Goal: Book appointment/travel/reservation

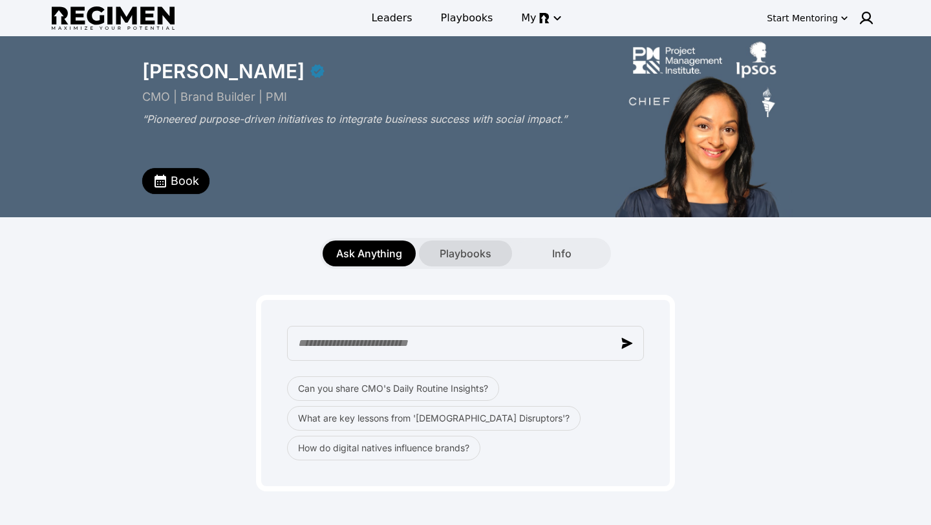
click at [445, 241] on div "Playbooks" at bounding box center [465, 254] width 93 height 26
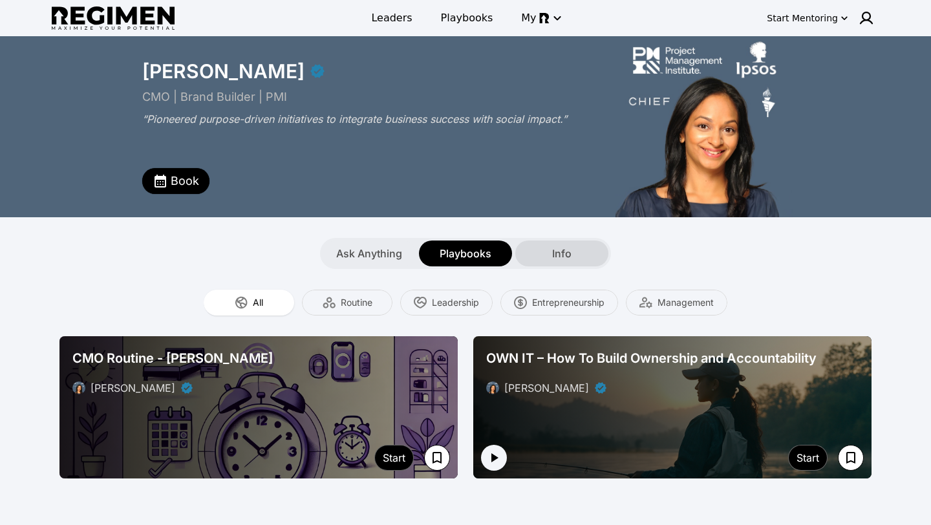
click at [566, 253] on span "Info" at bounding box center [561, 254] width 19 height 16
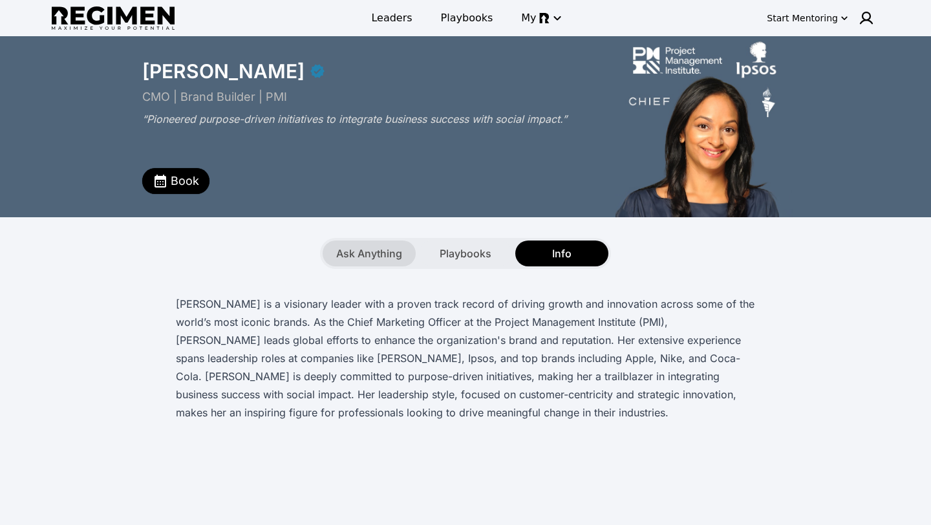
click at [363, 252] on span "Ask Anything" at bounding box center [369, 254] width 66 height 16
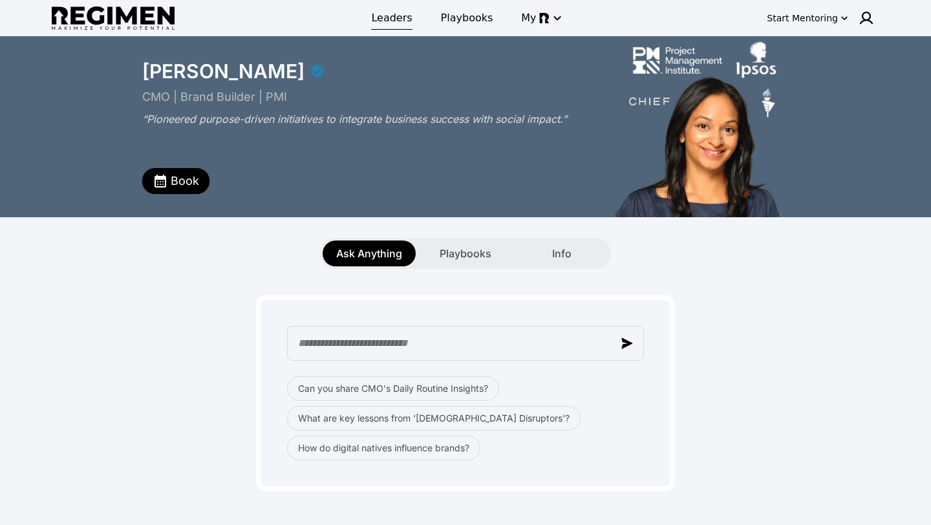
click at [392, 23] on span "Leaders" at bounding box center [391, 18] width 41 height 16
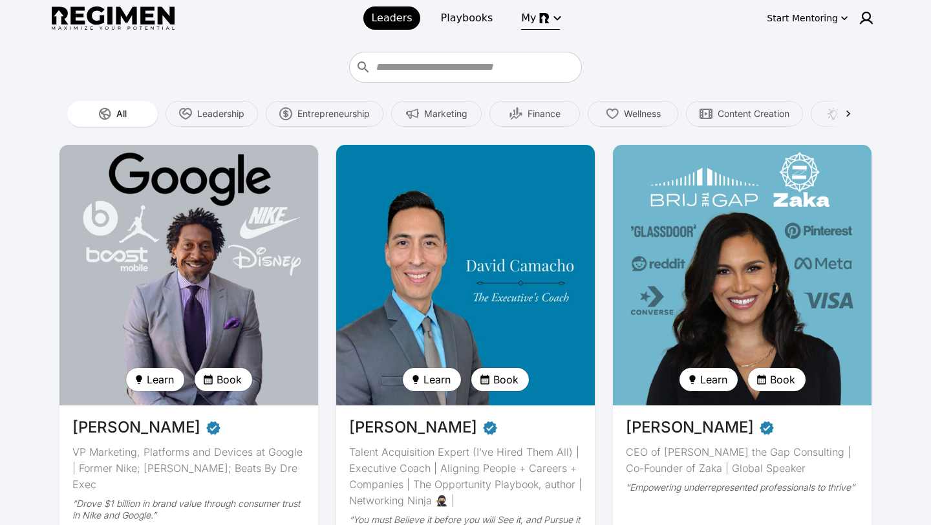
click at [550, 21] on icon "button" at bounding box center [558, 18] width 16 height 16
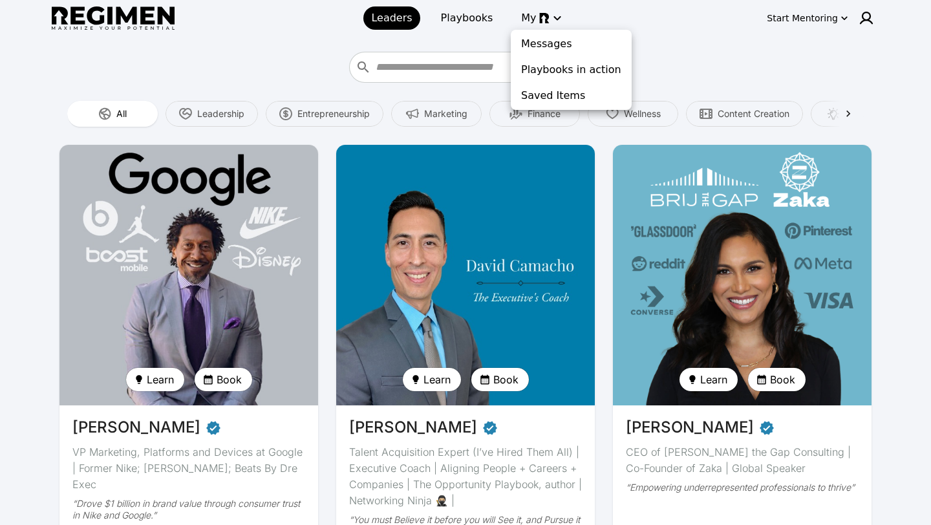
click at [778, 17] on div at bounding box center [465, 262] width 931 height 525
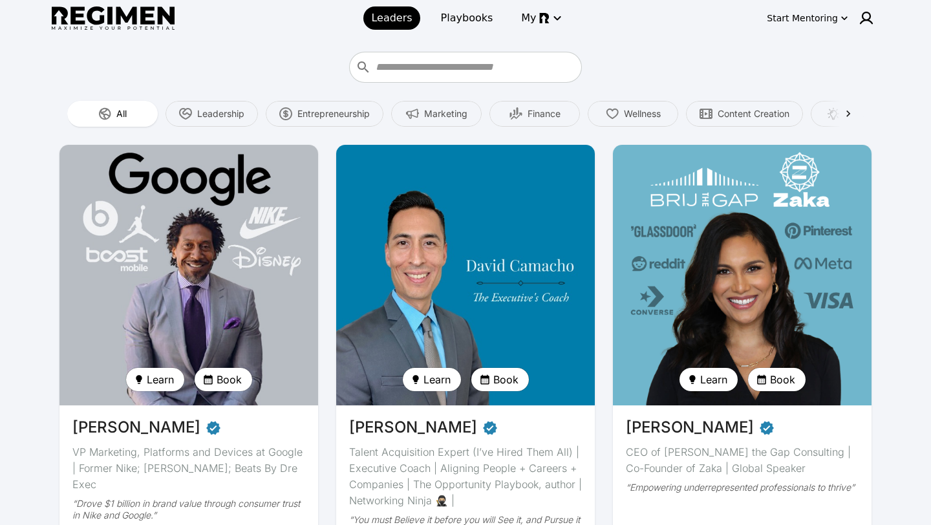
click at [798, 20] on div "Start Mentoring" at bounding box center [802, 18] width 71 height 13
click at [799, 119] on button "Pricing" at bounding box center [816, 120] width 76 height 23
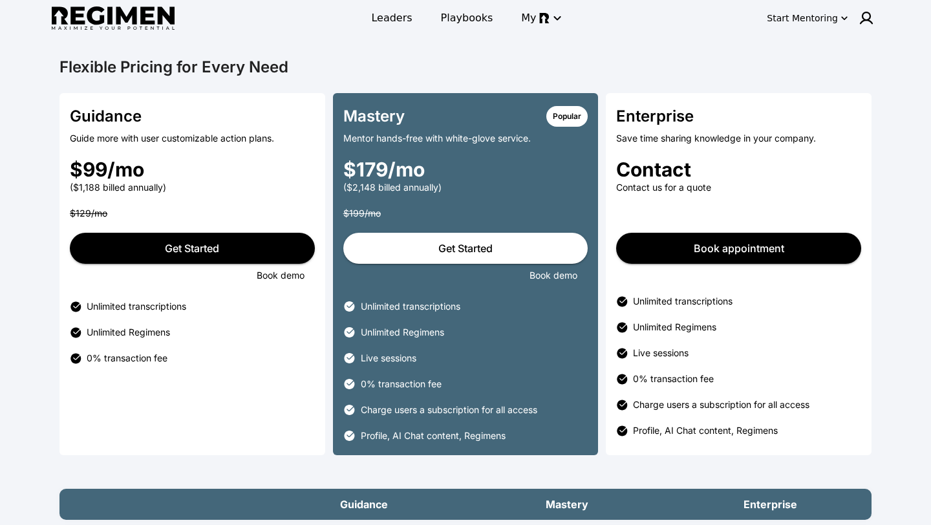
click at [204, 127] on div "Guidance" at bounding box center [192, 119] width 245 height 26
click at [194, 134] on div "Guide more with user customizable action plans." at bounding box center [192, 138] width 245 height 13
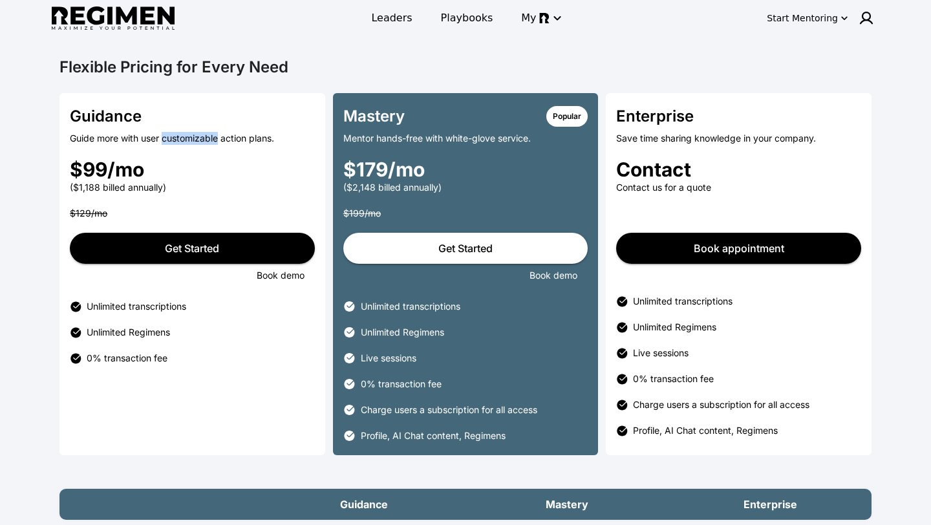
click at [194, 134] on div "Guide more with user customizable action plans." at bounding box center [192, 138] width 245 height 13
click at [240, 144] on div "Guide more with user customizable action plans." at bounding box center [192, 138] width 245 height 13
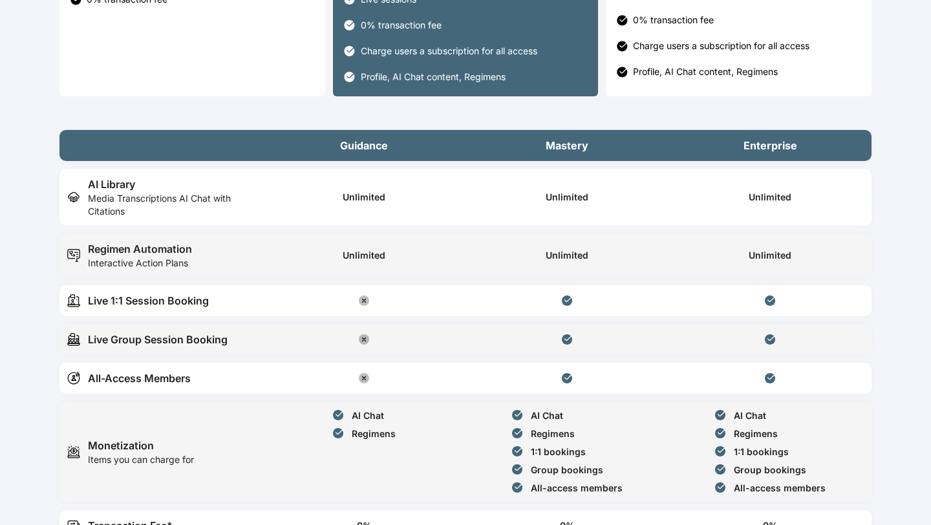
scroll to position [397, 0]
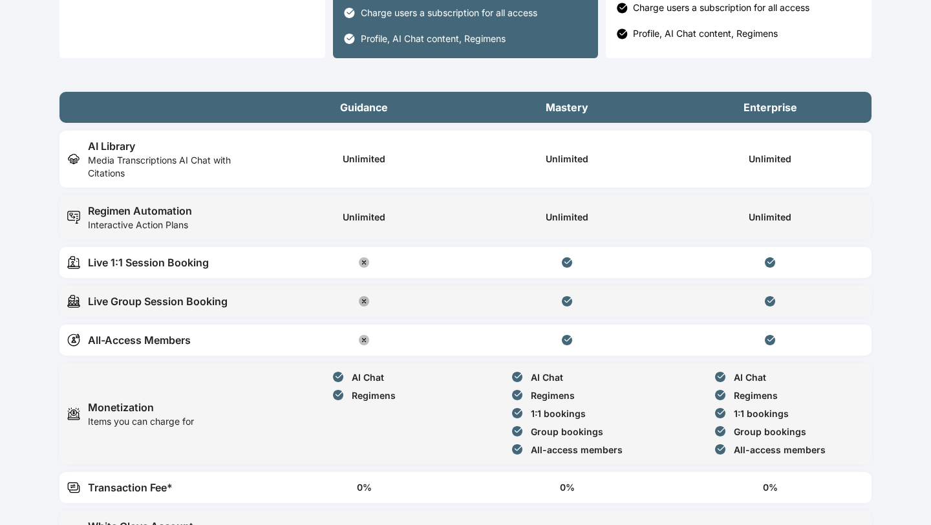
click at [195, 266] on div "Live 1:1 Session Booking" at bounding box center [148, 263] width 121 height 16
click at [227, 274] on td "Live 1:1 Session Booking" at bounding box center [160, 262] width 203 height 31
click at [195, 301] on div "Live Group Session Booking" at bounding box center [158, 302] width 140 height 16
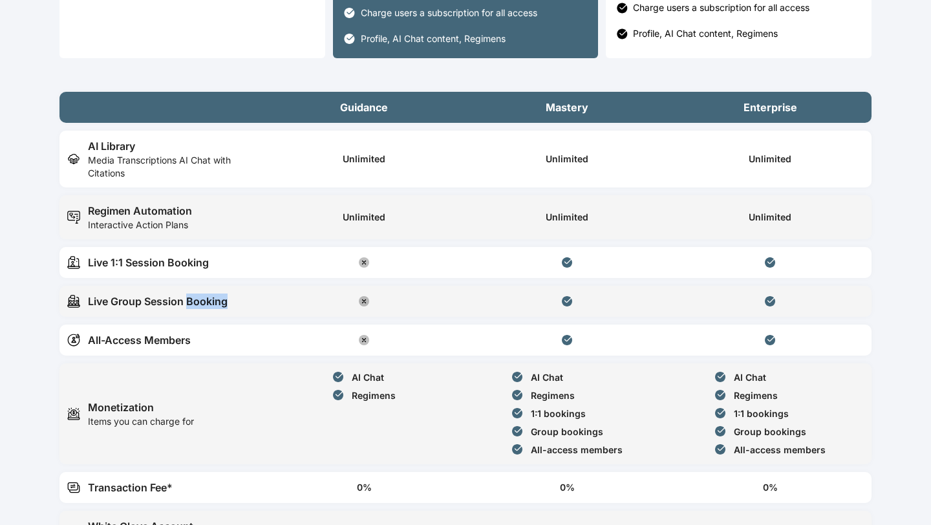
click at [195, 301] on div "Live Group Session Booking" at bounding box center [158, 302] width 140 height 16
click at [154, 340] on div "All-Access Members" at bounding box center [139, 340] width 103 height 16
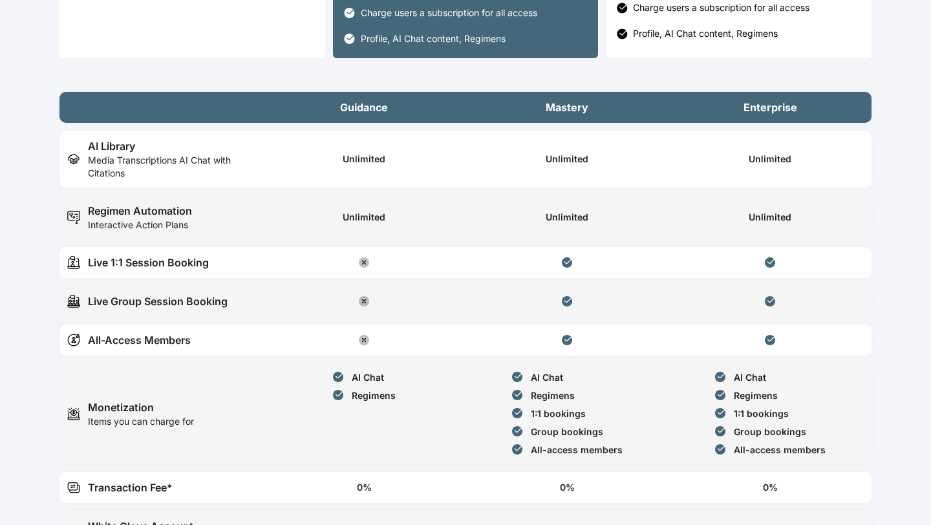
click at [226, 319] on table "Guidance Mastery Enterprise AI Library Media Transcriptions AI Chat with Citati…" at bounding box center [465, 350] width 812 height 533
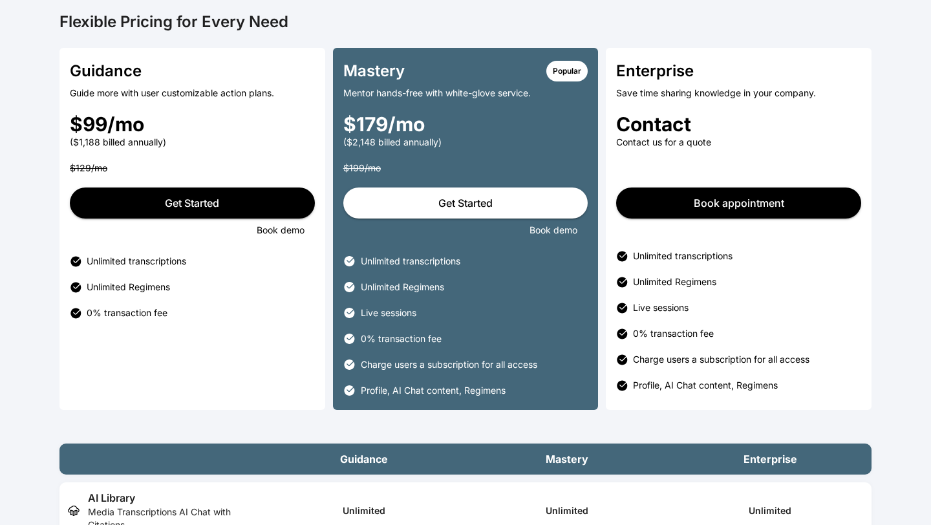
scroll to position [0, 0]
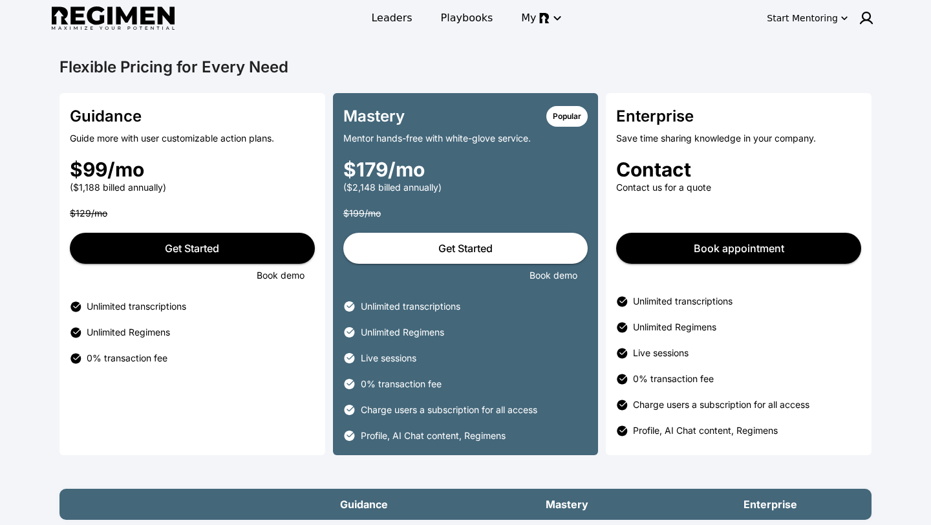
click at [157, 6] on div "Leaders Playbooks My Start Mentoring" at bounding box center [466, 18] width 828 height 36
click at [477, 21] on span "Playbooks" at bounding box center [467, 18] width 52 height 16
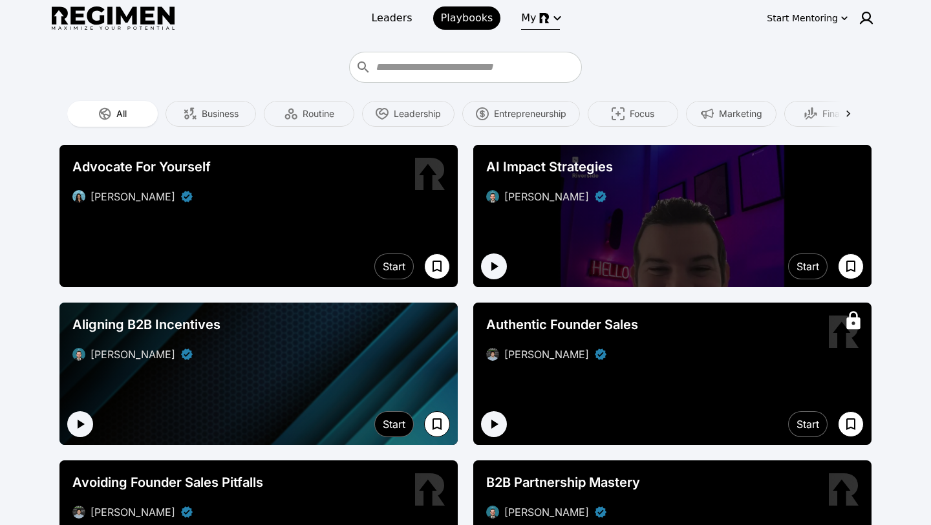
click at [553, 20] on icon "button" at bounding box center [556, 18] width 7 height 5
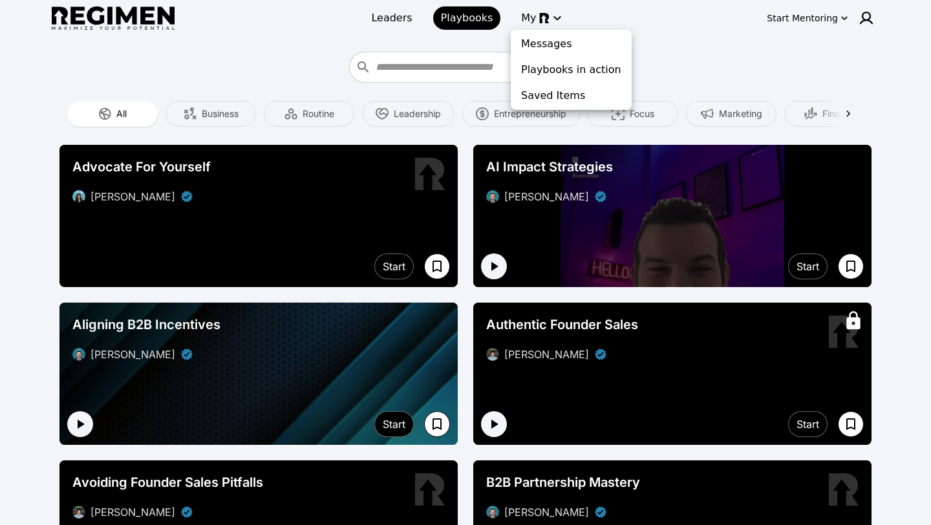
click at [643, 20] on div at bounding box center [465, 262] width 931 height 525
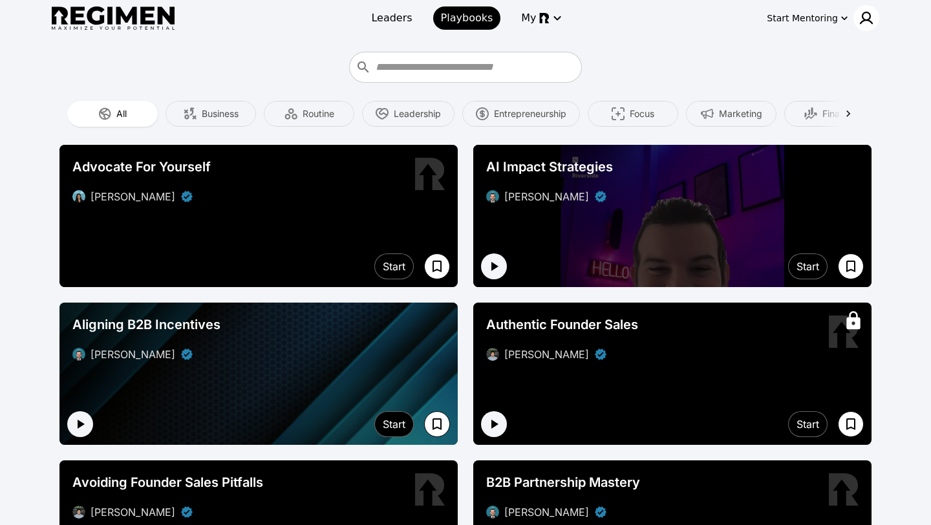
click at [868, 19] on img at bounding box center [867, 18] width 16 height 16
click at [707, 43] on div at bounding box center [465, 262] width 931 height 525
click at [398, 24] on span "Leaders" at bounding box center [391, 18] width 41 height 16
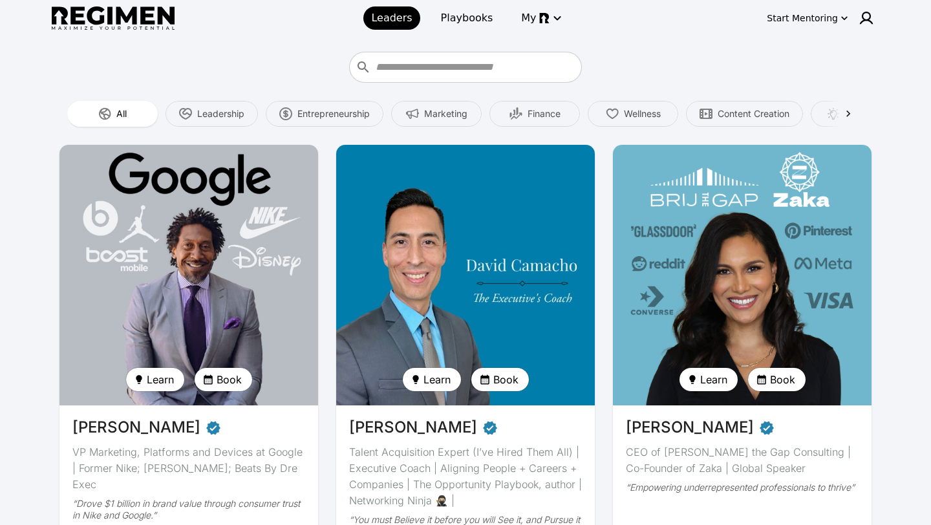
click at [394, 205] on img at bounding box center [465, 275] width 266 height 268
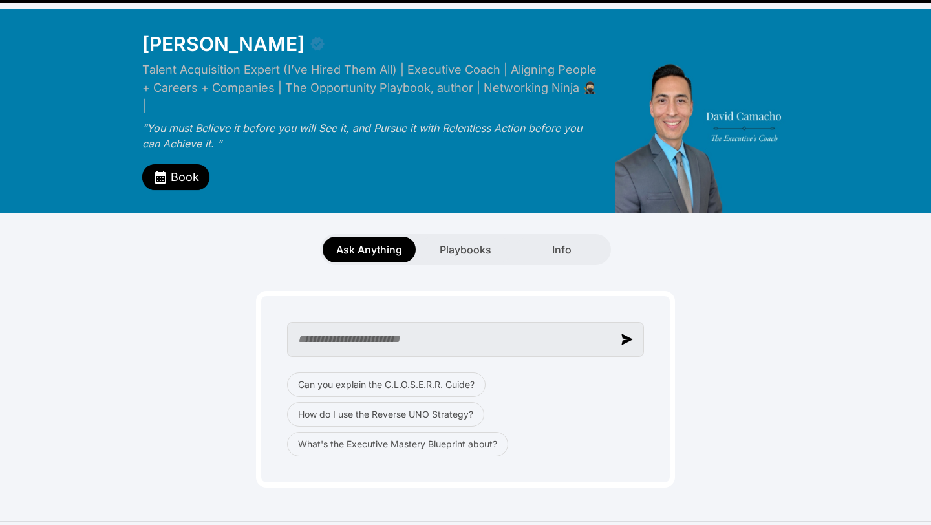
scroll to position [28, 0]
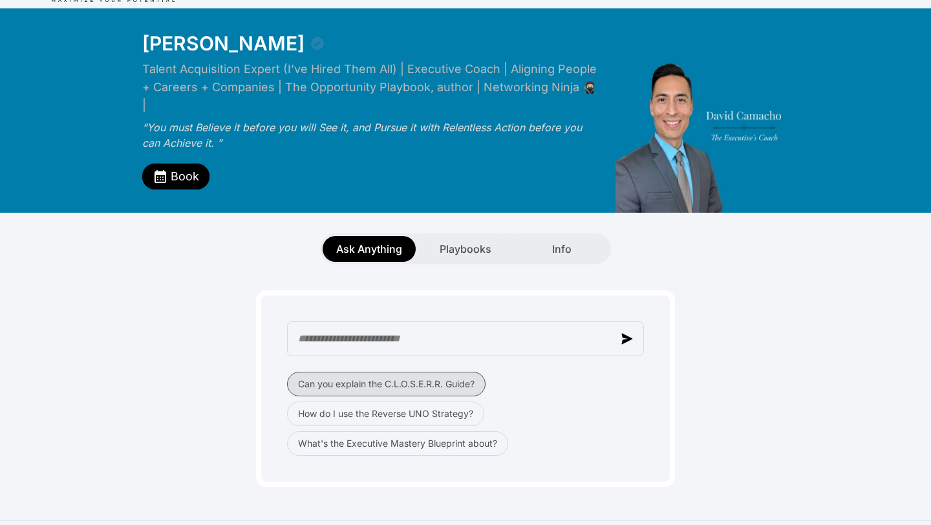
click at [367, 372] on button "Can you explain the C.L.O.S.E.R.R. Guide?" at bounding box center [386, 384] width 198 height 25
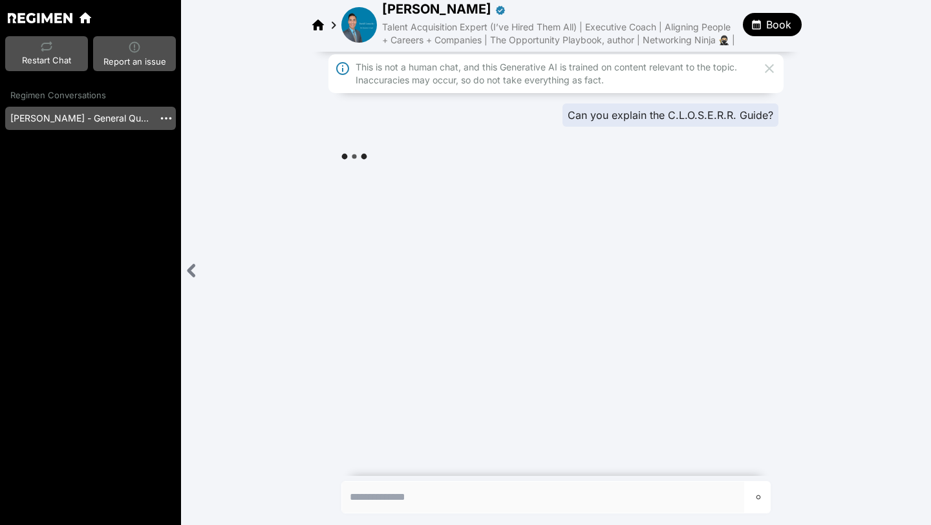
click at [376, 226] on div "This is not a human chat, and this Generative AI is trained on content relevant…" at bounding box center [556, 261] width 750 height 419
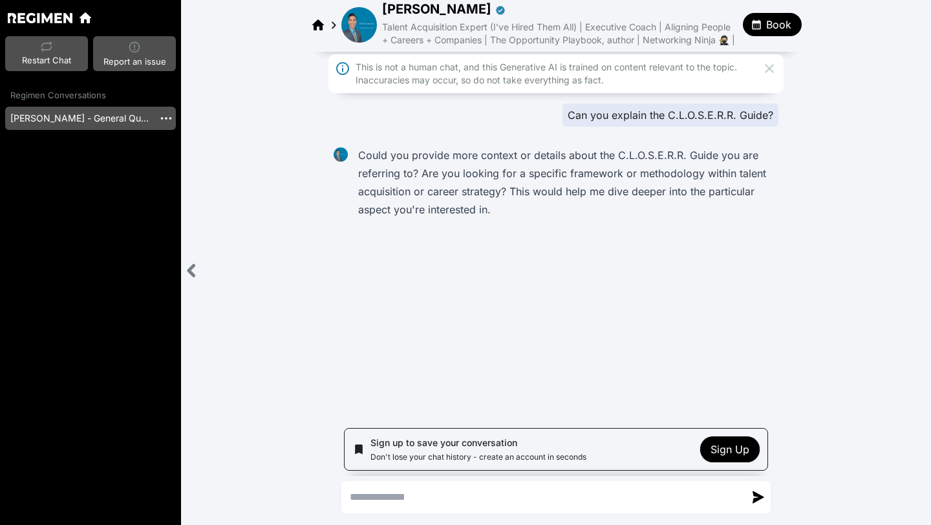
click at [764, 34] on button "Book" at bounding box center [772, 24] width 59 height 23
click at [776, 50] on span "Book 1:1 Session" at bounding box center [838, 54] width 138 height 16
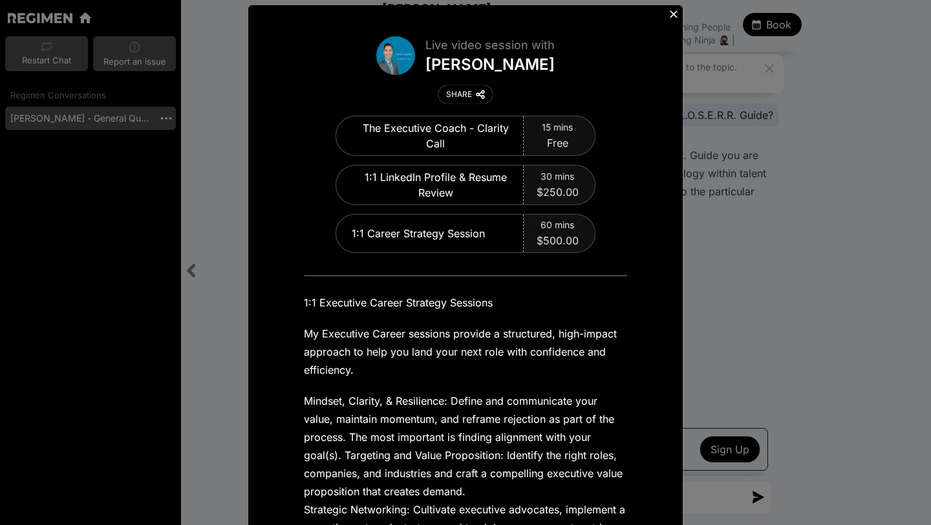
scroll to position [41, 0]
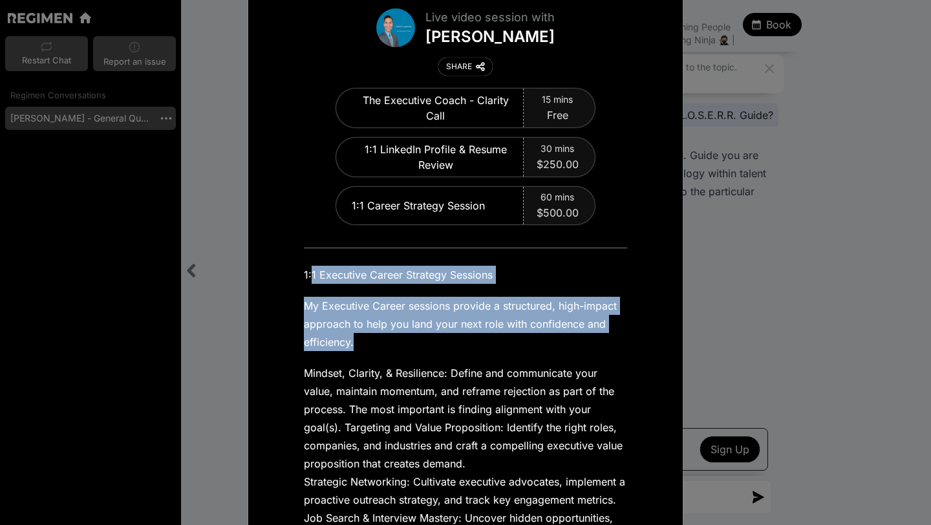
drag, startPoint x: 367, startPoint y: 334, endPoint x: 310, endPoint y: 274, distance: 81.9
click at [310, 274] on div "1:1 Executive Career Strategy Sessions My Executive Career sessions provide a s…" at bounding box center [465, 457] width 323 height 383
click at [310, 274] on p "1:1 Executive Career Strategy Sessions" at bounding box center [465, 275] width 323 height 18
drag, startPoint x: 310, startPoint y: 274, endPoint x: 353, endPoint y: 343, distance: 80.7
click at [353, 343] on div "1:1 Executive Career Strategy Sessions My Executive Career sessions provide a s…" at bounding box center [465, 457] width 323 height 383
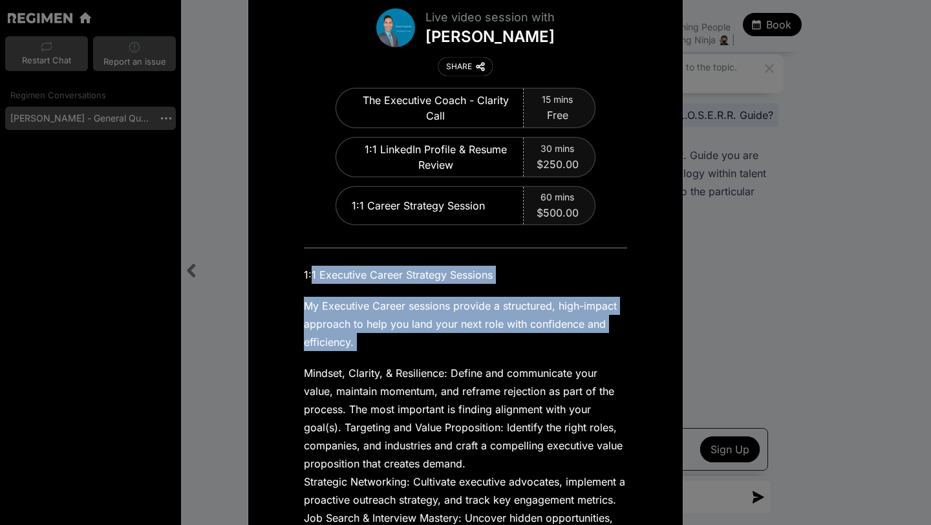
click at [353, 343] on p "My Executive Career sessions provide a structured, high-impact approach to help…" at bounding box center [465, 324] width 323 height 54
drag, startPoint x: 364, startPoint y: 350, endPoint x: 299, endPoint y: 271, distance: 102.5
click at [299, 271] on div "The Executive Coach - Clarity Call 15 mins Free 1:1 LinkedIn Profile & Resume R…" at bounding box center [465, 369] width 409 height 560
drag, startPoint x: 299, startPoint y: 271, endPoint x: 352, endPoint y: 334, distance: 82.2
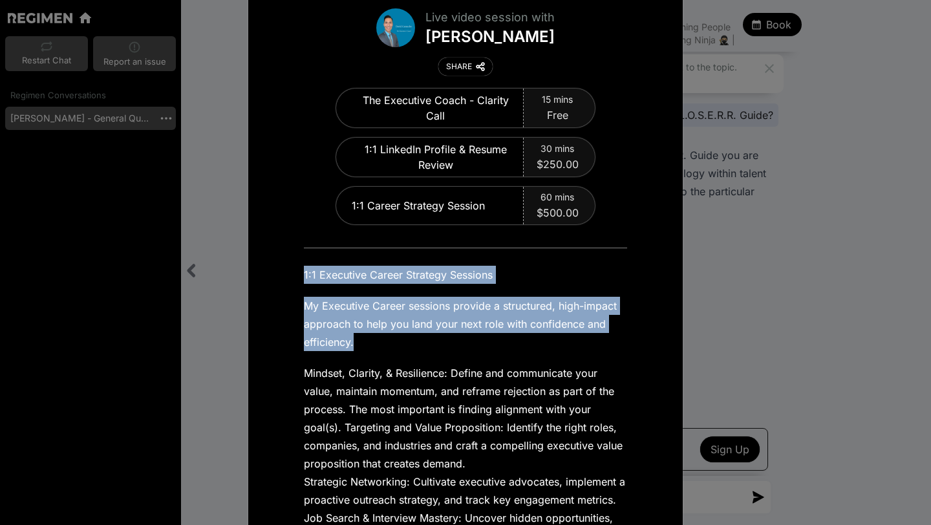
click at [352, 334] on div "The Executive Coach - Clarity Call 15 mins Free 1:1 LinkedIn Profile & Resume R…" at bounding box center [465, 369] width 409 height 560
click at [352, 334] on p "My Executive Career sessions provide a structured, high-impact approach to help…" at bounding box center [465, 324] width 323 height 54
drag, startPoint x: 371, startPoint y: 348, endPoint x: 320, endPoint y: 277, distance: 87.6
click at [320, 277] on div "1:1 Executive Career Strategy Sessions My Executive Career sessions provide a s…" at bounding box center [465, 457] width 323 height 383
click at [320, 277] on p "1:1 Executive Career Strategy Sessions" at bounding box center [465, 275] width 323 height 18
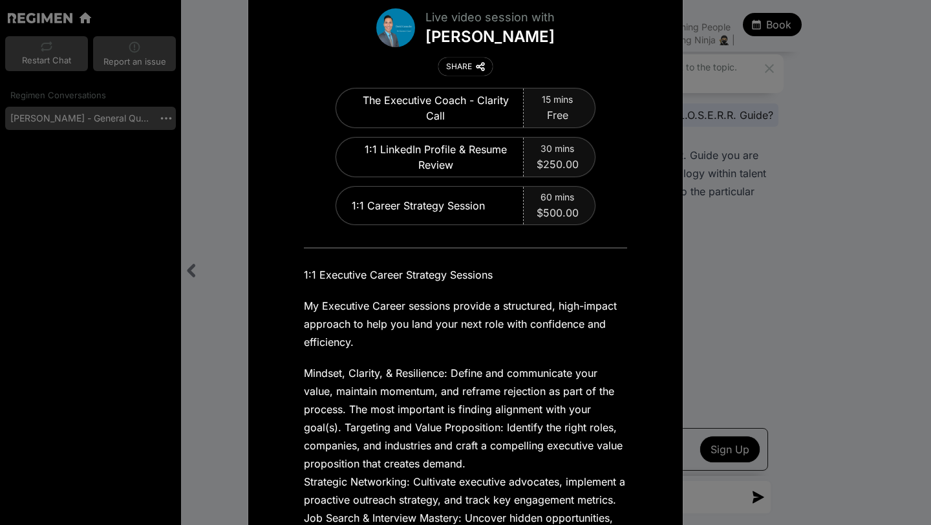
scroll to position [215, 0]
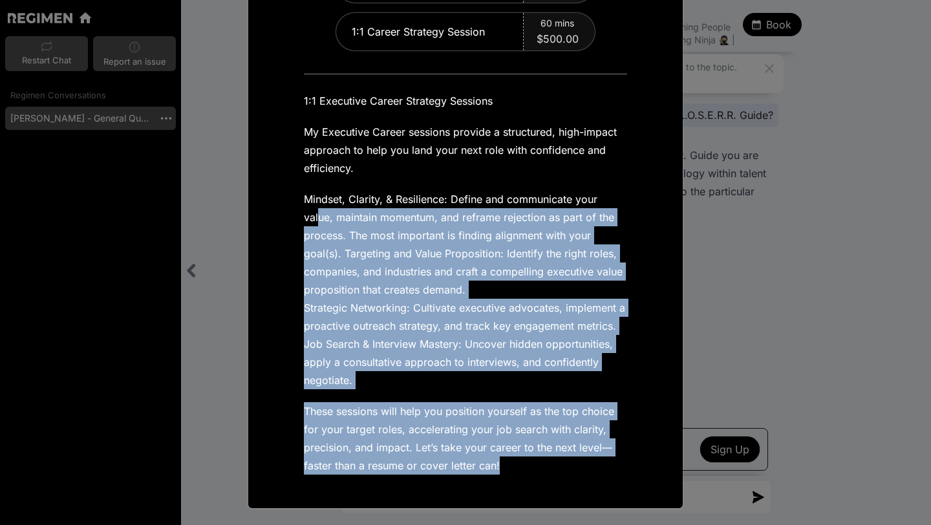
drag, startPoint x: 506, startPoint y: 466, endPoint x: 317, endPoint y: 213, distance: 315.9
click at [317, 213] on div "1:1 Executive Career Strategy Sessions My Executive Career sessions provide a s…" at bounding box center [465, 283] width 323 height 383
click at [350, 279] on p "Mindset, Clarity, & Resilience: Define and communicate your value, maintain mom…" at bounding box center [465, 289] width 323 height 199
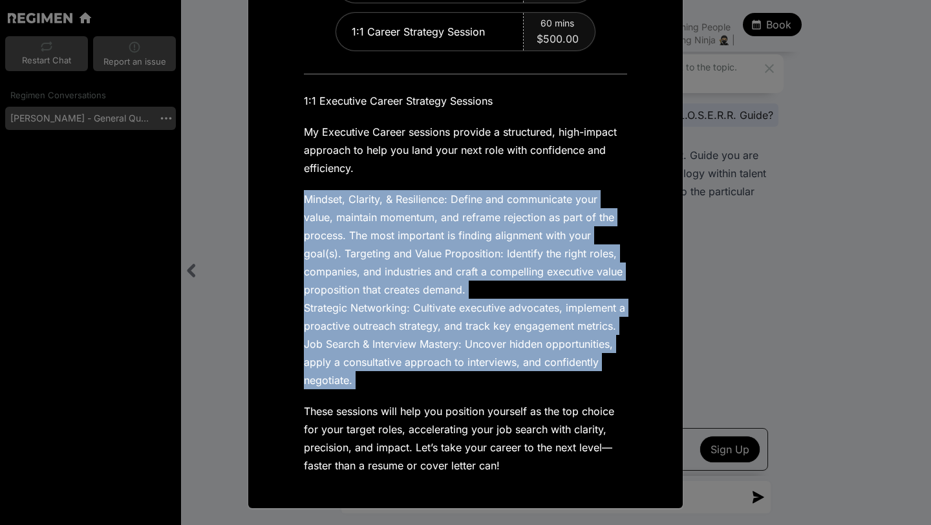
drag, startPoint x: 294, startPoint y: 178, endPoint x: 343, endPoint y: 393, distance: 220.7
click at [343, 393] on div "The Executive Coach - Clarity Call 15 mins Free 1:1 LinkedIn Profile & Resume R…" at bounding box center [465, 195] width 409 height 560
click at [343, 393] on div "1:1 Executive Career Strategy Sessions My Executive Career sessions provide a s…" at bounding box center [465, 283] width 323 height 383
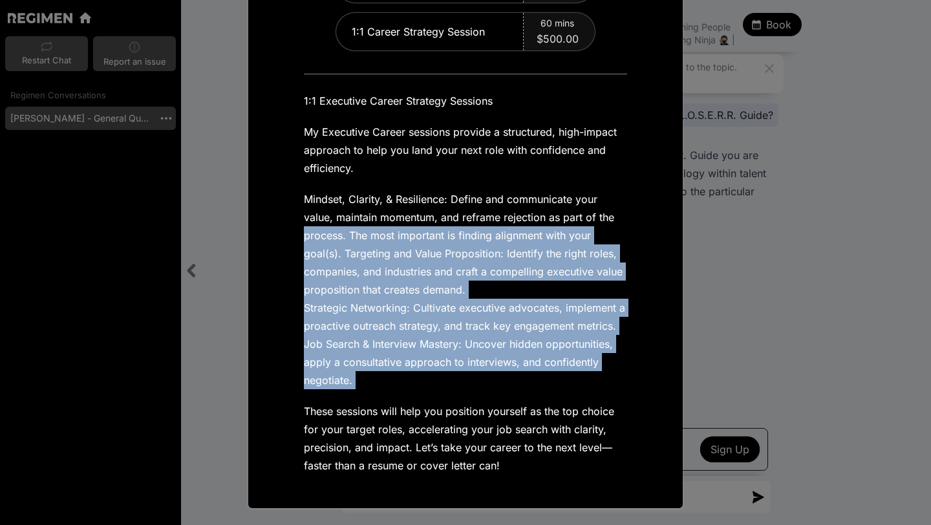
drag, startPoint x: 358, startPoint y: 391, endPoint x: 290, endPoint y: 220, distance: 183.7
click at [290, 220] on div "The Executive Coach - Clarity Call 15 mins Free 1:1 LinkedIn Profile & Resume R…" at bounding box center [465, 195] width 409 height 560
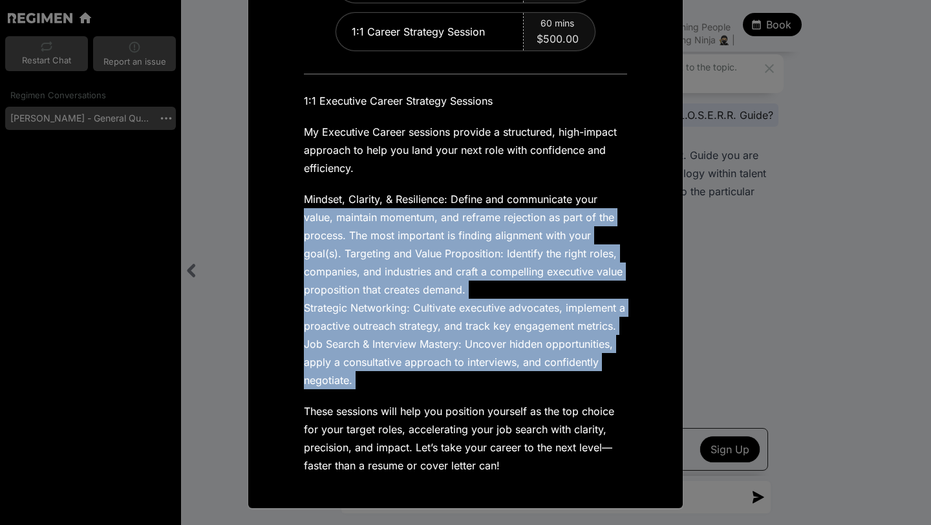
scroll to position [0, 0]
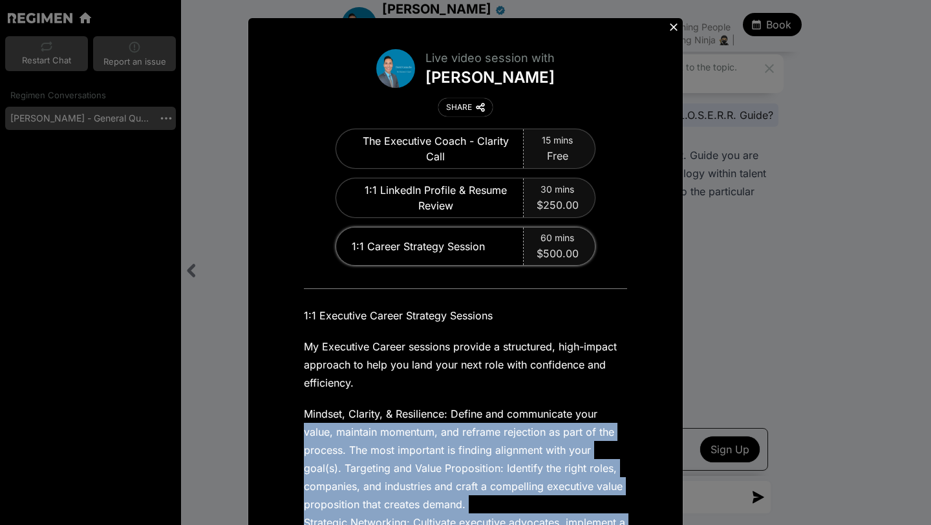
click at [561, 247] on span "$500.00" at bounding box center [558, 254] width 42 height 16
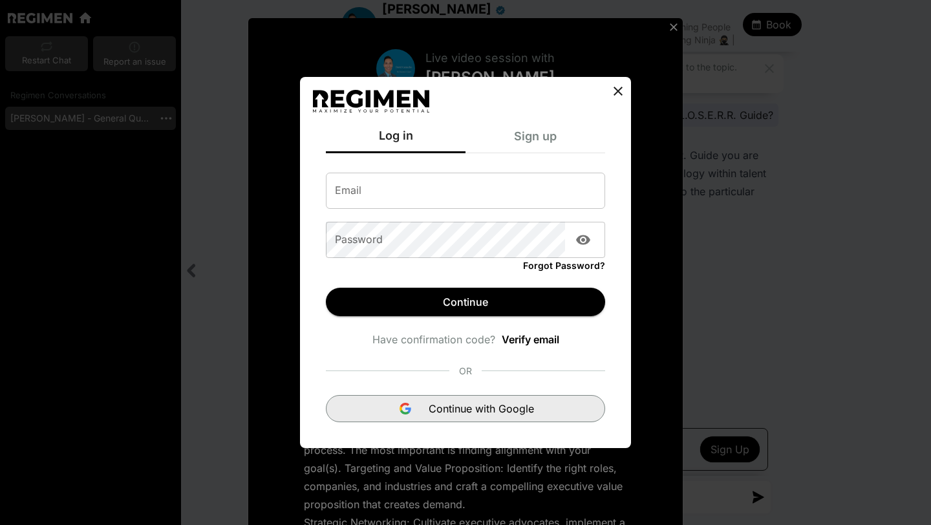
click at [476, 416] on span "Continue with Google" at bounding box center [481, 409] width 105 height 16
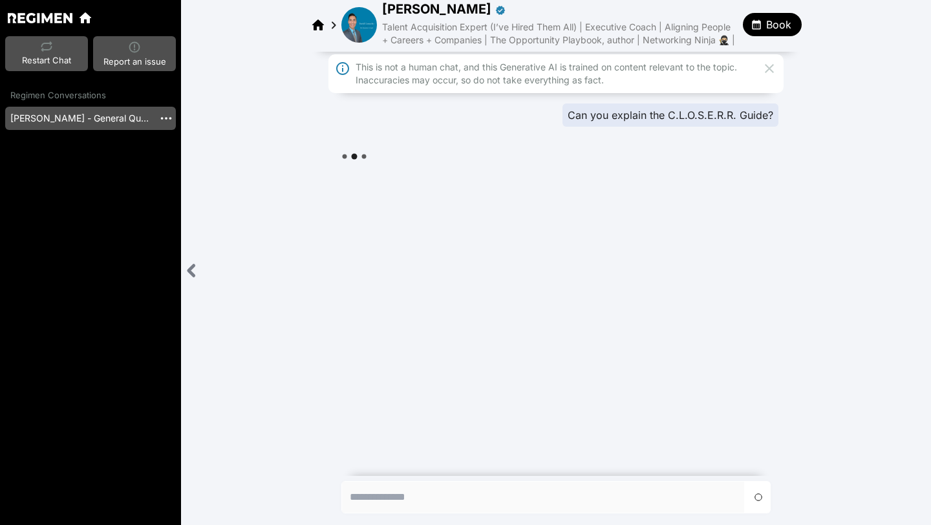
click at [761, 19] on icon "button" at bounding box center [757, 25] width 12 height 12
click at [777, 54] on span "Book 1:1 Session" at bounding box center [838, 54] width 138 height 16
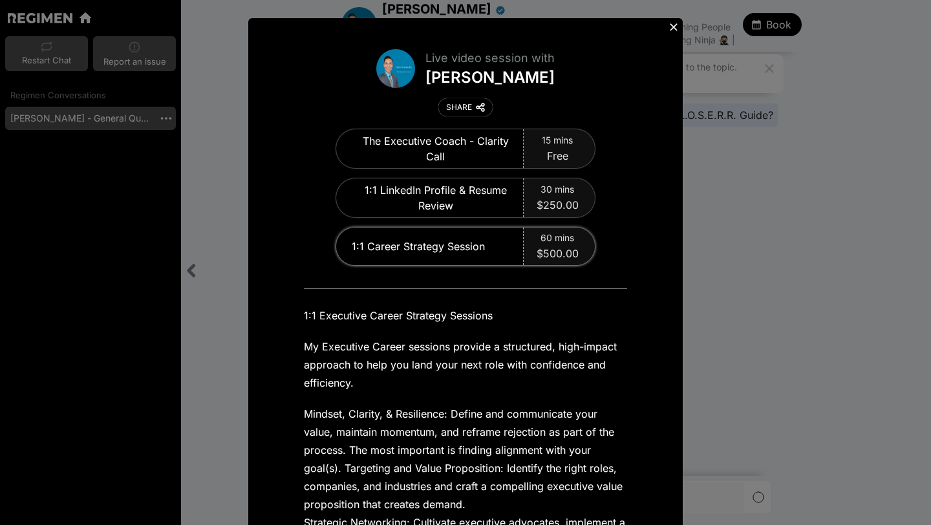
click at [552, 242] on span "60 mins" at bounding box center [558, 237] width 34 height 13
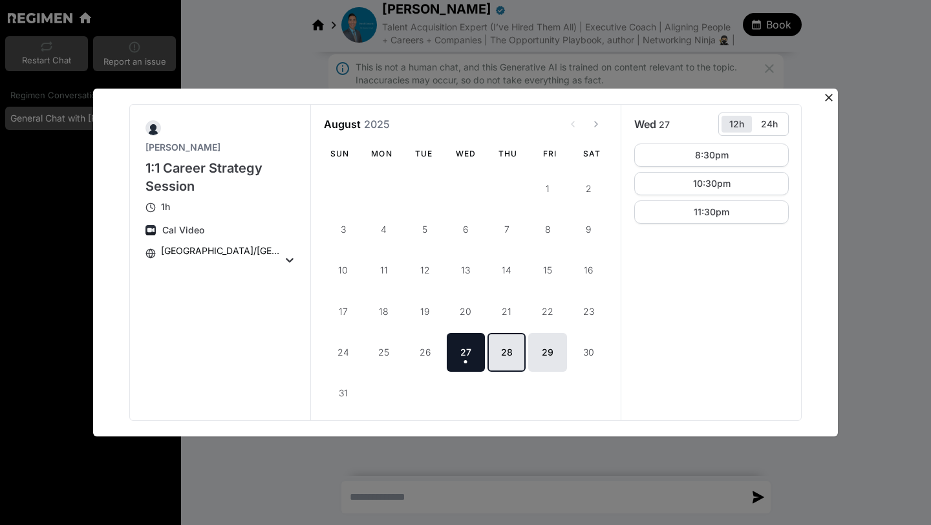
click at [504, 350] on button "28" at bounding box center [507, 352] width 38 height 38
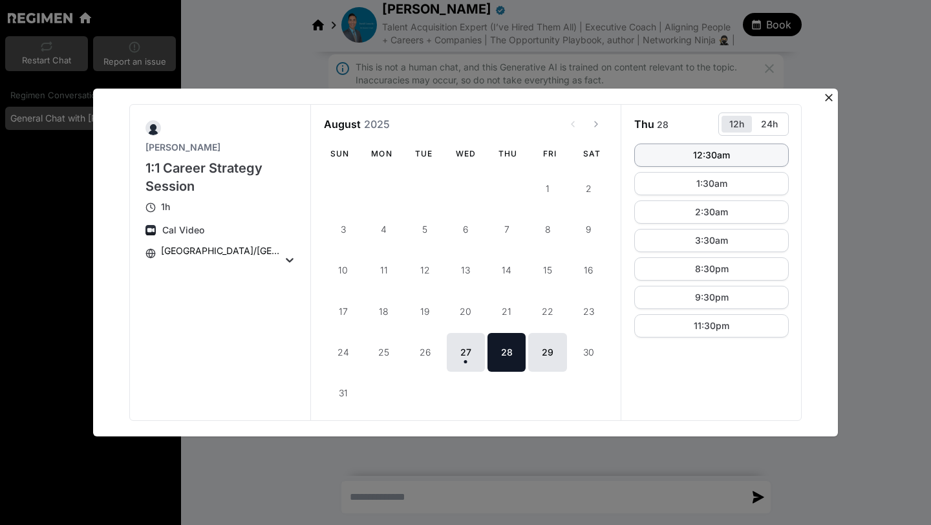
click at [680, 156] on button "12:30am" at bounding box center [711, 155] width 155 height 23
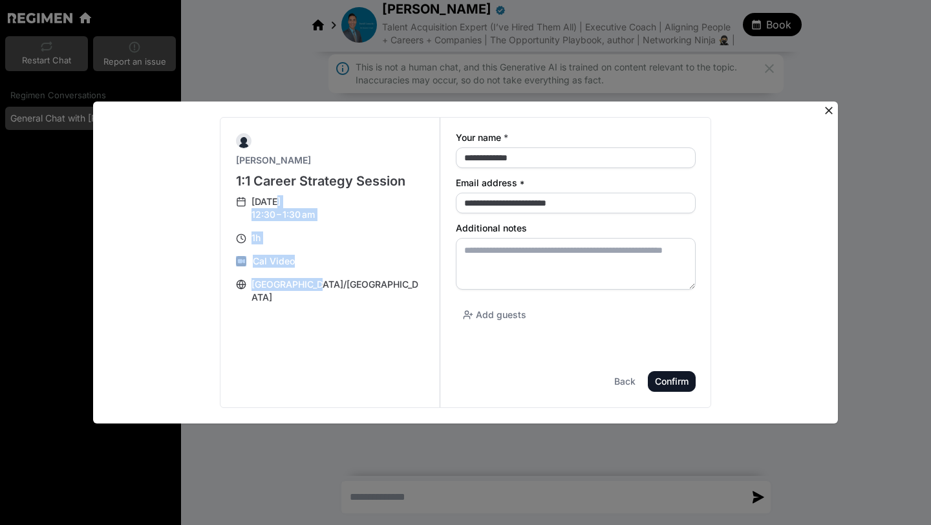
drag, startPoint x: 347, startPoint y: 299, endPoint x: 275, endPoint y: 202, distance: 121.2
click at [275, 202] on div "[PERSON_NAME] 1:1 Career Strategy Session [DATE] 12:30 – 1:30 am 1h Cal Video […" at bounding box center [330, 219] width 220 height 202
click at [275, 202] on div "[DATE] 12:30 – 1:30 am" at bounding box center [283, 208] width 63 height 26
drag, startPoint x: 254, startPoint y: 201, endPoint x: 330, endPoint y: 313, distance: 135.4
click at [330, 313] on div "**********" at bounding box center [465, 262] width 491 height 291
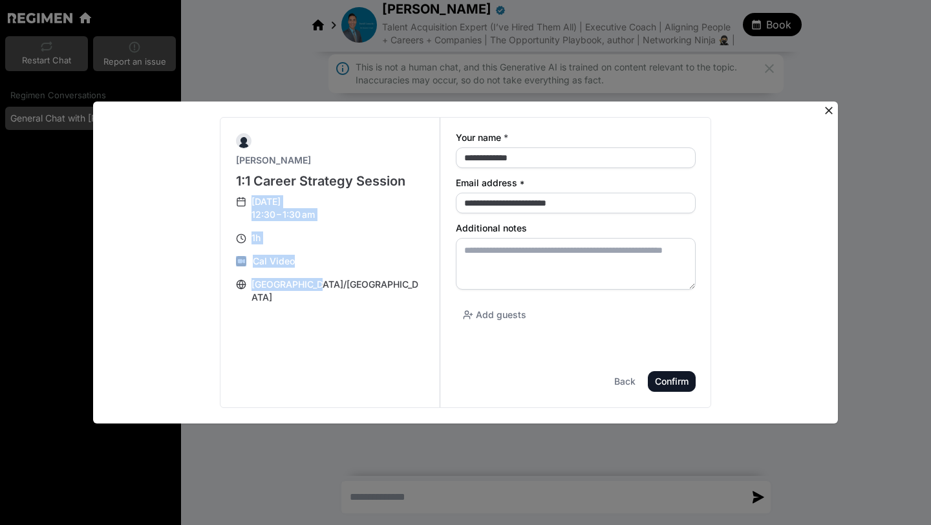
click at [330, 313] on div "**********" at bounding box center [465, 262] width 491 height 291
drag, startPoint x: 327, startPoint y: 291, endPoint x: 265, endPoint y: 170, distance: 135.9
click at [265, 170] on div "[PERSON_NAME] 1:1 Career Strategy Session [DATE] 12:30 – 1:30 am 1h Cal Video […" at bounding box center [330, 219] width 220 height 202
click at [265, 170] on div "[PERSON_NAME] 1:1 Career Strategy Session [DATE] 12:30 – 1:30 am 1h Cal Video […" at bounding box center [330, 218] width 189 height 171
click at [0, 0] on div "Confirm" at bounding box center [0, 0] width 0 height 0
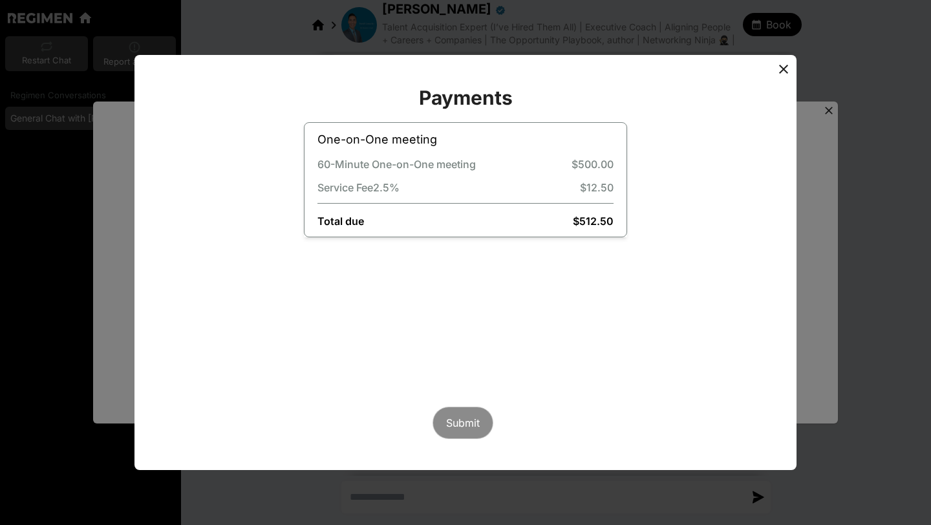
click at [784, 63] on icon at bounding box center [784, 69] width 16 height 16
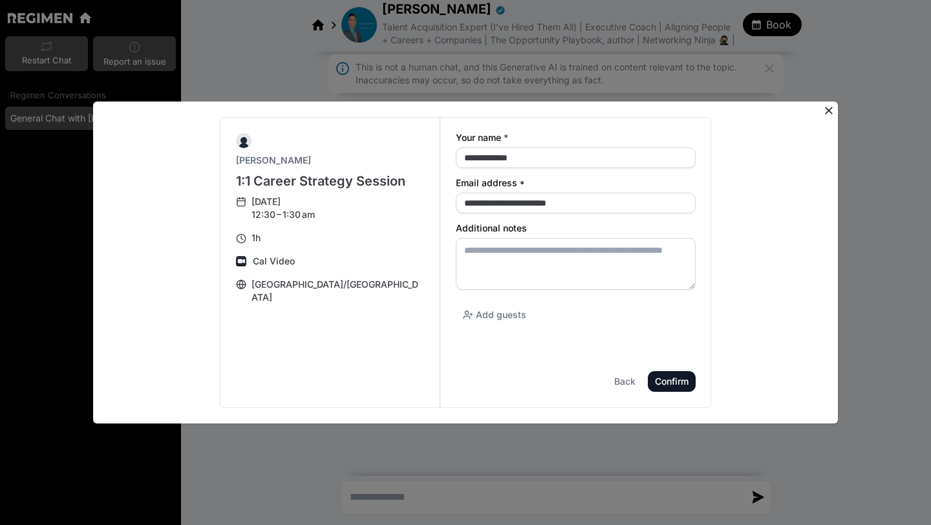
click at [830, 116] on icon at bounding box center [828, 110] width 13 height 13
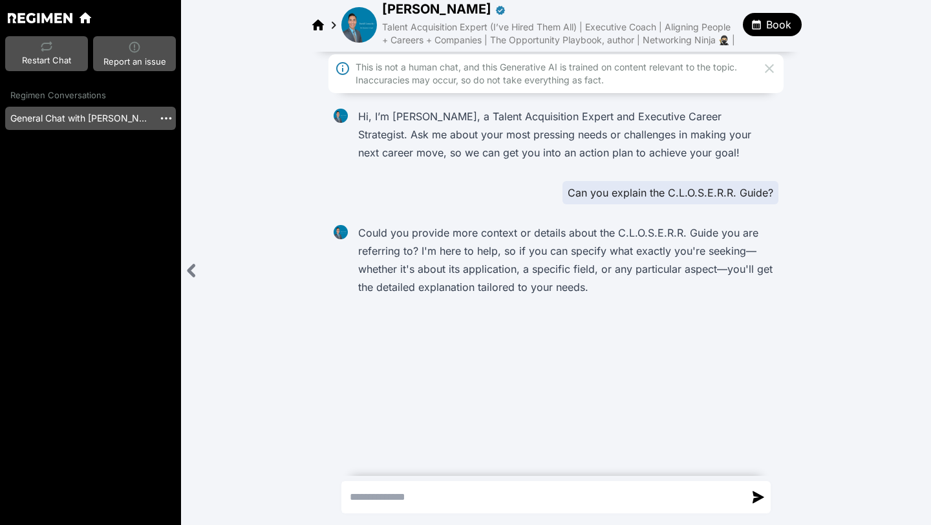
click at [830, 105] on div "Hi, I’m [PERSON_NAME], a Talent Acquisition Expert and Executive Career Strateg…" at bounding box center [556, 220] width 750 height 244
click at [826, 113] on div "Hi, I’m [PERSON_NAME], a Talent Acquisition Expert and Executive Career Strateg…" at bounding box center [556, 220] width 750 height 244
click at [828, 107] on div "Hi, I’m [PERSON_NAME], a Talent Acquisition Expert and Executive Career Strateg…" at bounding box center [556, 220] width 750 height 244
click at [28, 15] on img at bounding box center [40, 18] width 65 height 10
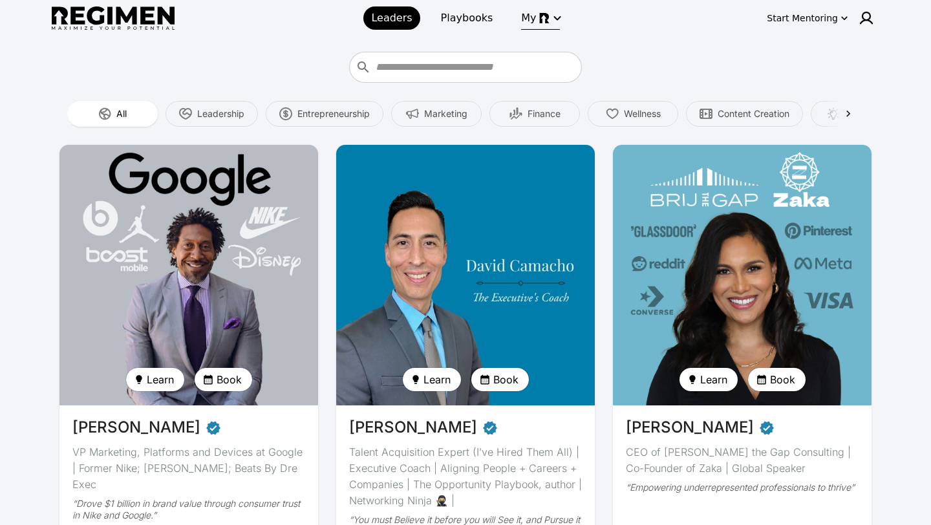
click at [550, 23] on icon "button" at bounding box center [558, 18] width 16 height 16
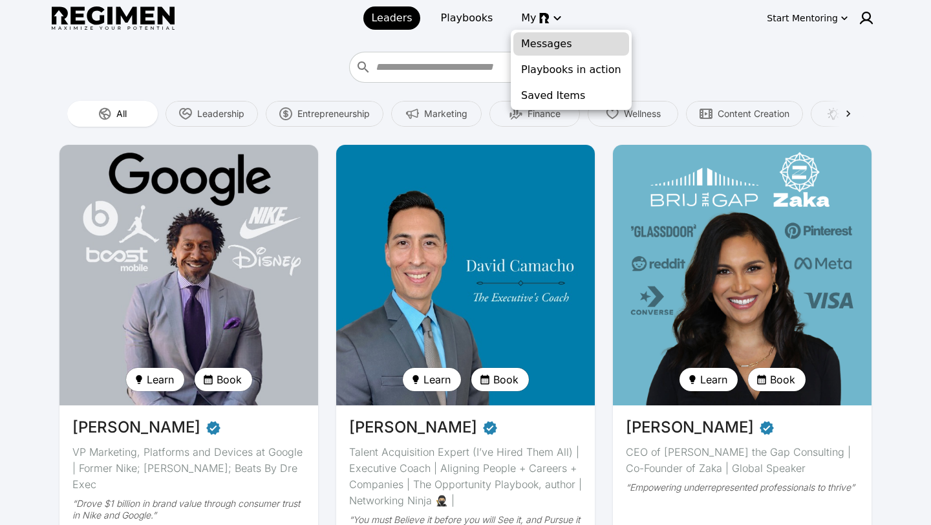
click at [555, 47] on span "Messages" at bounding box center [571, 44] width 100 height 16
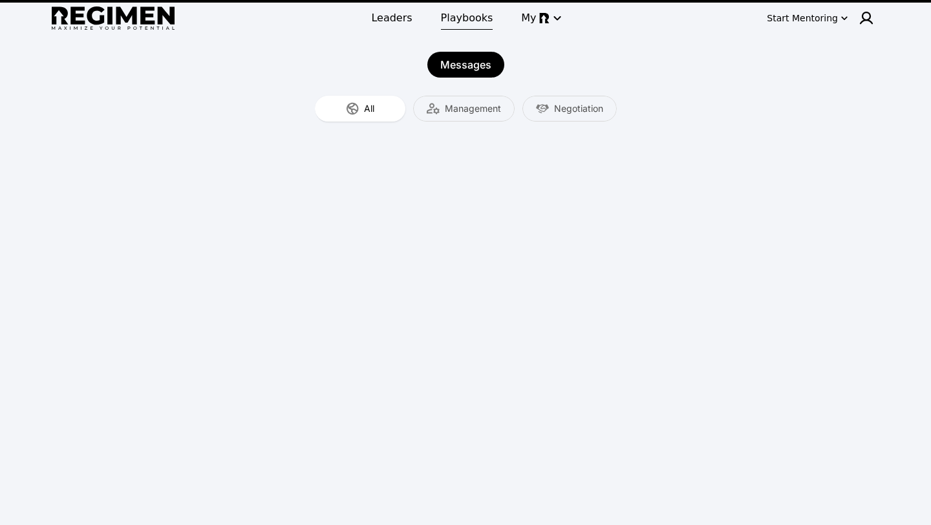
click at [482, 19] on span "Playbooks" at bounding box center [467, 18] width 52 height 16
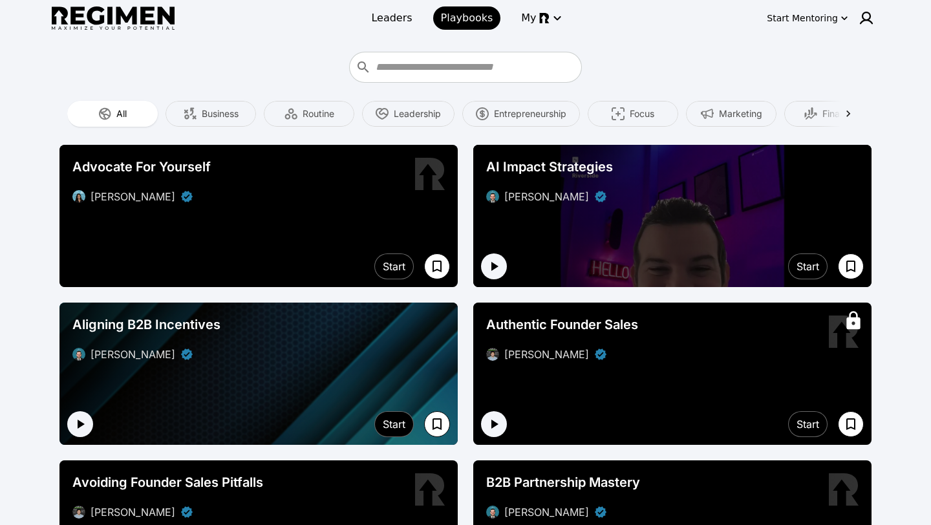
click at [808, 23] on div "Start Mentoring" at bounding box center [802, 18] width 71 height 13
click at [808, 62] on button "Join Waitlist" at bounding box center [816, 68] width 76 height 23
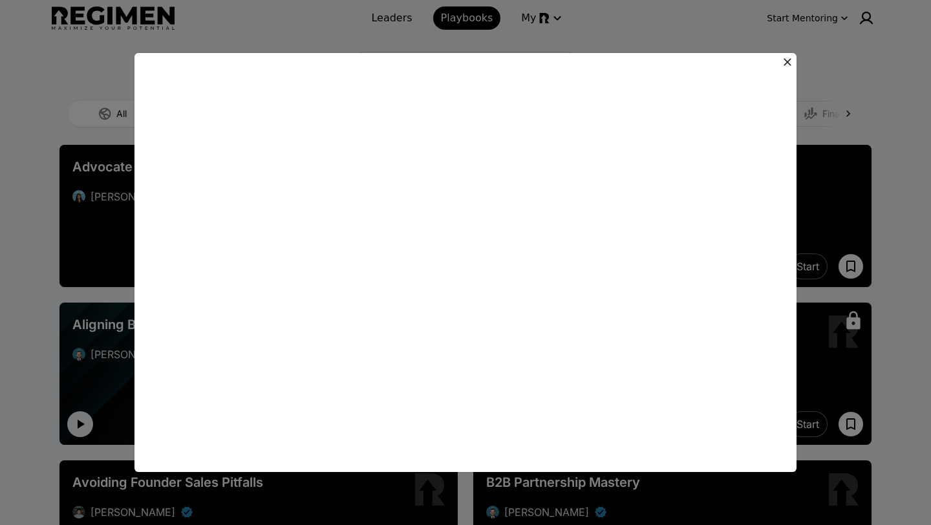
click at [785, 52] on div at bounding box center [465, 262] width 662 height 455
click at [786, 61] on icon at bounding box center [787, 62] width 13 height 13
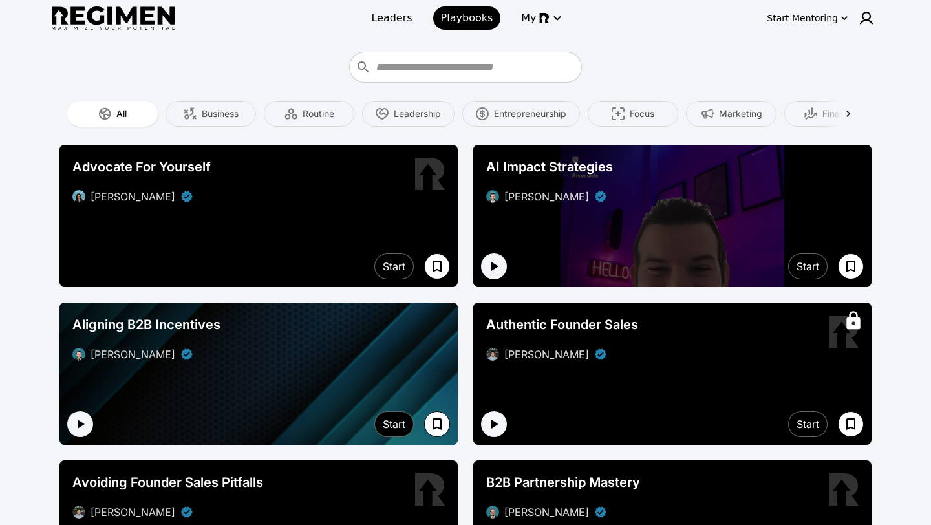
click at [822, 17] on div "Start Mentoring" at bounding box center [802, 18] width 71 height 13
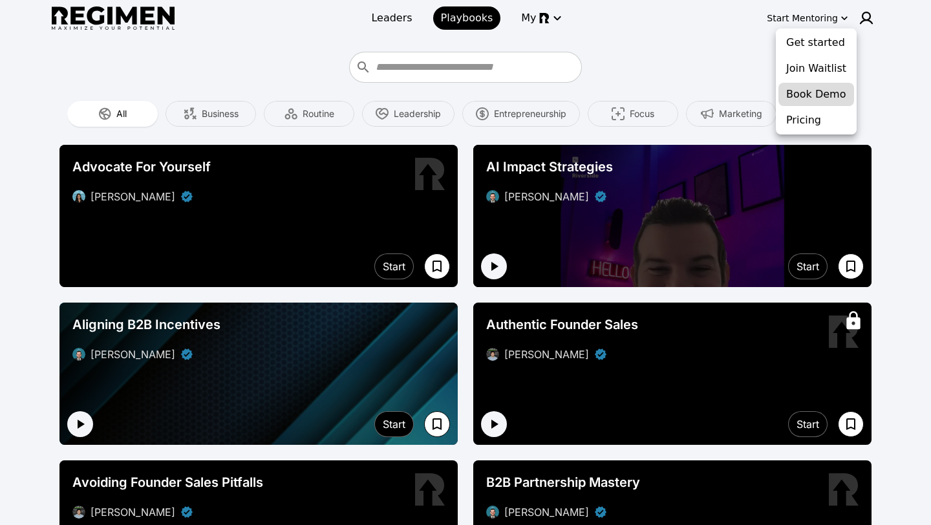
click at [794, 97] on button "Book Demo" at bounding box center [816, 94] width 76 height 23
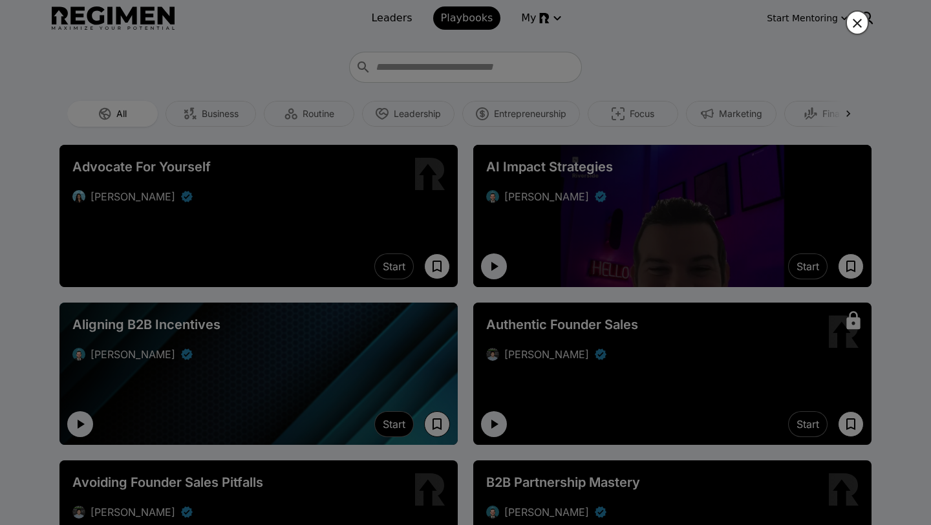
click at [859, 19] on icon "button" at bounding box center [858, 24] width 16 height 16
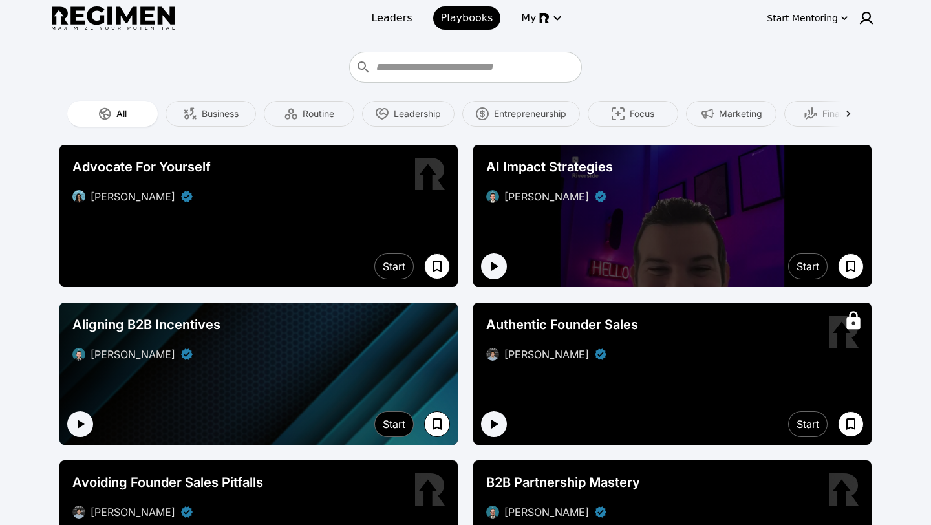
click at [826, 14] on div "Start Mentoring" at bounding box center [802, 18] width 71 height 13
click at [804, 110] on button "Pricing" at bounding box center [816, 120] width 76 height 23
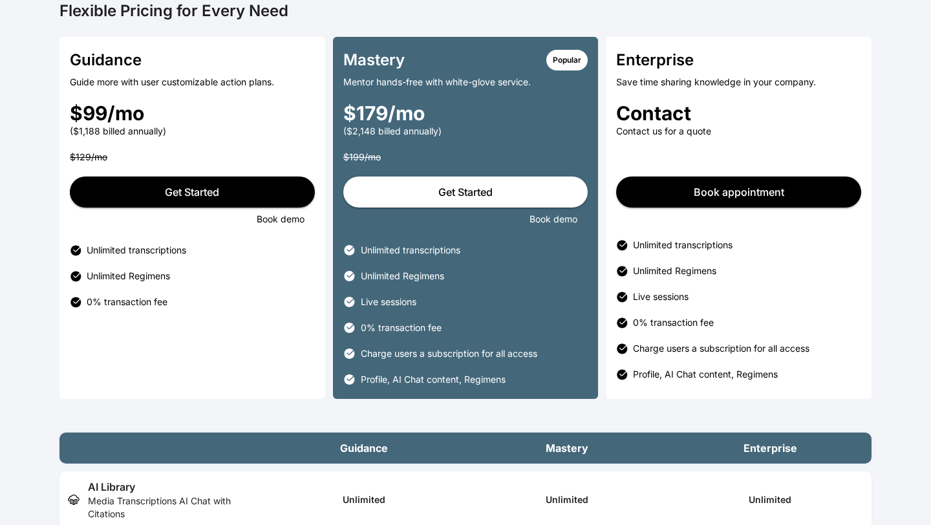
scroll to position [56, 0]
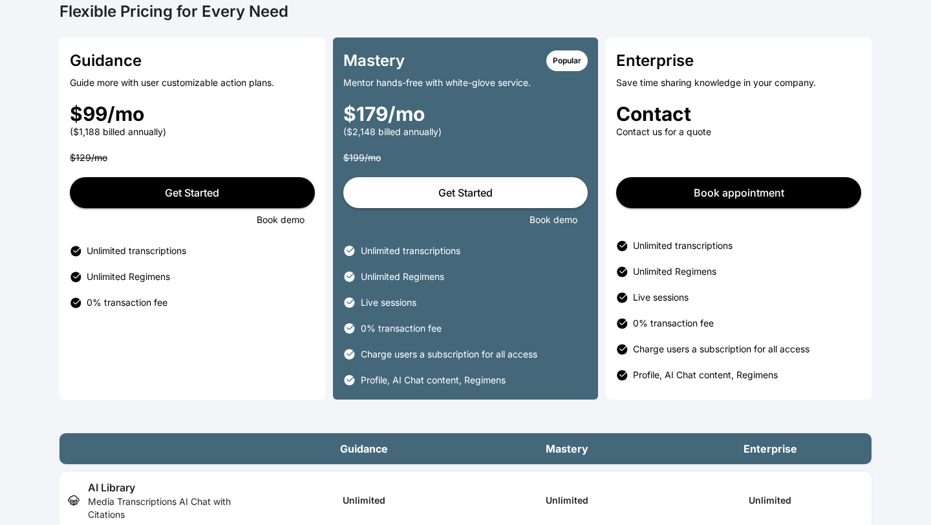
click at [424, 80] on div "Mentor hands-free with white-glove service." at bounding box center [465, 82] width 245 height 13
click at [396, 129] on div "($2,148 billed annually)" at bounding box center [465, 131] width 245 height 13
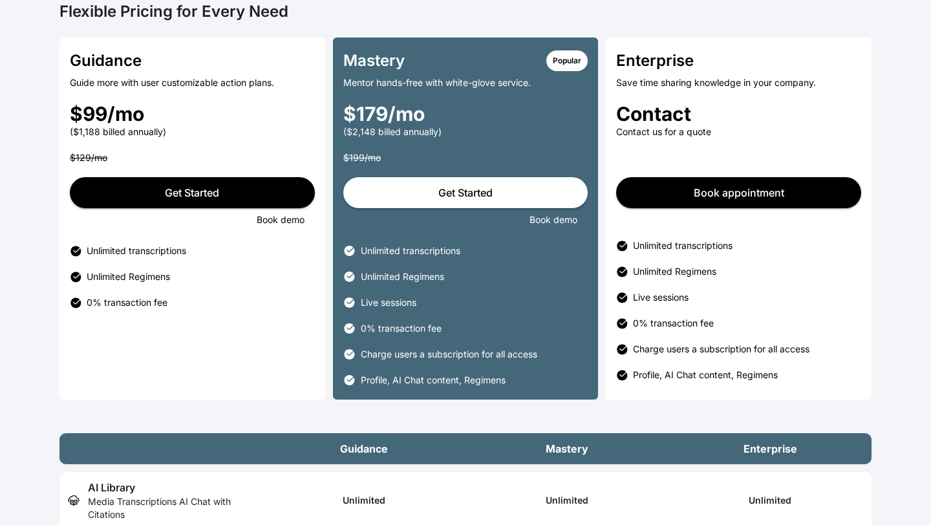
click at [396, 129] on div "($2,148 billed annually)" at bounding box center [465, 131] width 245 height 13
click at [401, 117] on div "$179/mo" at bounding box center [465, 113] width 245 height 23
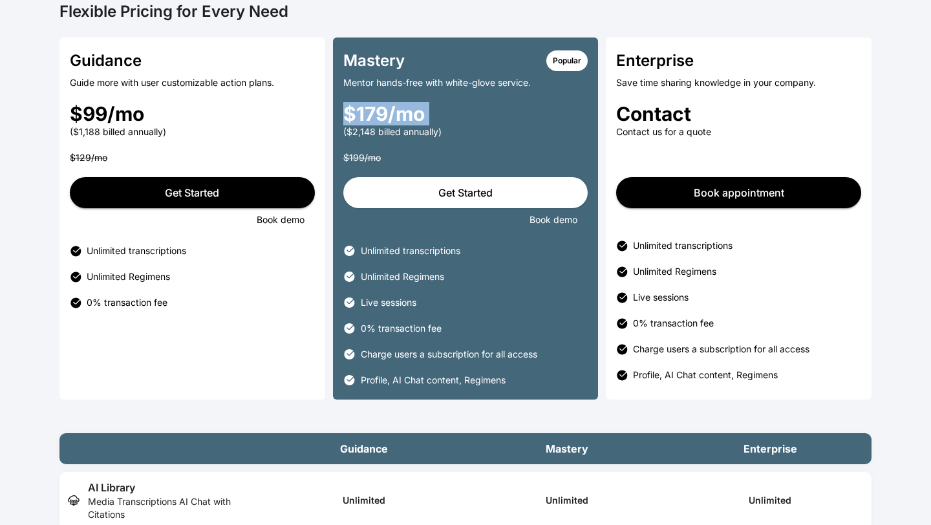
scroll to position [124, 0]
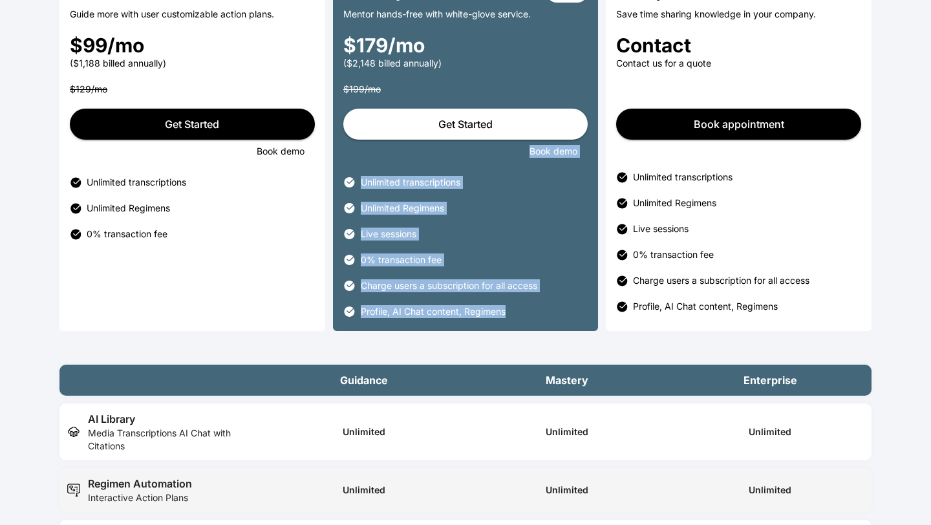
drag, startPoint x: 519, startPoint y: 318, endPoint x: 361, endPoint y: 145, distance: 233.9
click at [361, 145] on div "Mastery Popular Mentor hands-free with white-glove service. $179/mo ($2,148 bil…" at bounding box center [466, 150] width 266 height 362
click at [361, 145] on div "Book demo" at bounding box center [465, 151] width 245 height 13
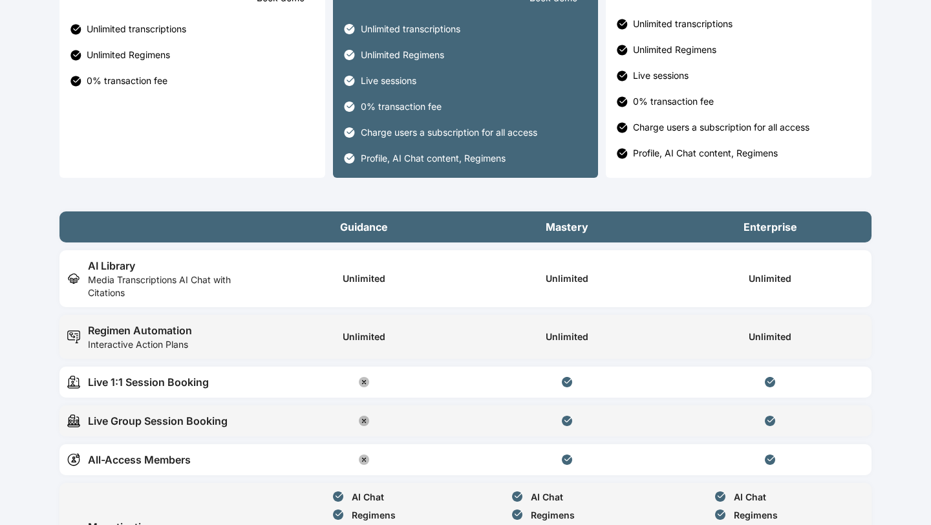
scroll to position [420, 0]
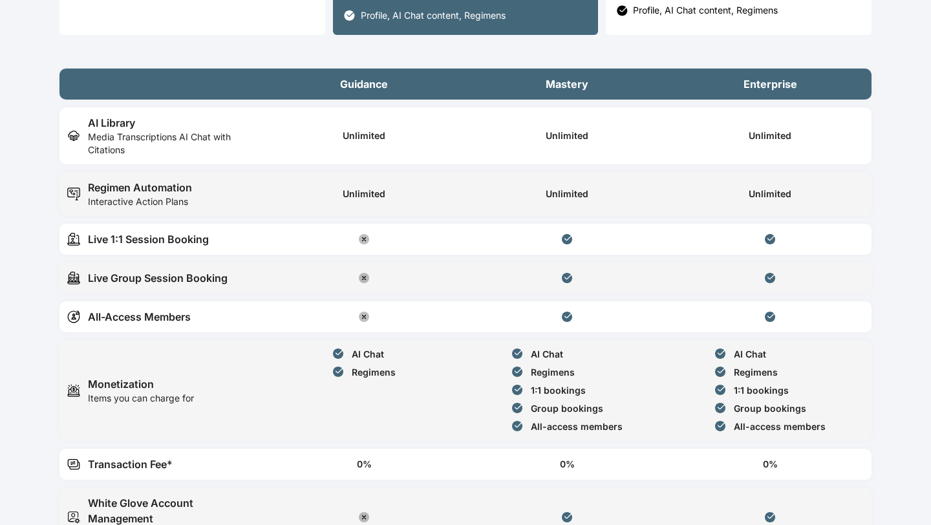
click at [358, 186] on div "Unlimited" at bounding box center [364, 194] width 188 height 28
click at [553, 198] on div "Unlimited" at bounding box center [567, 194] width 43 height 13
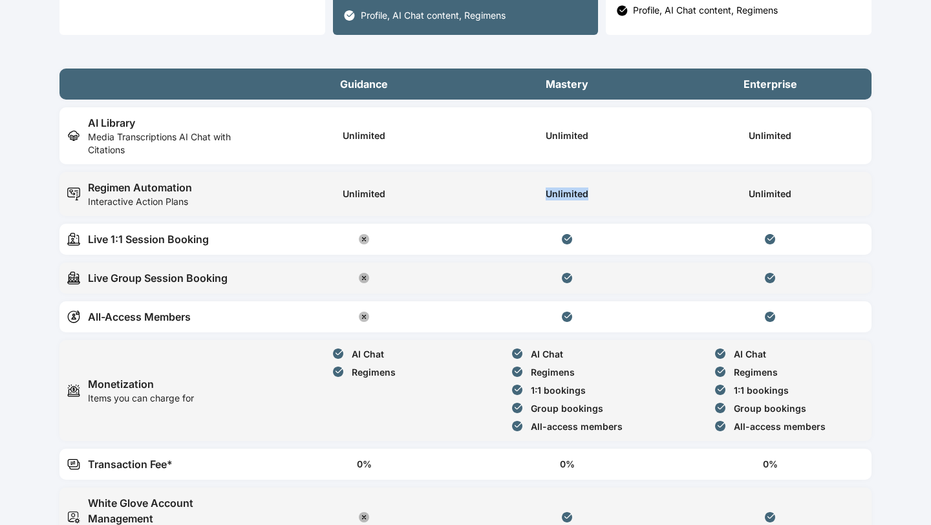
click at [553, 198] on div "Unlimited" at bounding box center [567, 194] width 43 height 13
click at [562, 134] on div "Unlimited" at bounding box center [567, 135] width 43 height 13
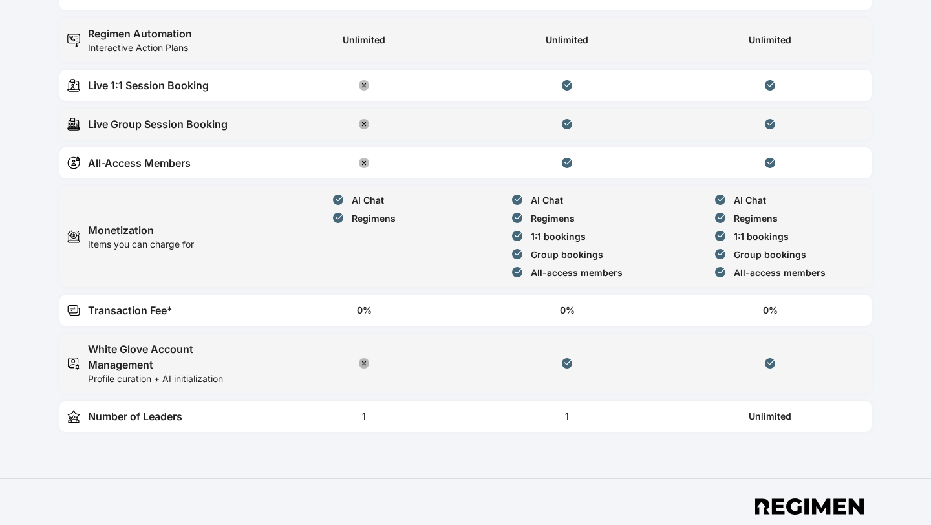
scroll to position [640, 0]
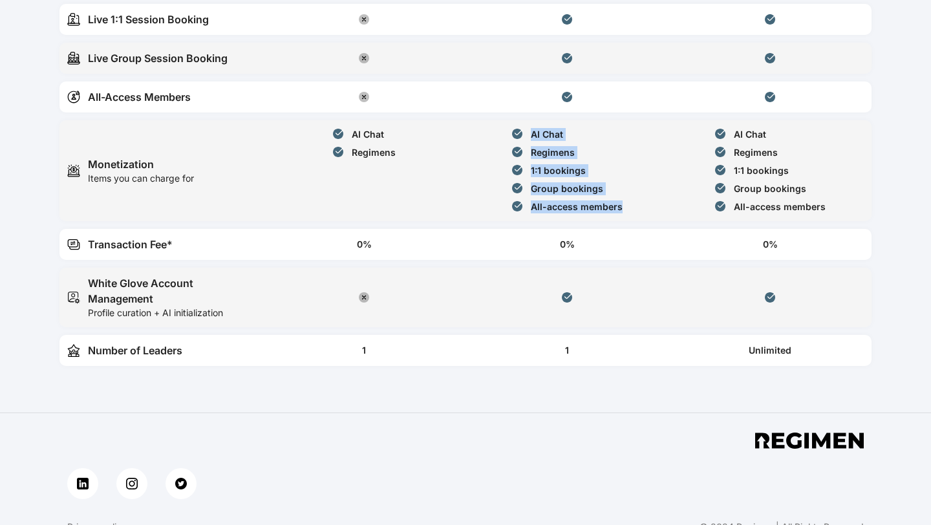
drag, startPoint x: 639, startPoint y: 207, endPoint x: 531, endPoint y: 131, distance: 131.8
click at [531, 131] on div "AI Chat Regimens 1:1 bookings Group bookings All-access members" at bounding box center [567, 170] width 188 height 85
click at [531, 131] on div "AI Chat" at bounding box center [566, 134] width 111 height 13
drag, startPoint x: 531, startPoint y: 131, endPoint x: 639, endPoint y: 222, distance: 141.4
click at [639, 222] on table "Guidance Mastery Enterprise AI Library Media Transcriptions AI Chat with Citati…" at bounding box center [465, 107] width 812 height 533
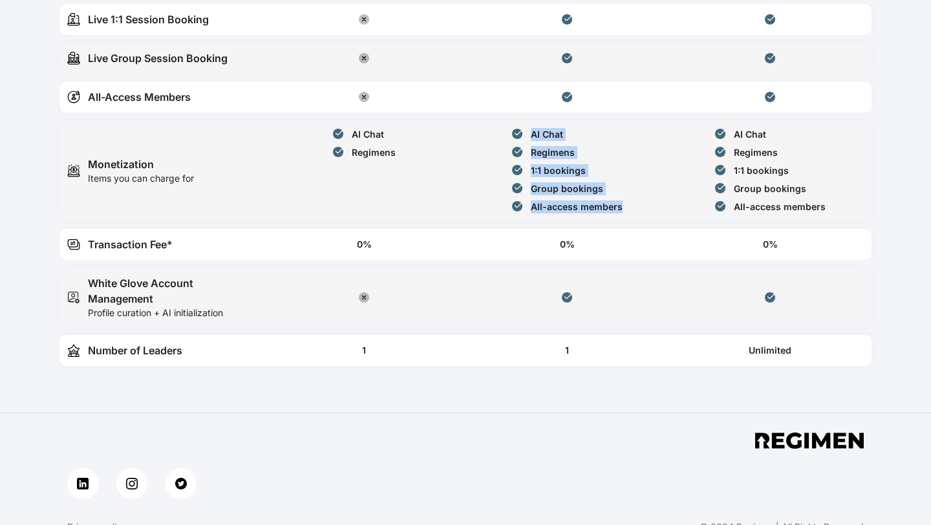
click at [639, 222] on table "Guidance Mastery Enterprise AI Library Media Transcriptions AI Chat with Citati…" at bounding box center [465, 107] width 812 height 533
drag, startPoint x: 639, startPoint y: 222, endPoint x: 538, endPoint y: 118, distance: 144.9
click at [538, 118] on table "Guidance Mastery Enterprise AI Library Media Transcriptions AI Chat with Citati…" at bounding box center [465, 107] width 812 height 533
drag, startPoint x: 524, startPoint y: 130, endPoint x: 648, endPoint y: 223, distance: 155.7
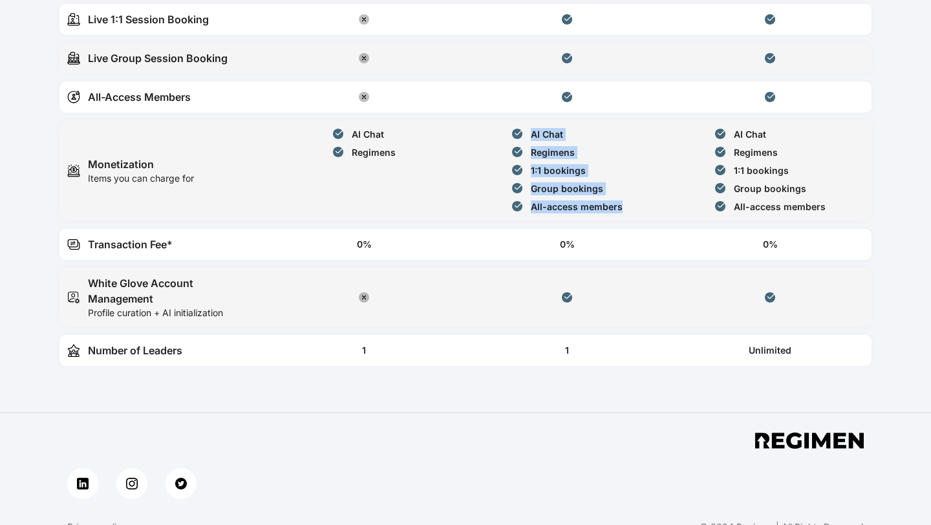
click at [648, 223] on table "Guidance Mastery Enterprise AI Library Media Transcriptions AI Chat with Citati…" at bounding box center [465, 107] width 812 height 533
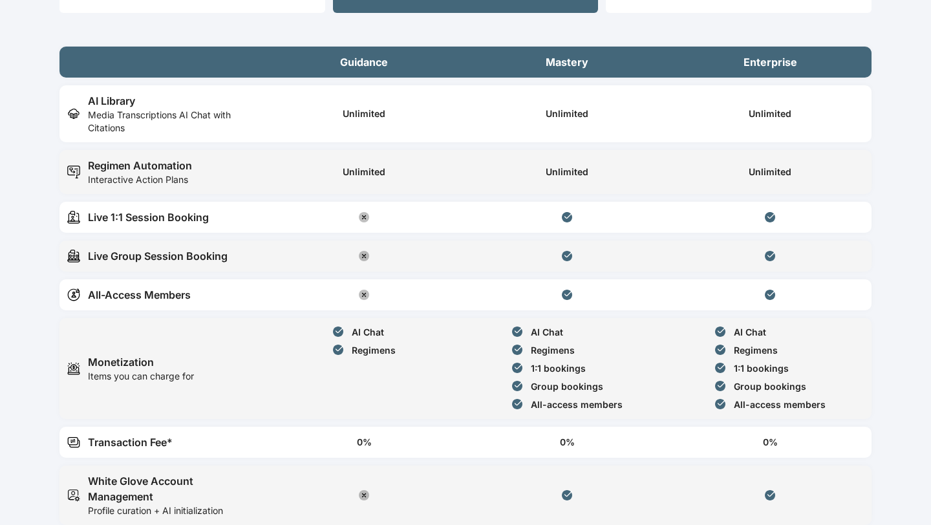
scroll to position [658, 0]
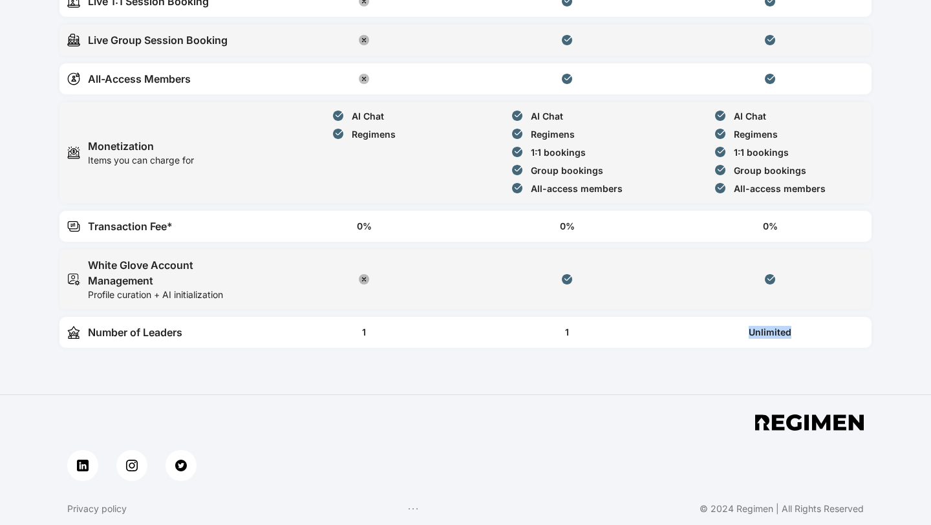
drag, startPoint x: 748, startPoint y: 332, endPoint x: 799, endPoint y: 331, distance: 51.1
click at [799, 331] on div "Unlimited" at bounding box center [770, 333] width 188 height 16
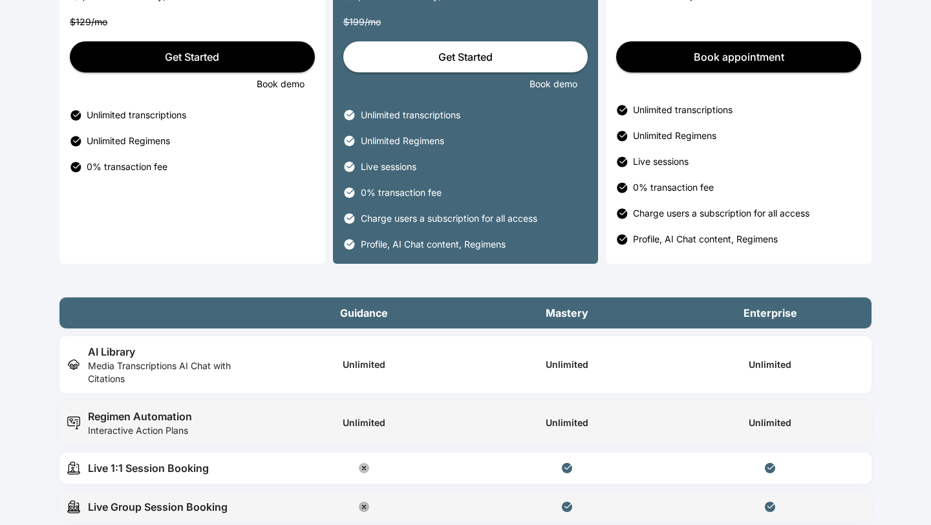
scroll to position [0, 0]
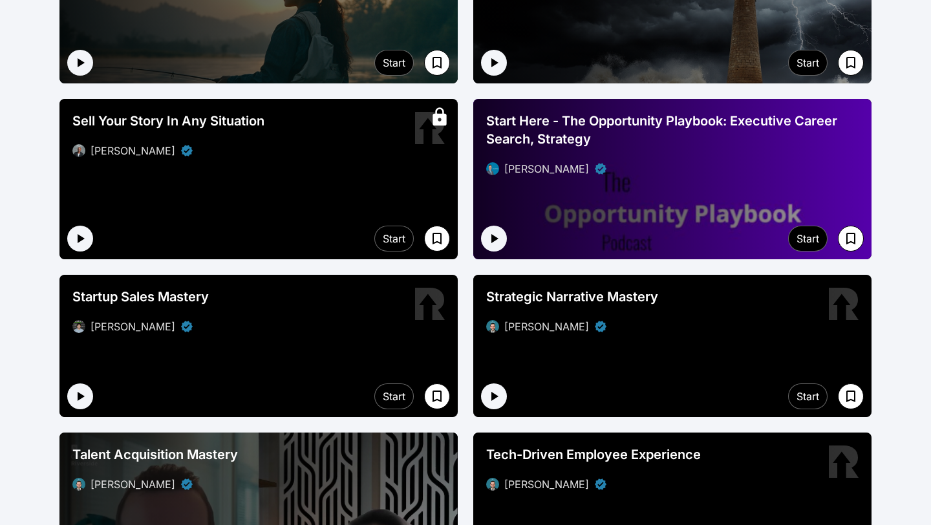
scroll to position [3754, 0]
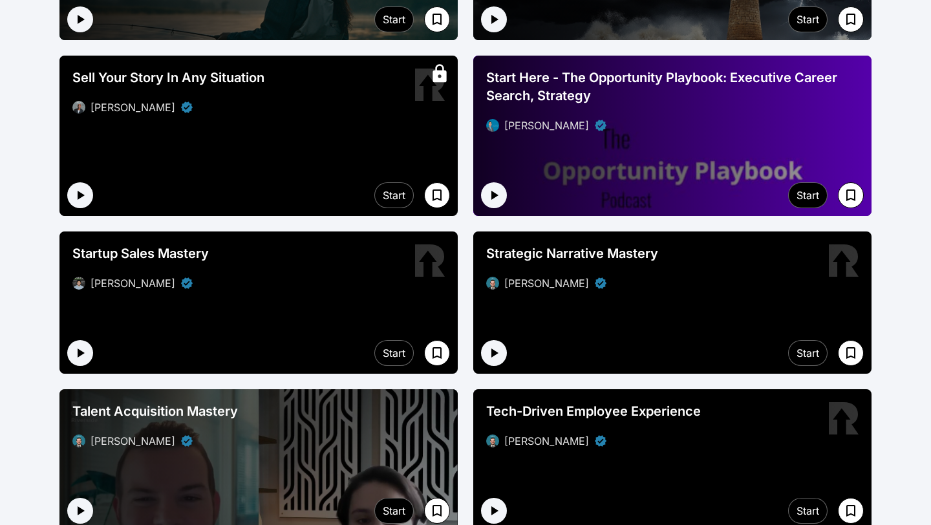
click at [601, 164] on div at bounding box center [672, 136] width 398 height 160
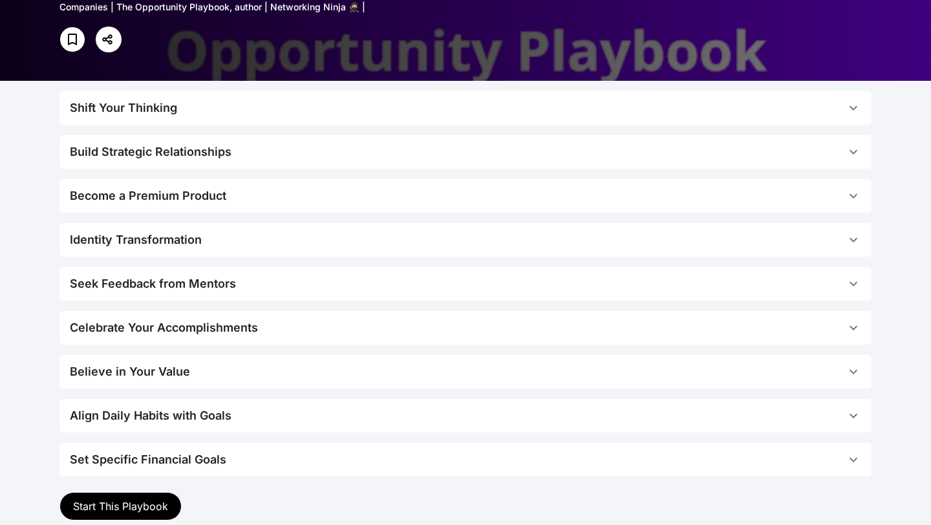
scroll to position [179, 0]
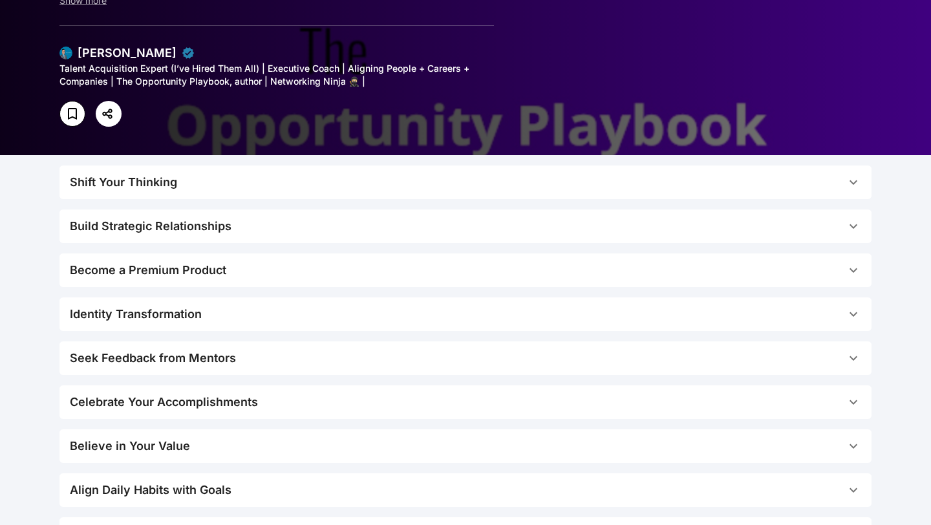
click at [225, 191] on button "Shift Your Thinking" at bounding box center [465, 183] width 812 height 34
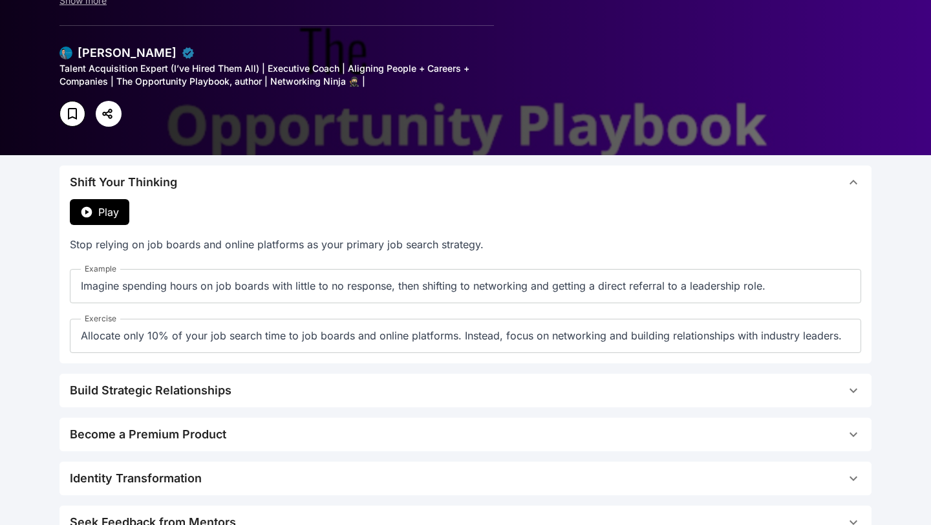
click at [100, 214] on span "Play" at bounding box center [108, 212] width 21 height 16
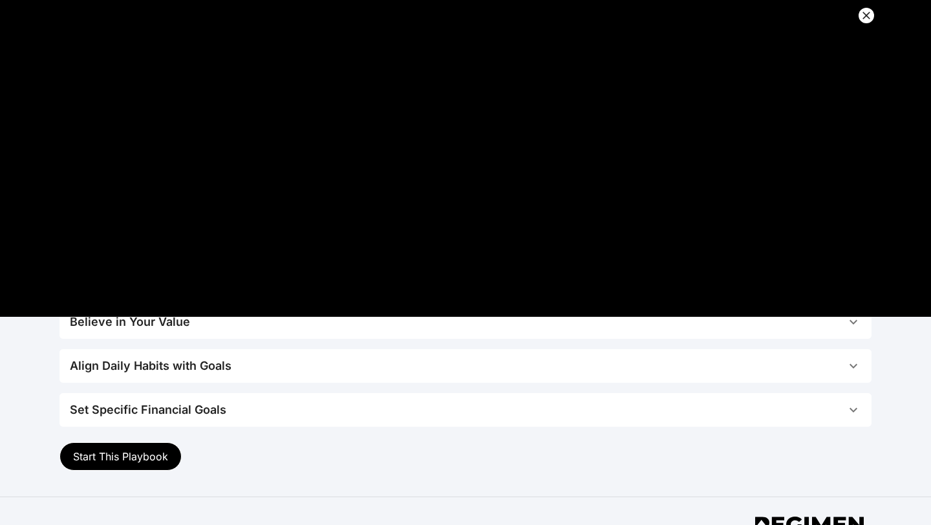
scroll to position [488, 0]
click at [307, 362] on span "Align Daily Habits with Goals" at bounding box center [458, 365] width 776 height 18
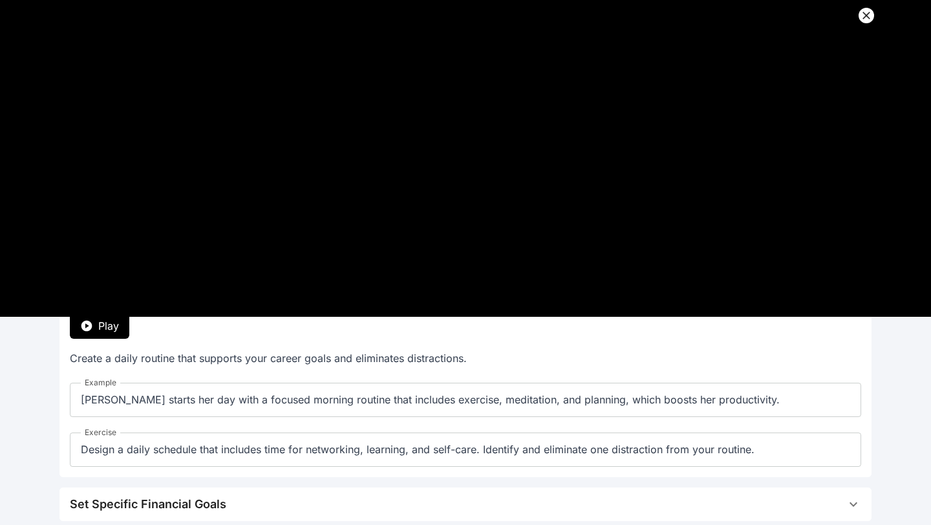
scroll to position [391, 0]
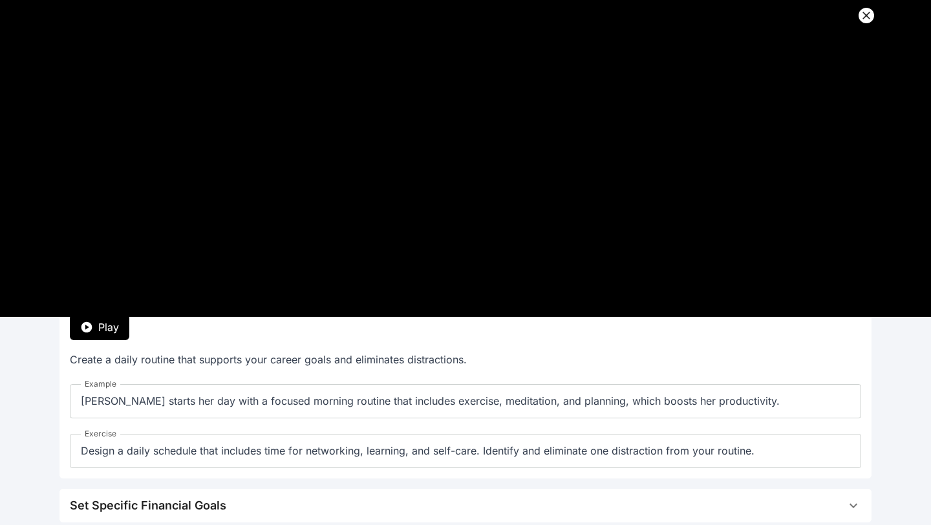
click at [96, 319] on button "Play" at bounding box center [99, 327] width 59 height 26
click at [99, 329] on span "Play" at bounding box center [108, 327] width 21 height 16
click at [81, 329] on icon "button" at bounding box center [86, 327] width 13 height 13
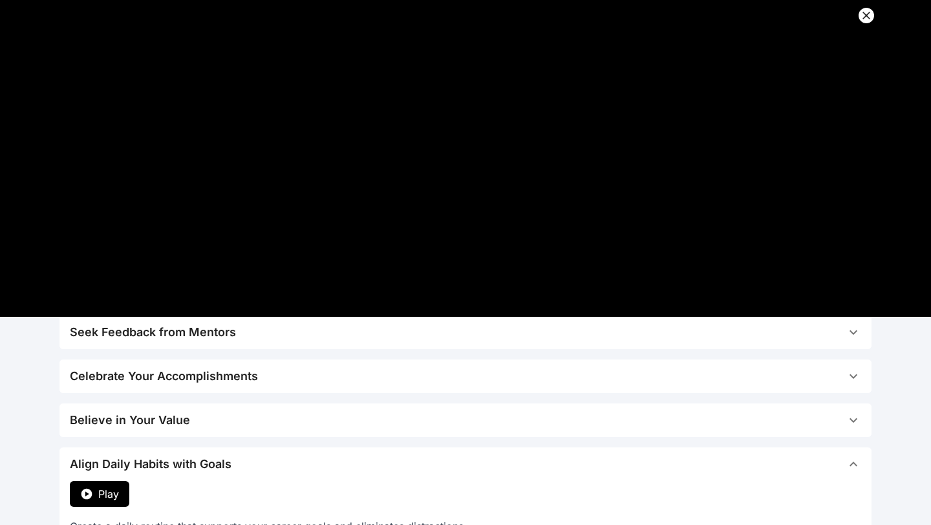
scroll to position [263, 0]
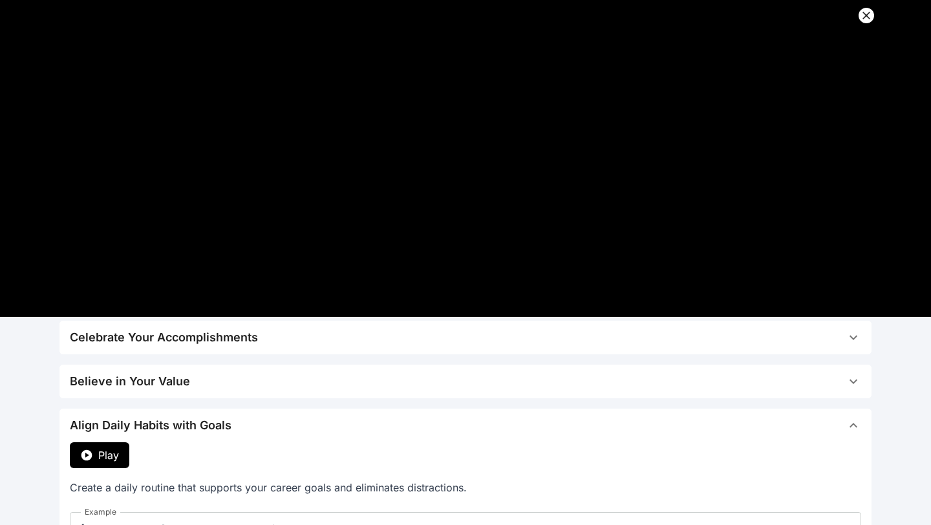
click at [81, 451] on icon "button" at bounding box center [86, 455] width 13 height 13
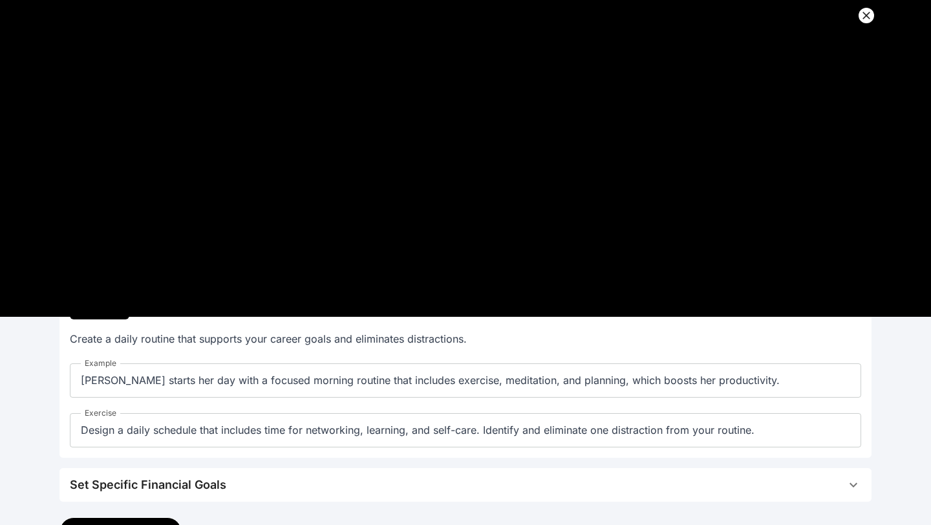
click at [173, 401] on div "Example [PERSON_NAME] starts her day with a focused morning routine that includ…" at bounding box center [465, 402] width 791 height 89
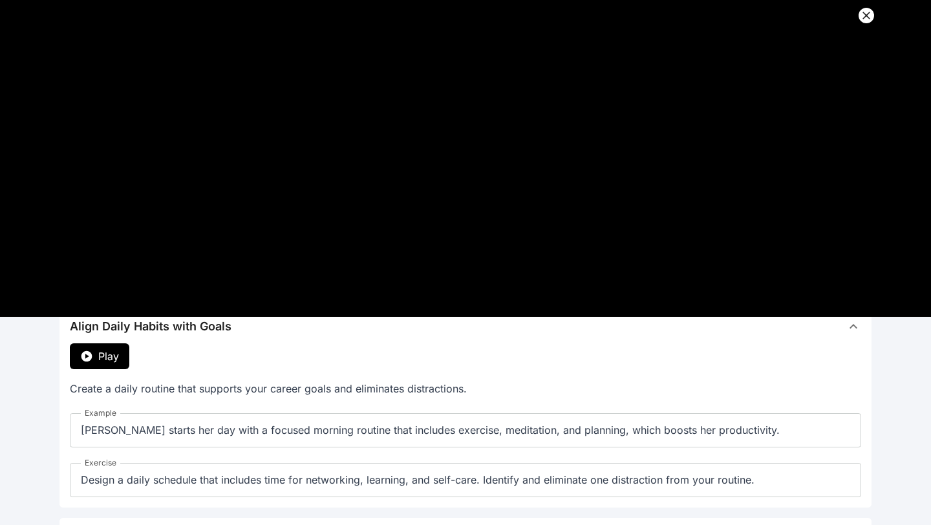
scroll to position [324, 0]
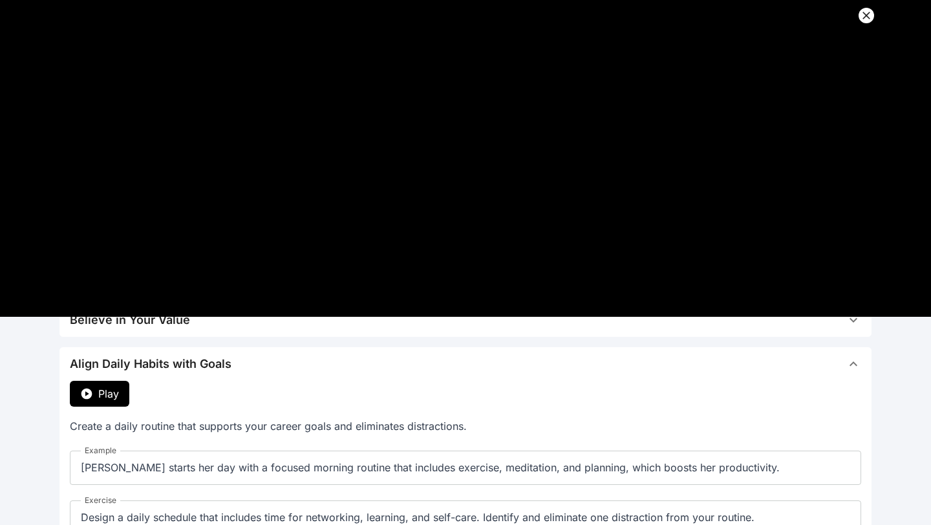
click at [98, 401] on span "Play" at bounding box center [108, 394] width 21 height 16
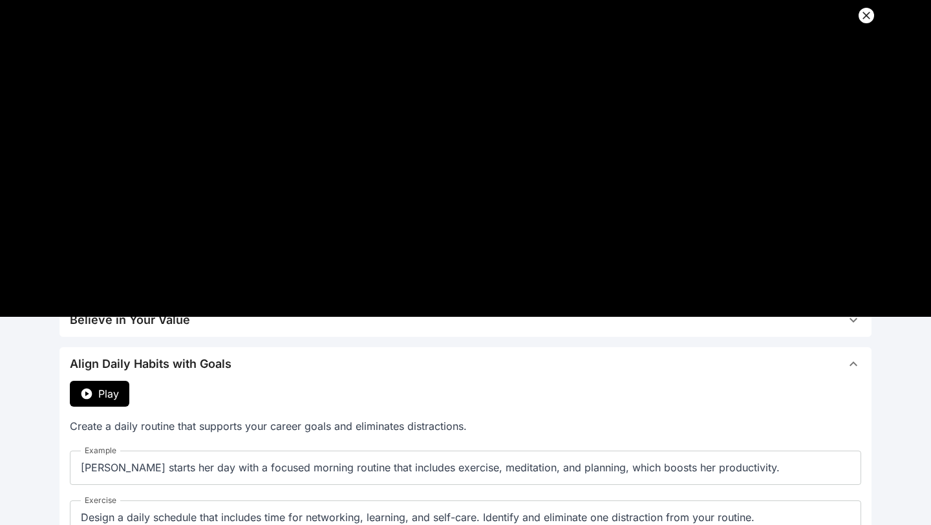
click at [362, 352] on button "Align Daily Habits with Goals" at bounding box center [465, 364] width 812 height 34
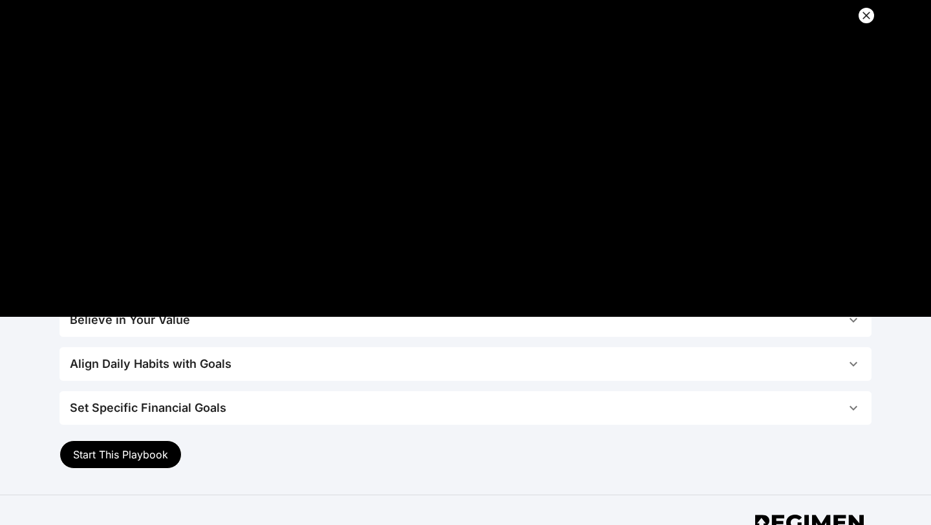
scroll to position [0, 0]
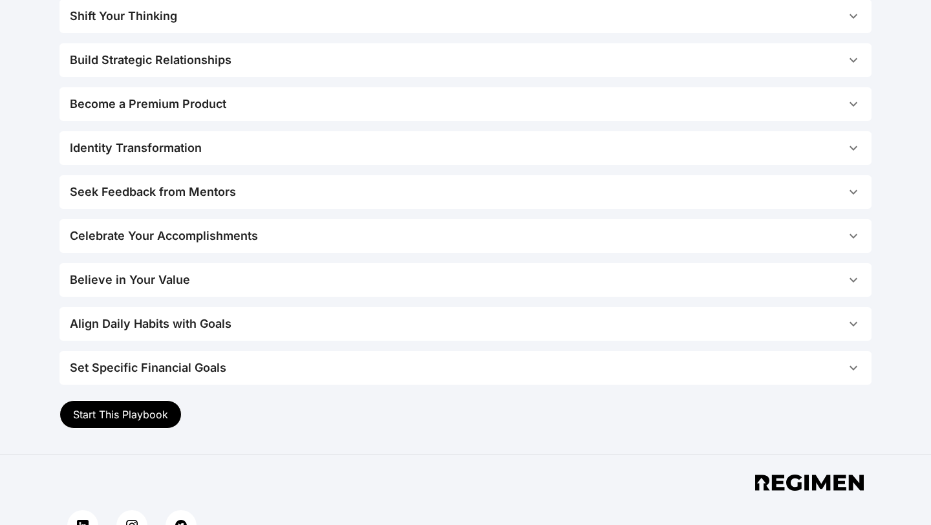
scroll to position [405, 0]
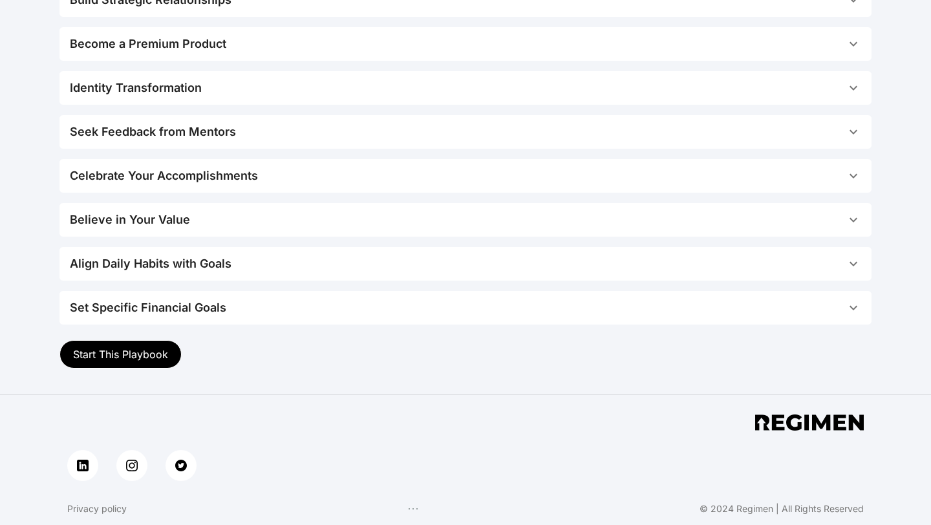
click at [259, 239] on div "Shift Your Thinking Play Stop relying on job boards and online platforms as you…" at bounding box center [465, 131] width 812 height 385
click at [241, 216] on span "Believe in Your Value" at bounding box center [458, 220] width 776 height 18
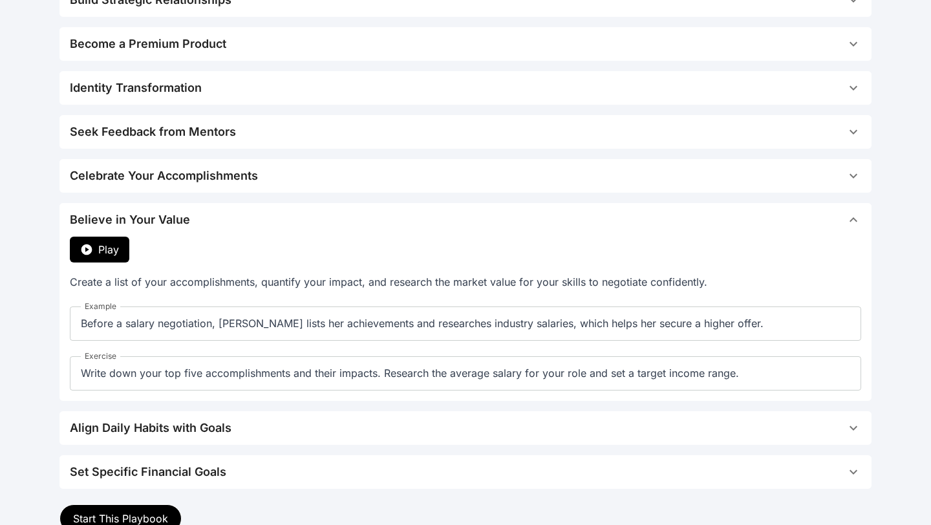
click at [87, 241] on button "Play" at bounding box center [99, 250] width 59 height 26
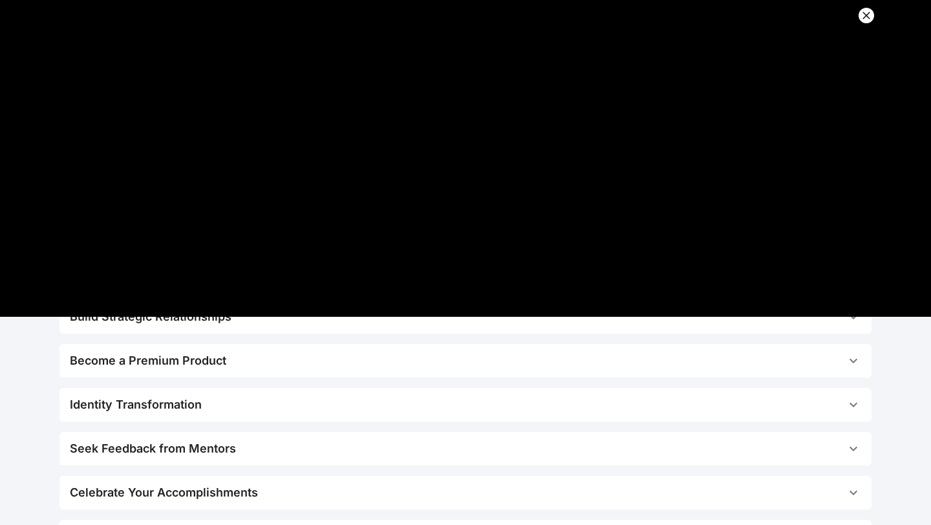
scroll to position [57, 0]
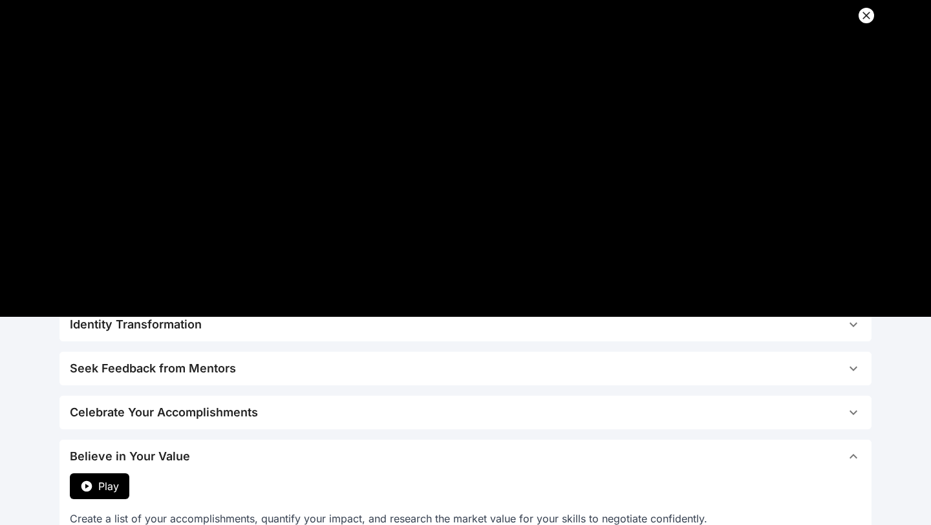
click at [360, 370] on span "Seek Feedback from Mentors" at bounding box center [458, 368] width 776 height 18
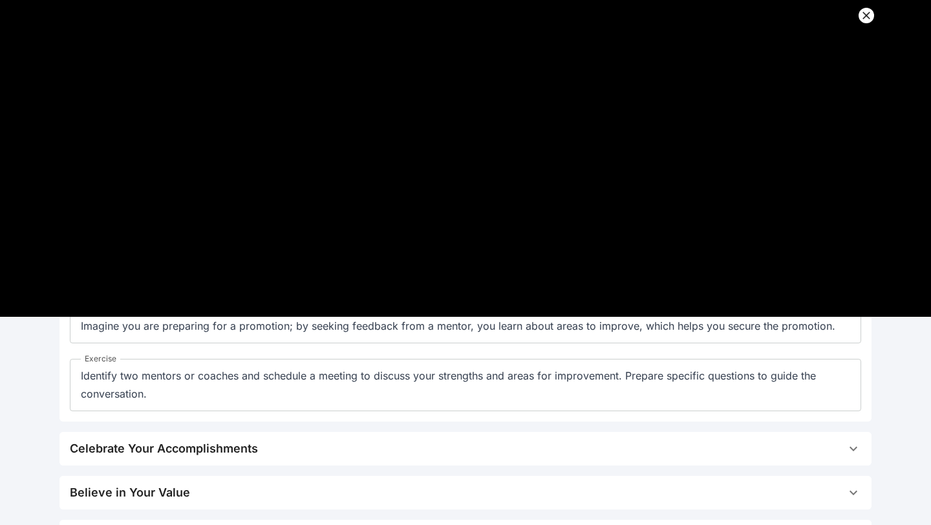
scroll to position [274, 0]
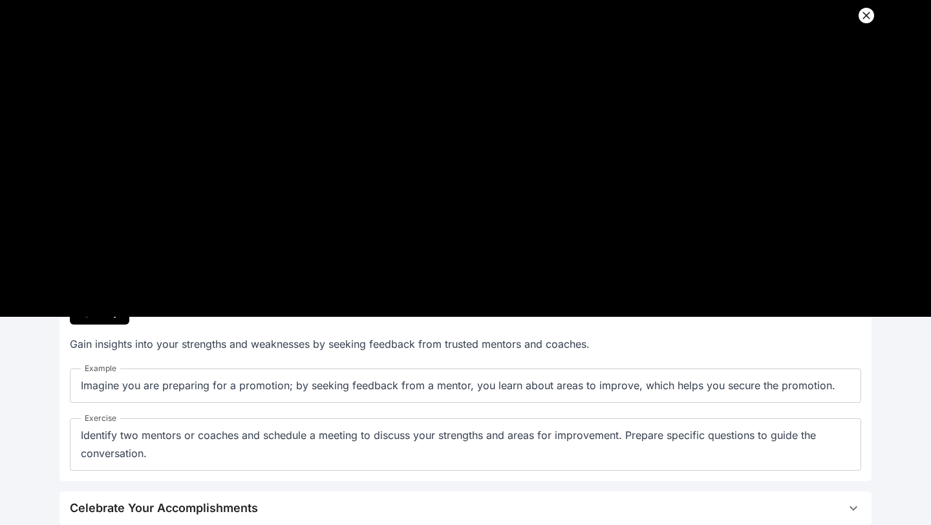
click at [871, 17] on icon at bounding box center [866, 15] width 13 height 13
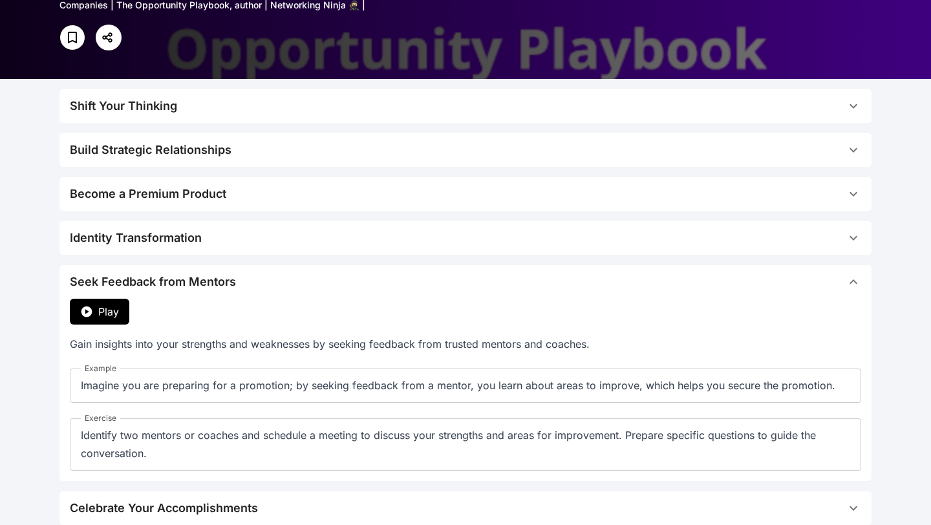
scroll to position [303, 0]
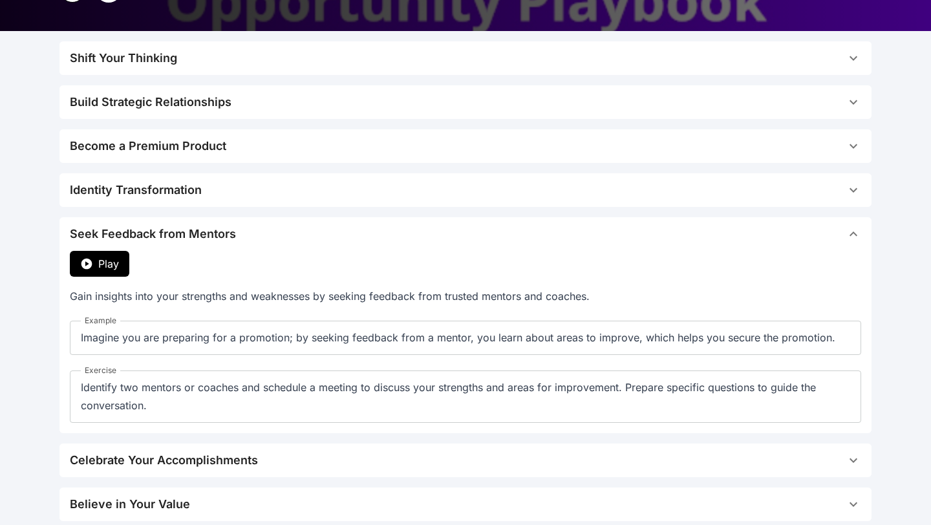
click at [281, 151] on span "Become a Premium Product" at bounding box center [458, 146] width 776 height 18
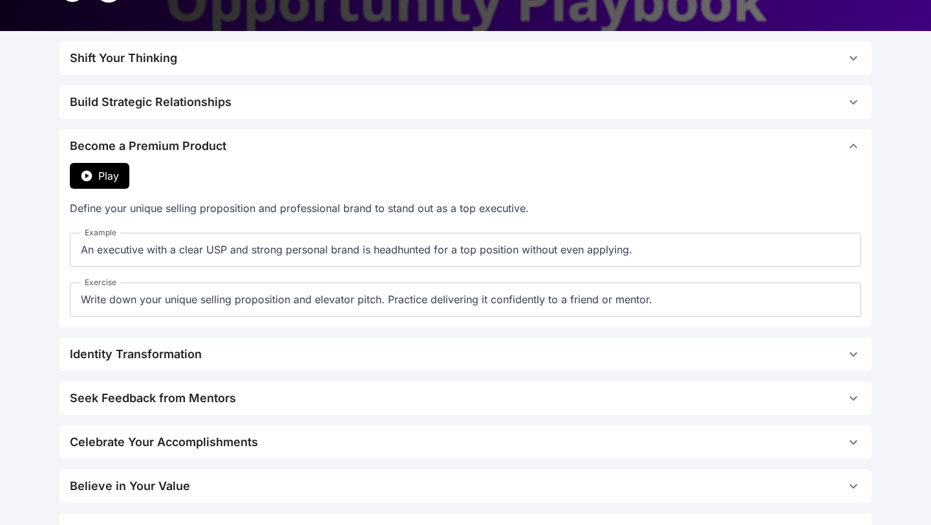
click at [109, 173] on span "Play" at bounding box center [108, 176] width 21 height 16
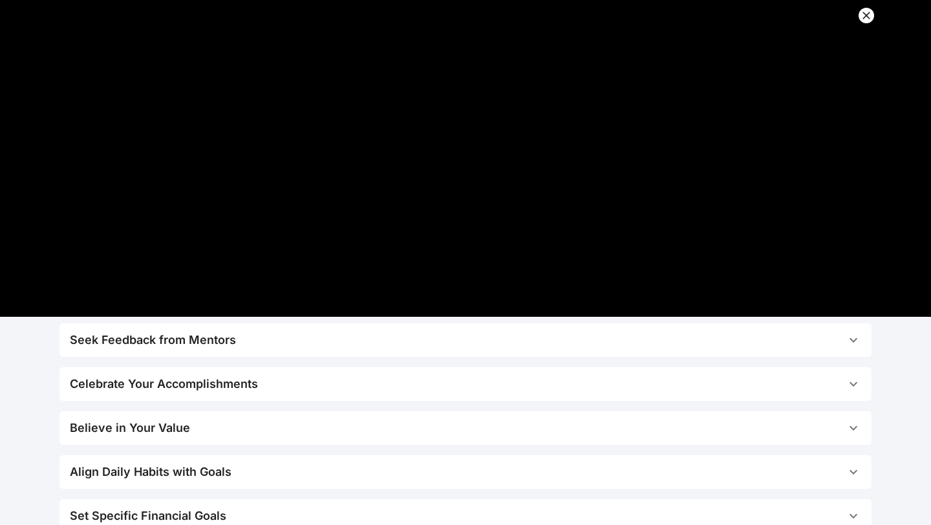
scroll to position [411, 0]
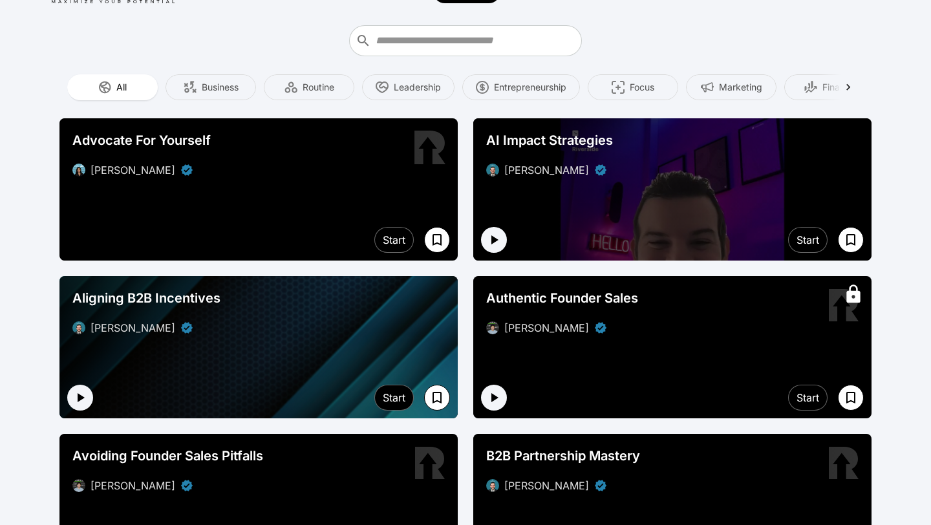
scroll to position [27, 0]
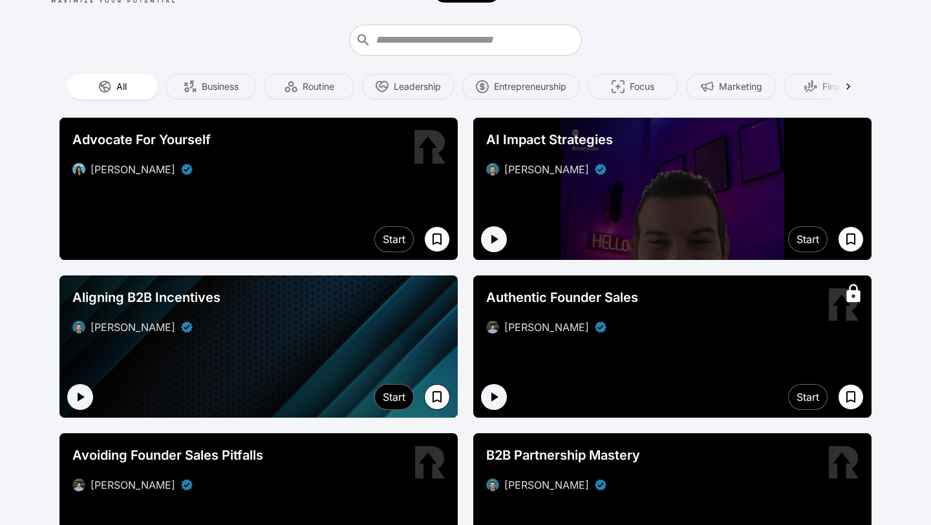
click at [283, 214] on div at bounding box center [258, 189] width 398 height 142
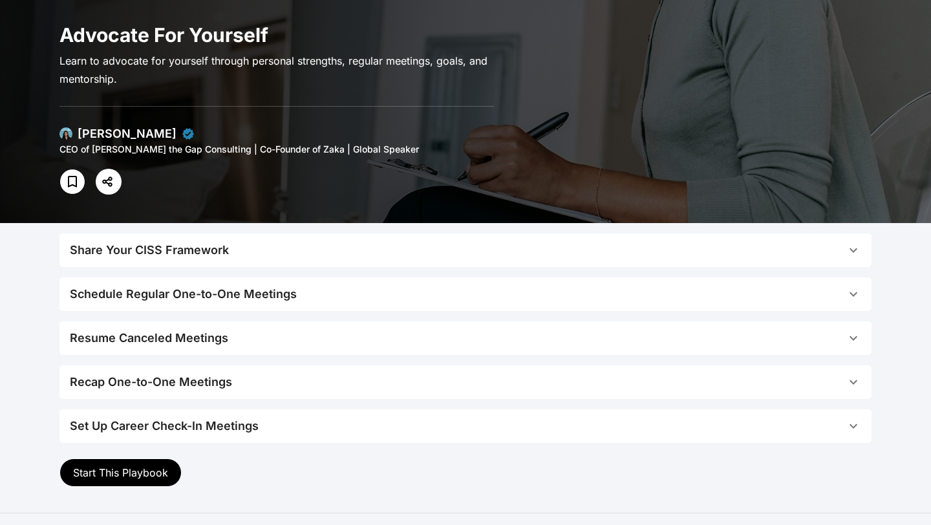
scroll to position [40, 0]
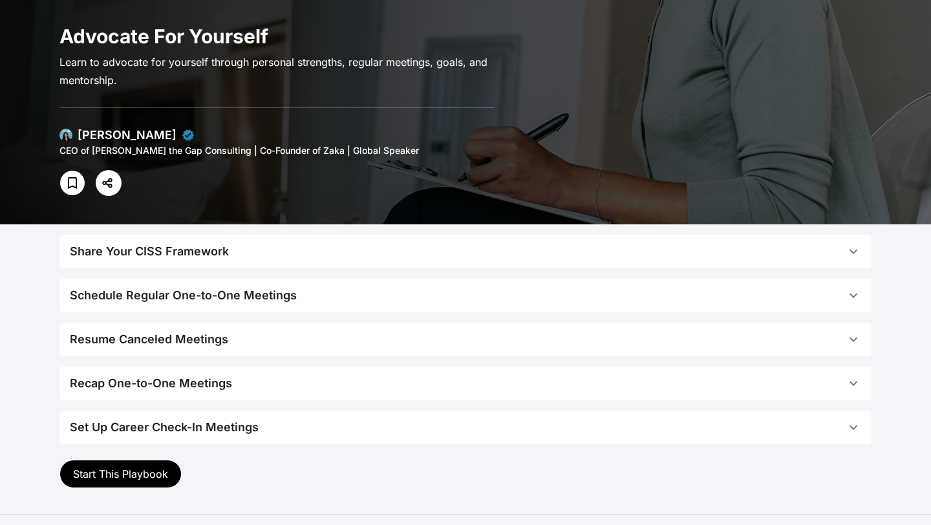
click at [220, 368] on button "Recap One-to-One Meetings" at bounding box center [465, 384] width 812 height 34
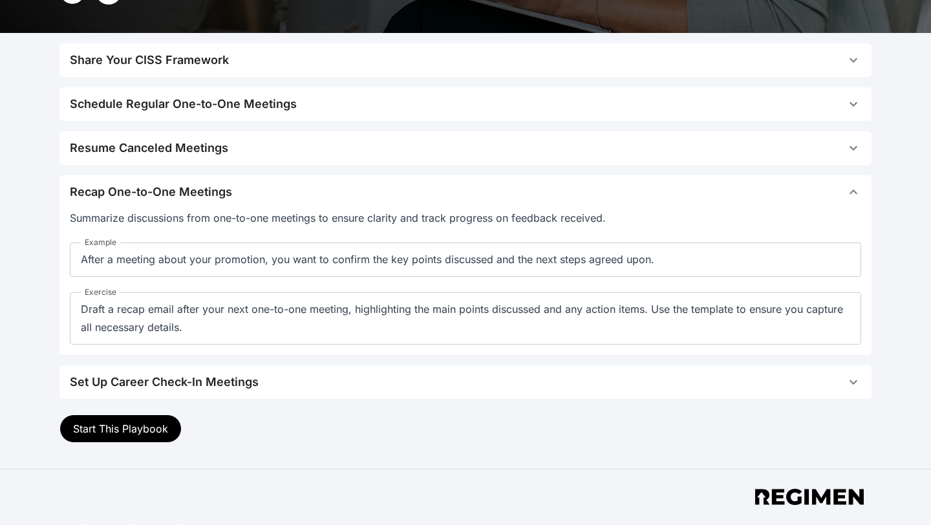
scroll to position [229, 0]
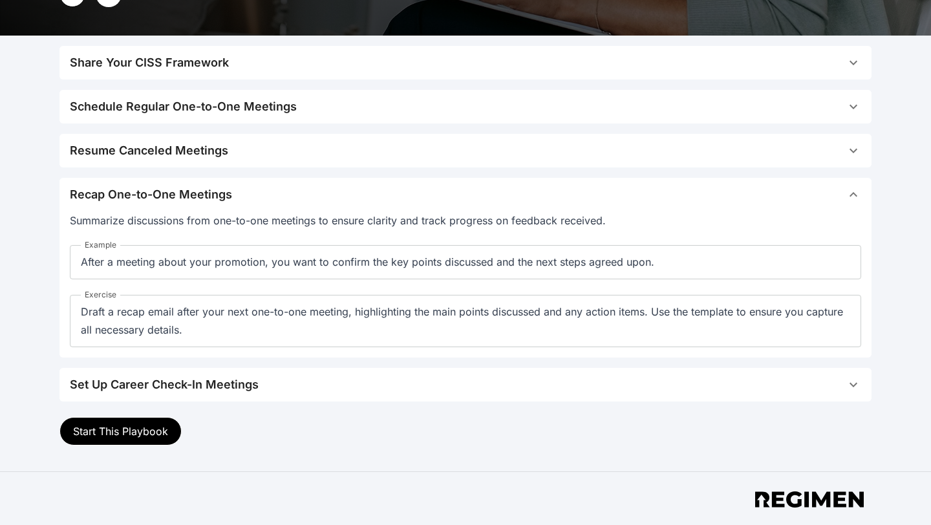
click at [129, 114] on div "Schedule Regular One-to-One Meetings" at bounding box center [183, 107] width 227 height 18
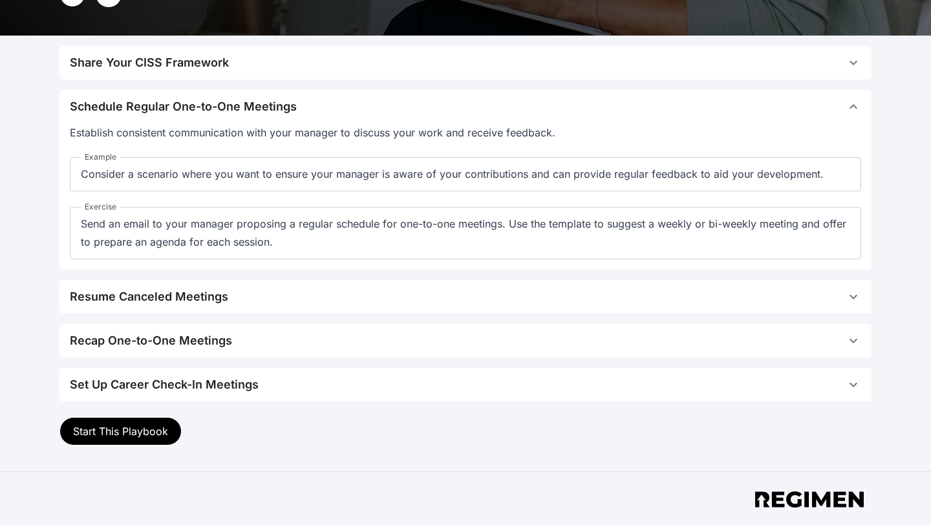
click at [129, 429] on span "Start This Playbook" at bounding box center [120, 431] width 95 height 13
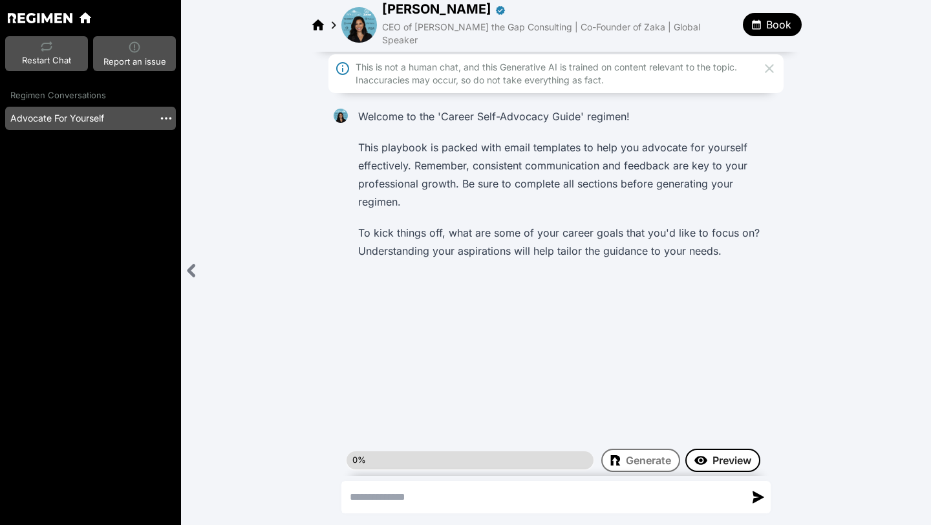
click at [711, 457] on div "Preview" at bounding box center [722, 461] width 57 height 16
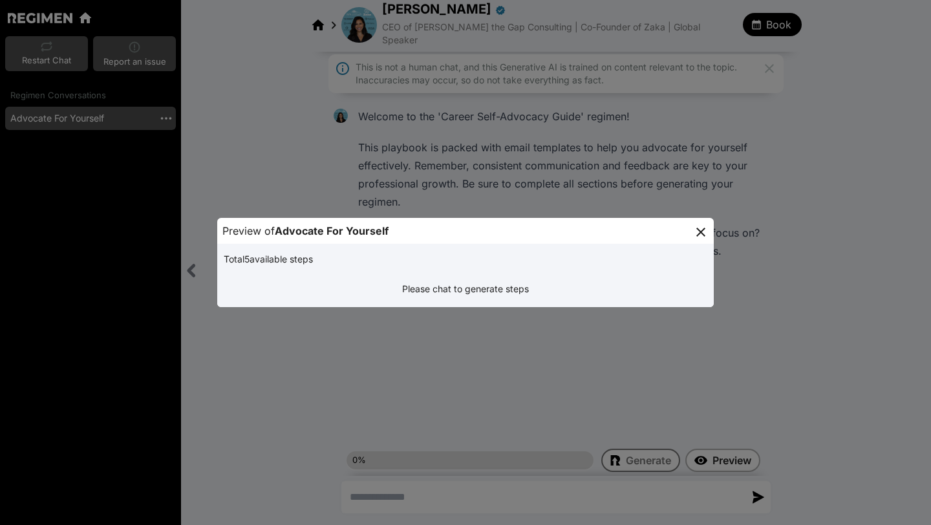
click at [705, 226] on icon at bounding box center [701, 232] width 16 height 16
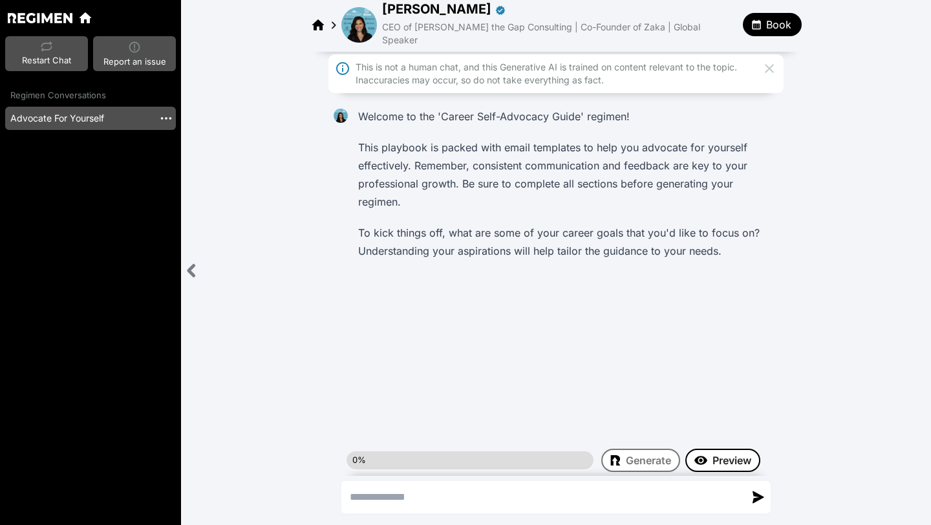
click at [704, 458] on img at bounding box center [700, 460] width 13 height 10
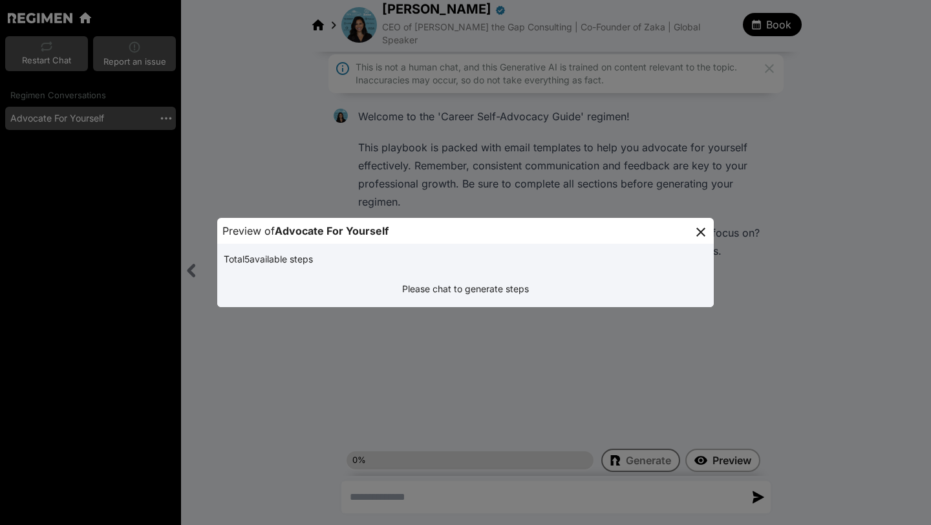
click at [541, 282] on div "Please chat to generate steps" at bounding box center [465, 289] width 489 height 28
click at [705, 228] on icon at bounding box center [701, 232] width 16 height 16
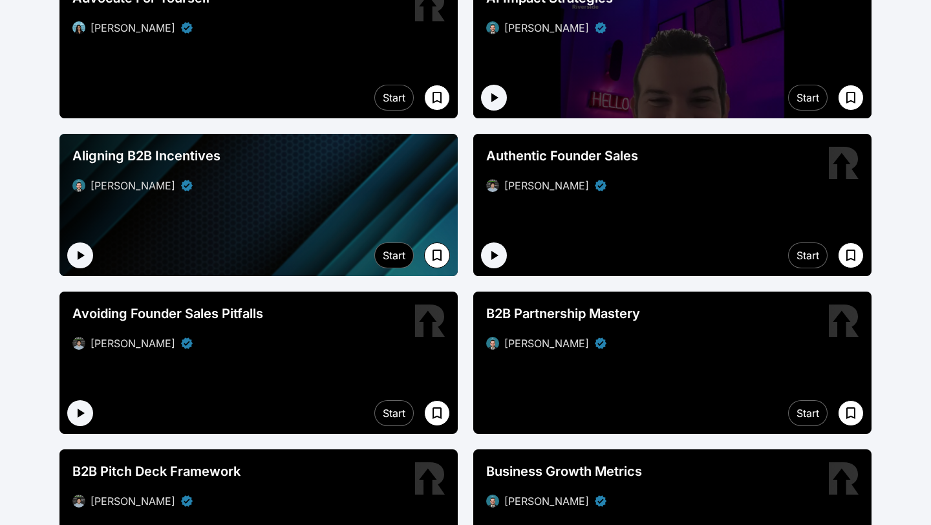
scroll to position [314, 0]
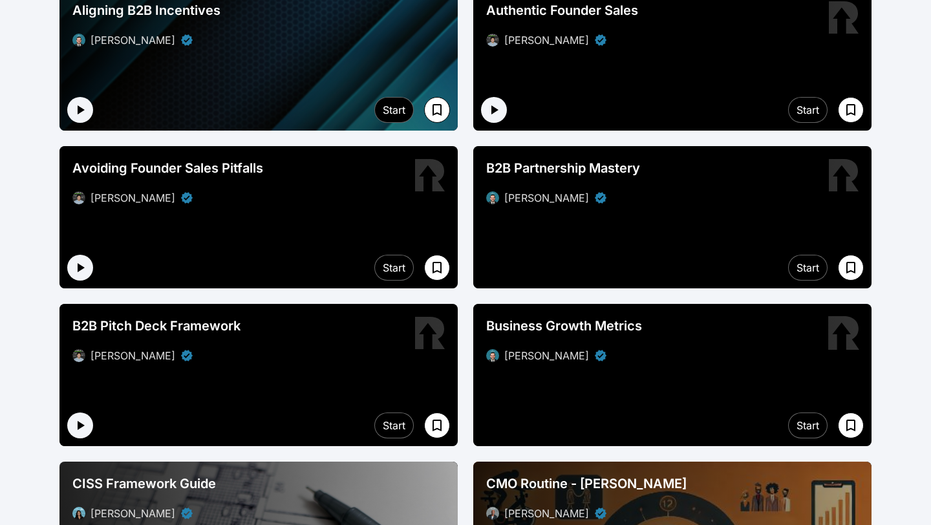
click at [535, 323] on span "Business Growth Metrics" at bounding box center [564, 326] width 156 height 18
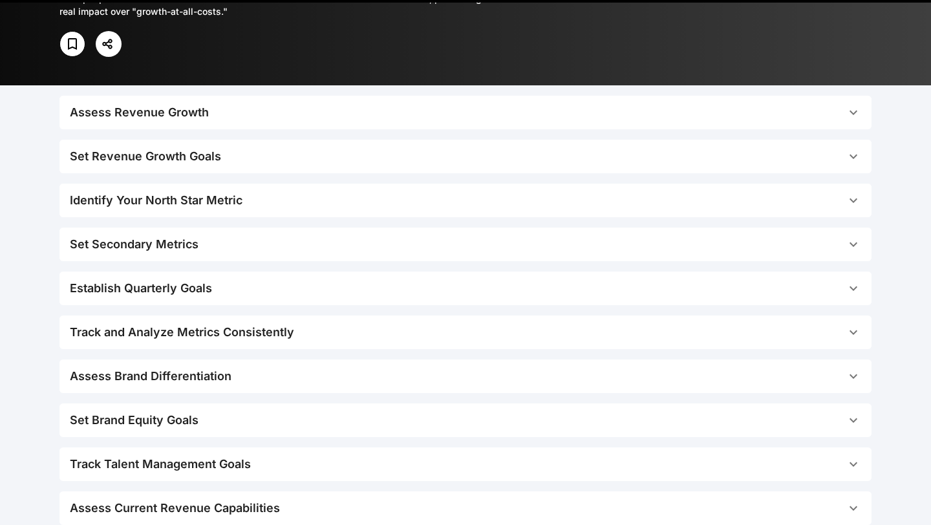
scroll to position [233, 0]
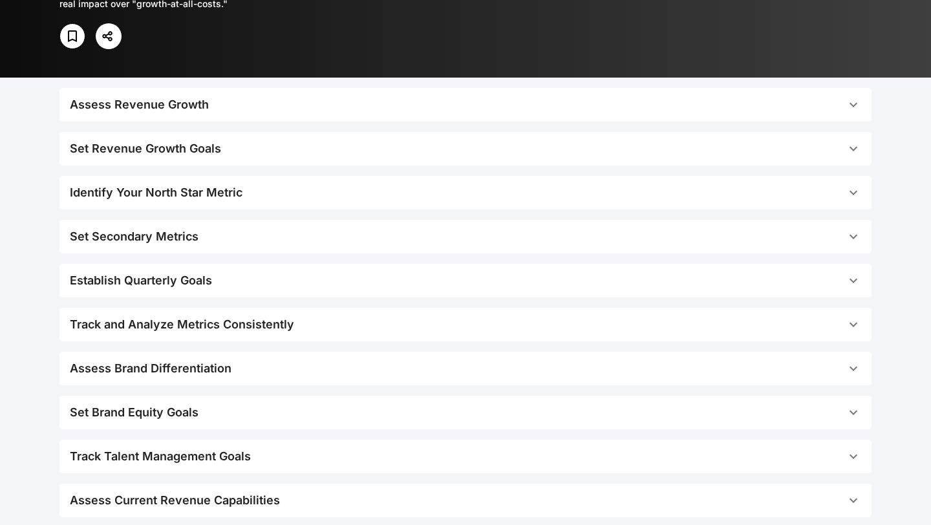
click at [280, 115] on button "Assess Revenue Growth" at bounding box center [465, 105] width 812 height 34
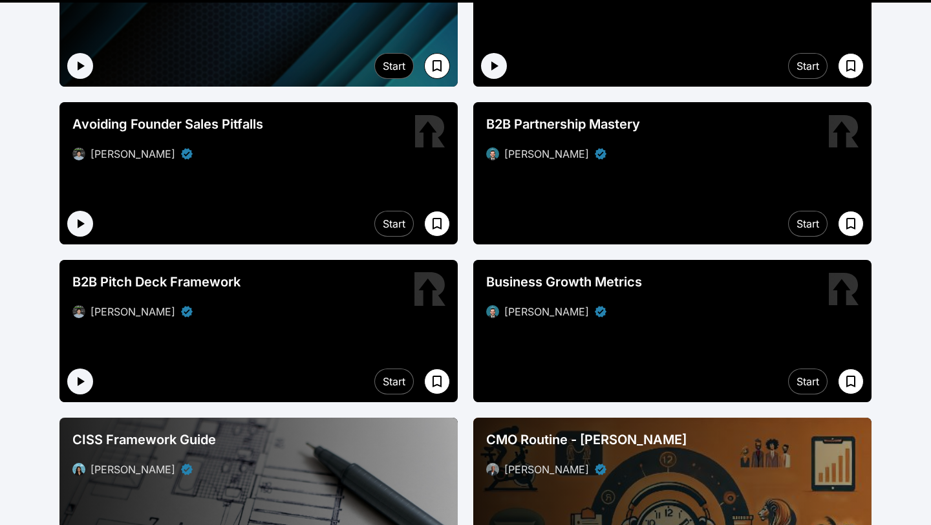
scroll to position [352, 0]
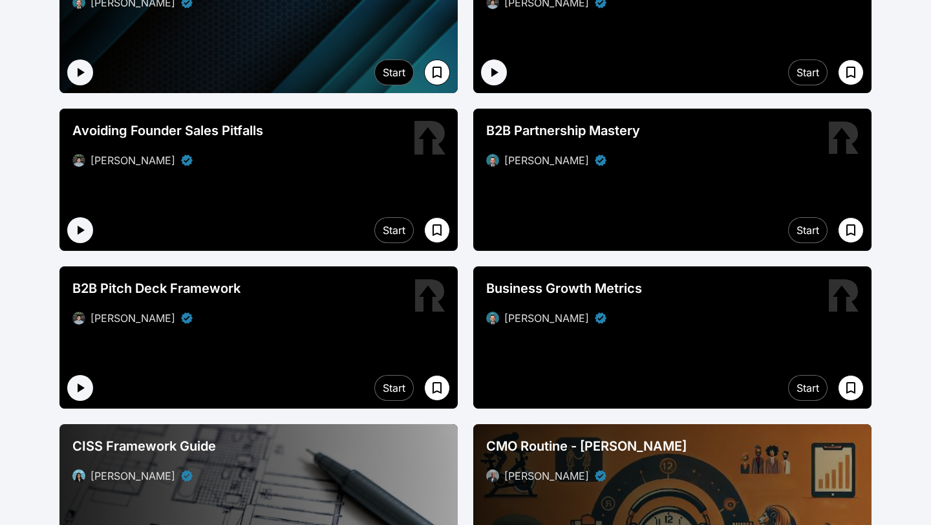
click at [237, 196] on div at bounding box center [258, 180] width 398 height 142
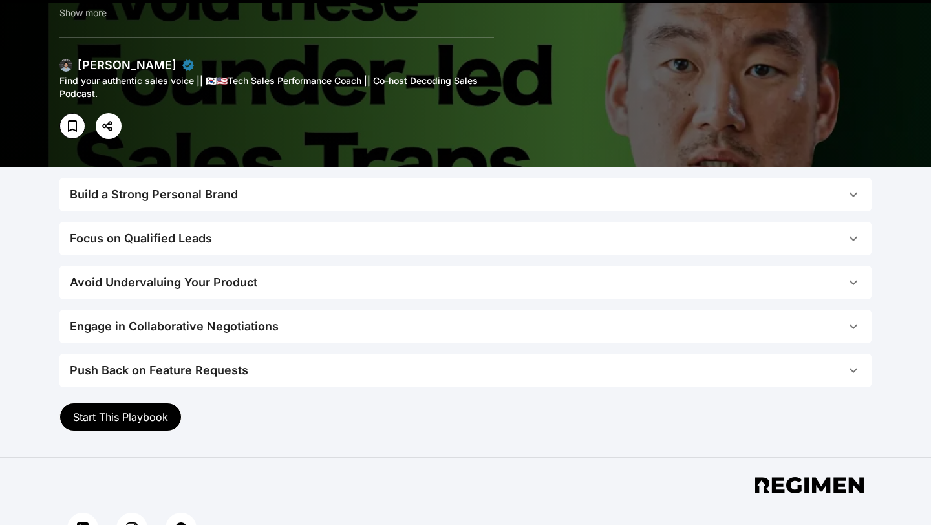
scroll to position [149, 0]
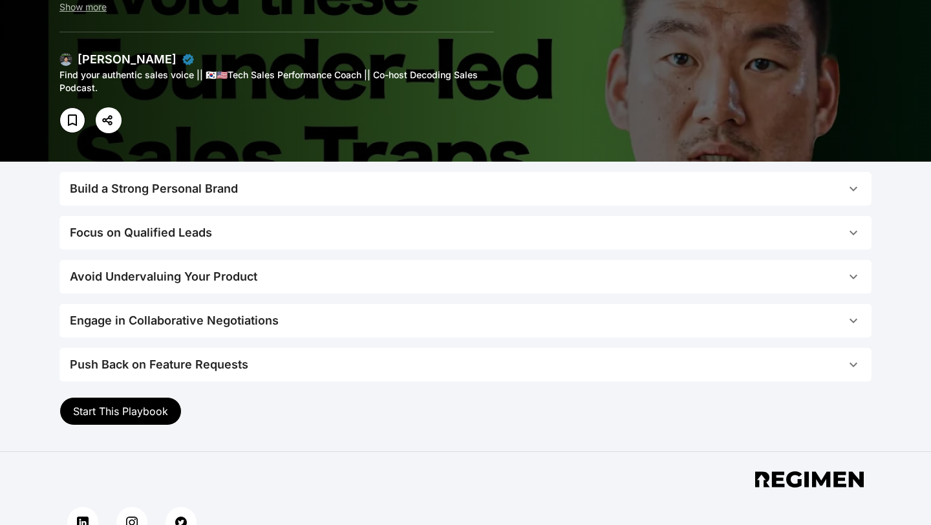
click at [233, 209] on div "Build a Strong Personal Brand Play Start investing in your personal brand early…" at bounding box center [465, 276] width 812 height 209
click at [232, 173] on button "Build a Strong Personal Brand" at bounding box center [465, 189] width 812 height 34
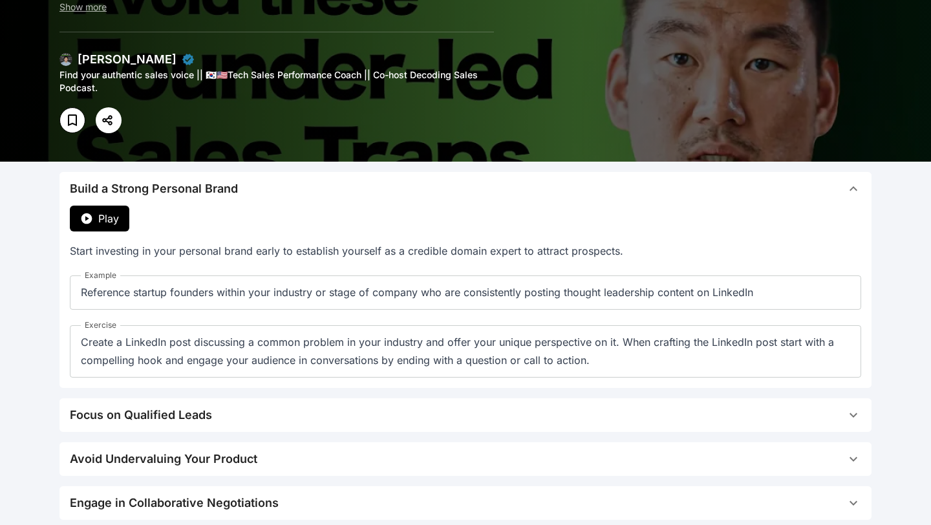
click at [100, 220] on span "Play" at bounding box center [108, 219] width 21 height 16
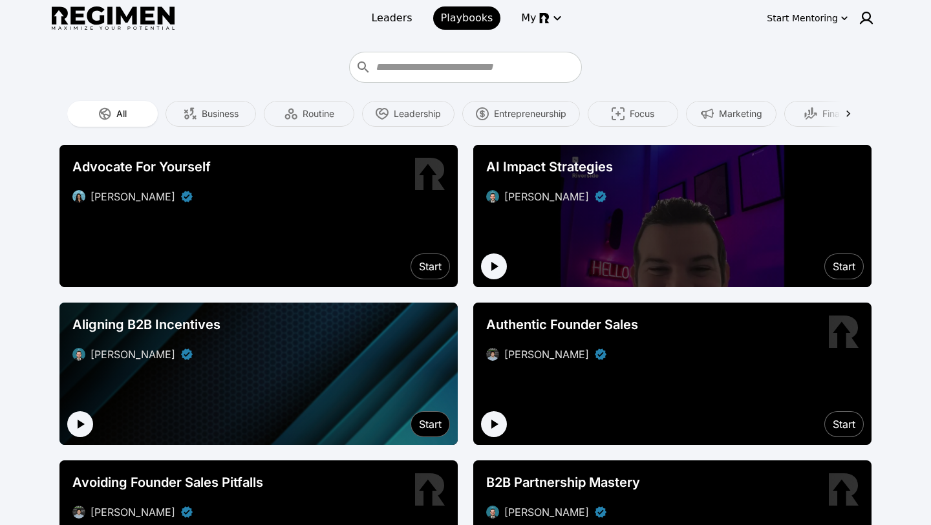
scroll to position [352, 0]
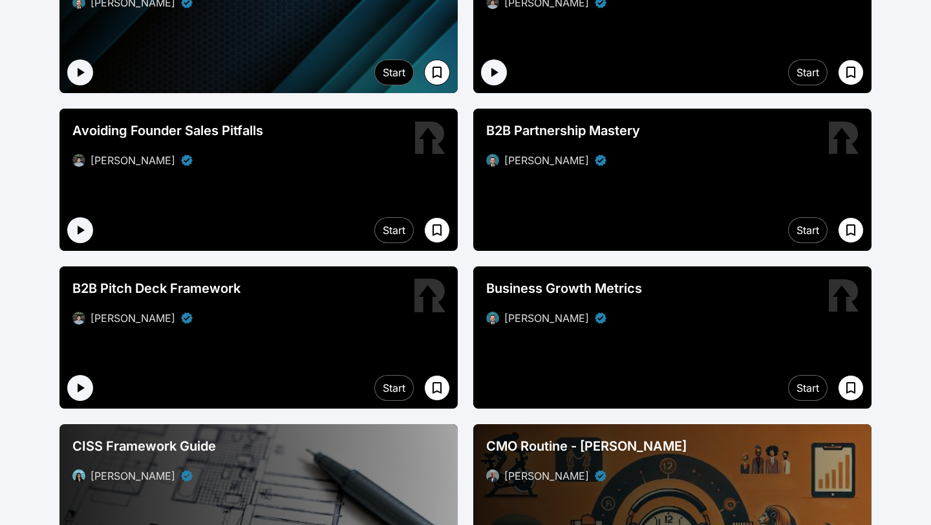
click at [123, 310] on div "[PERSON_NAME]" at bounding box center [133, 318] width 85 height 16
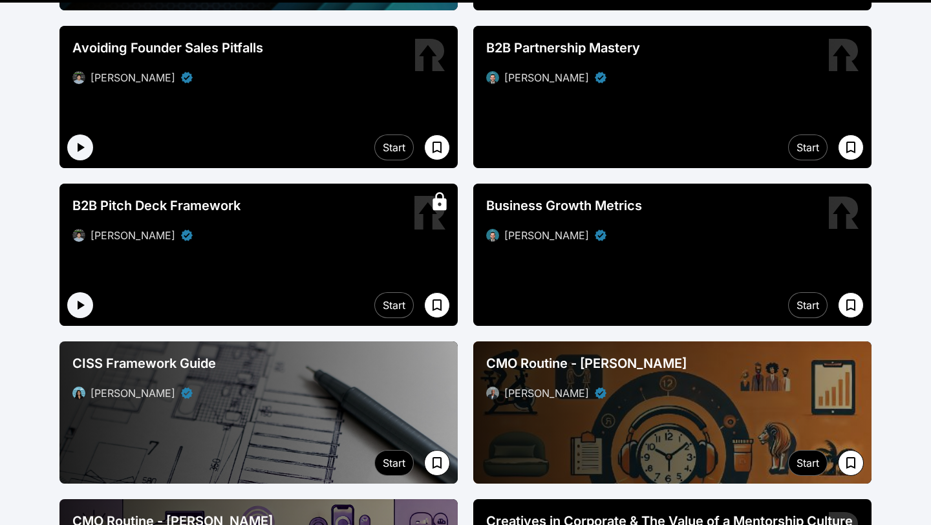
scroll to position [826, 0]
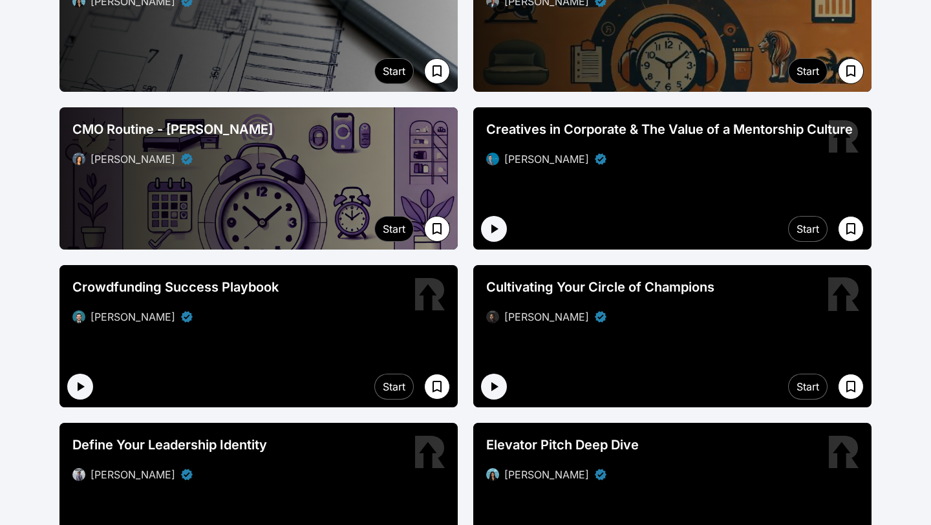
click at [540, 290] on span "Cultivating Your Circle of Champions" at bounding box center [600, 287] width 228 height 18
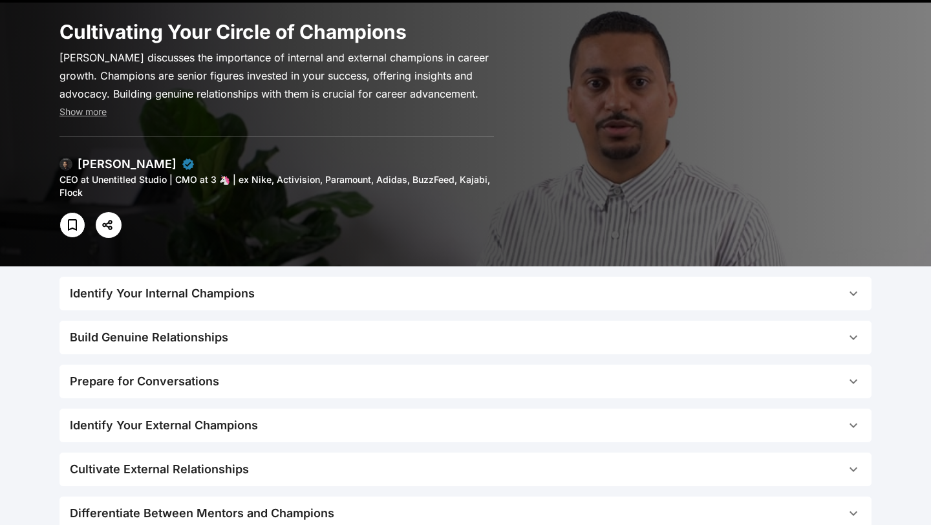
scroll to position [46, 0]
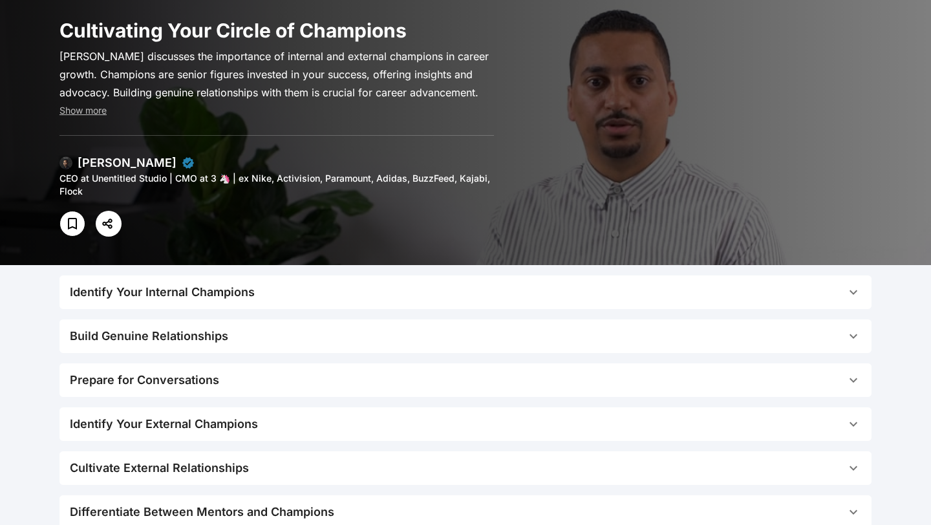
click at [230, 305] on button "Identify Your Internal Champions" at bounding box center [465, 292] width 812 height 34
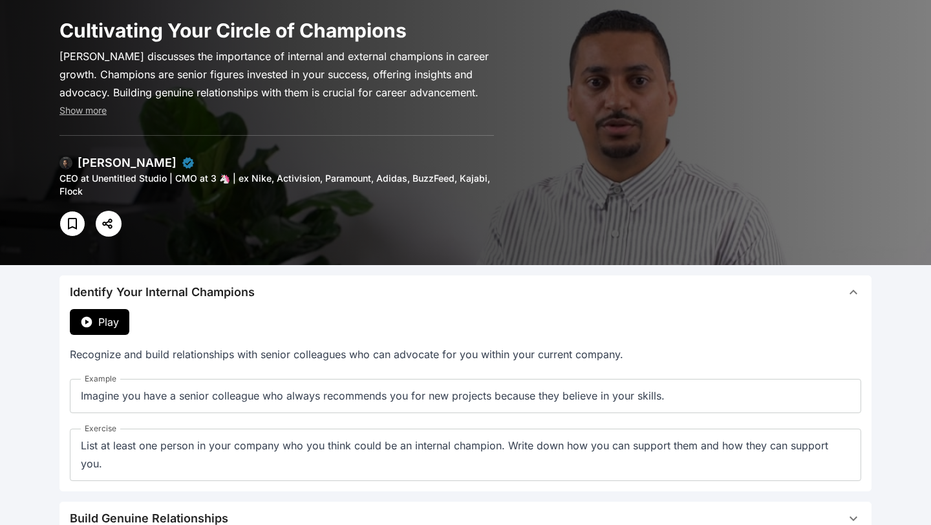
click at [113, 323] on span "Play" at bounding box center [108, 322] width 21 height 16
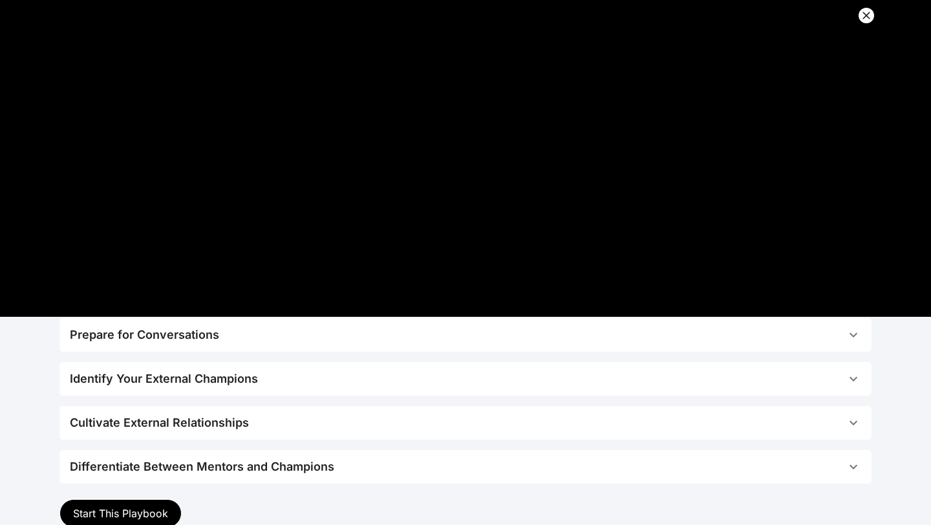
scroll to position [158, 0]
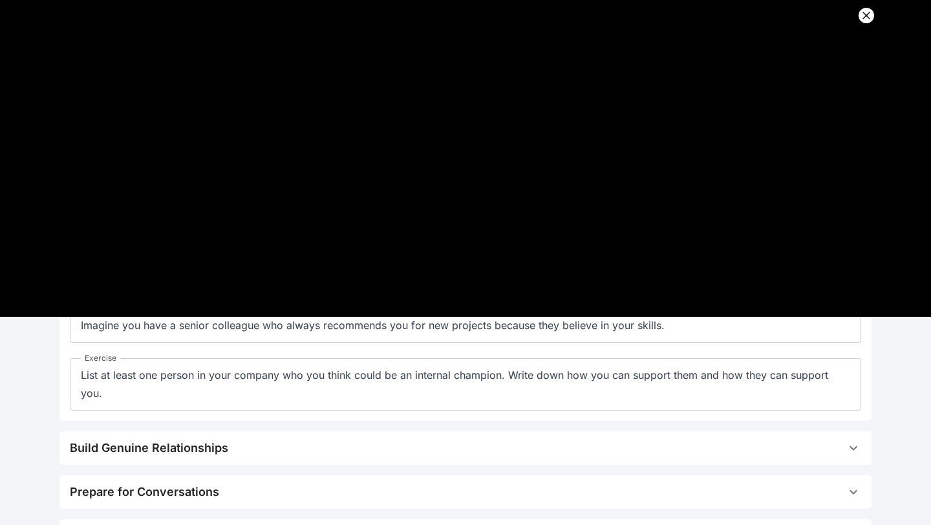
click at [866, 13] on icon at bounding box center [866, 15] width 13 height 13
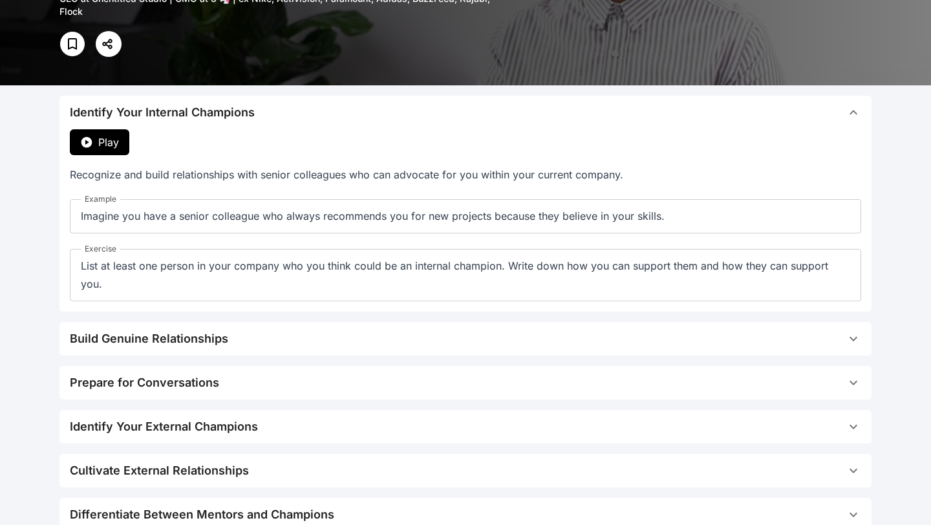
scroll to position [373, 0]
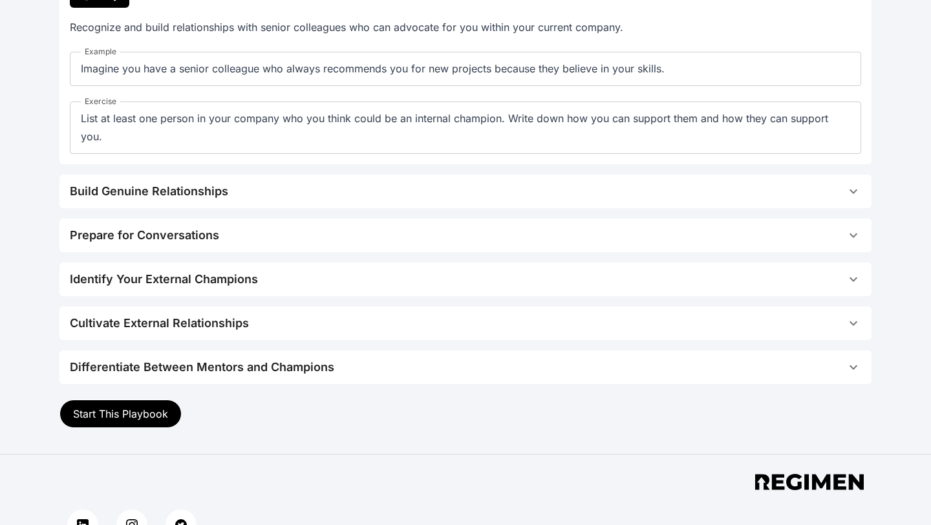
click at [380, 314] on span "Cultivate External Relationships" at bounding box center [458, 323] width 776 height 18
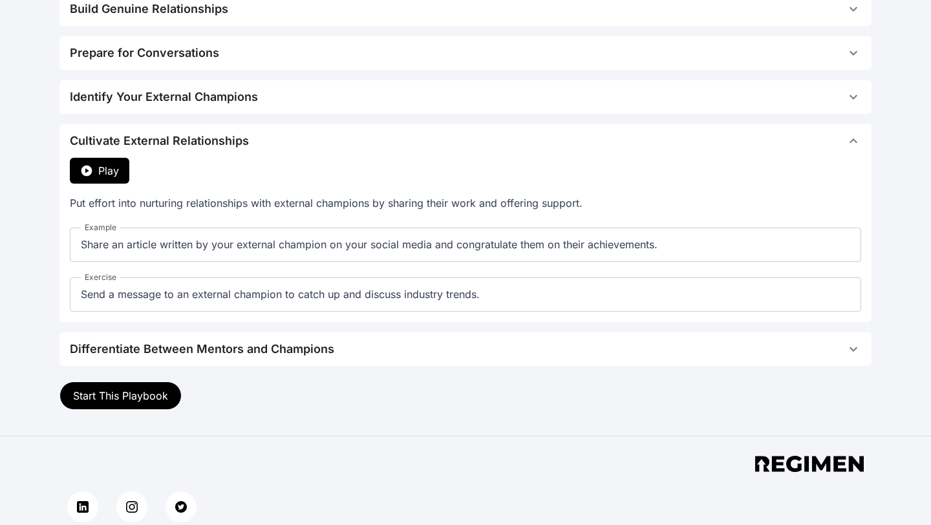
click at [125, 170] on button "Play" at bounding box center [99, 171] width 59 height 26
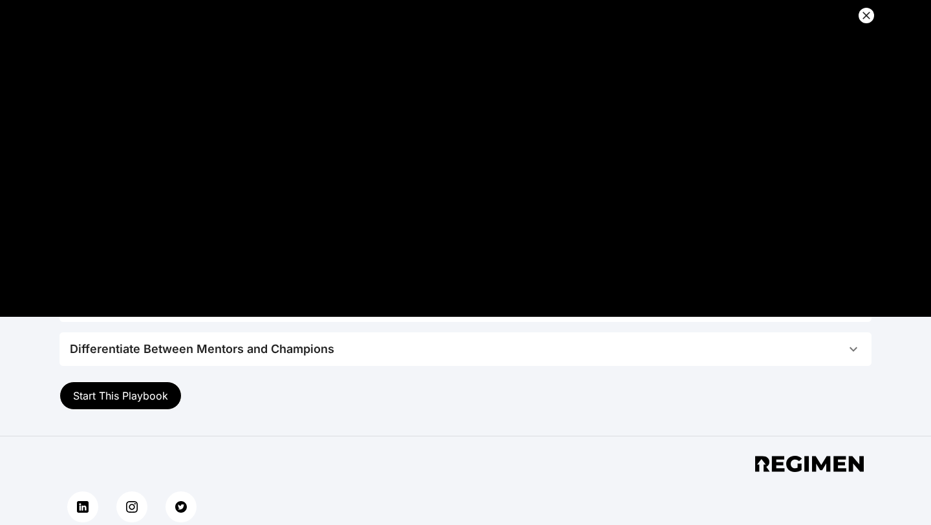
click at [862, 14] on icon at bounding box center [866, 15] width 13 height 13
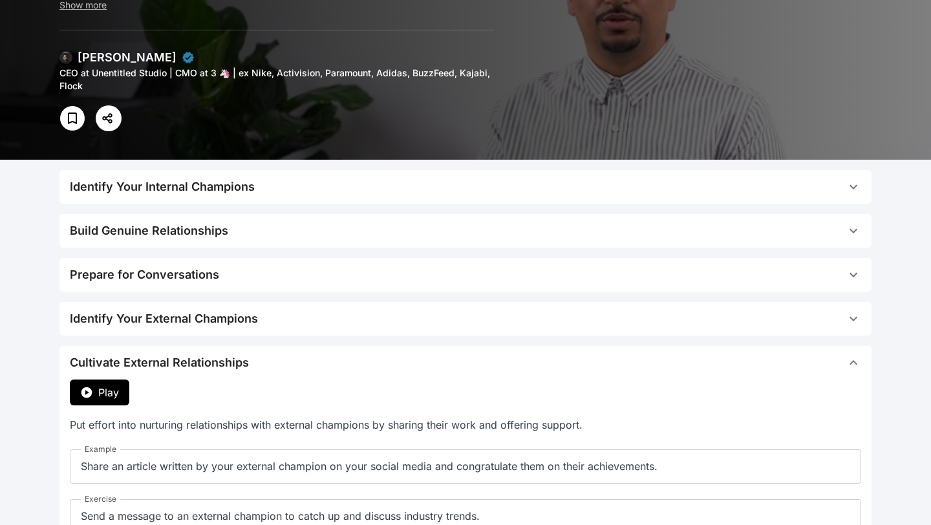
scroll to position [0, 0]
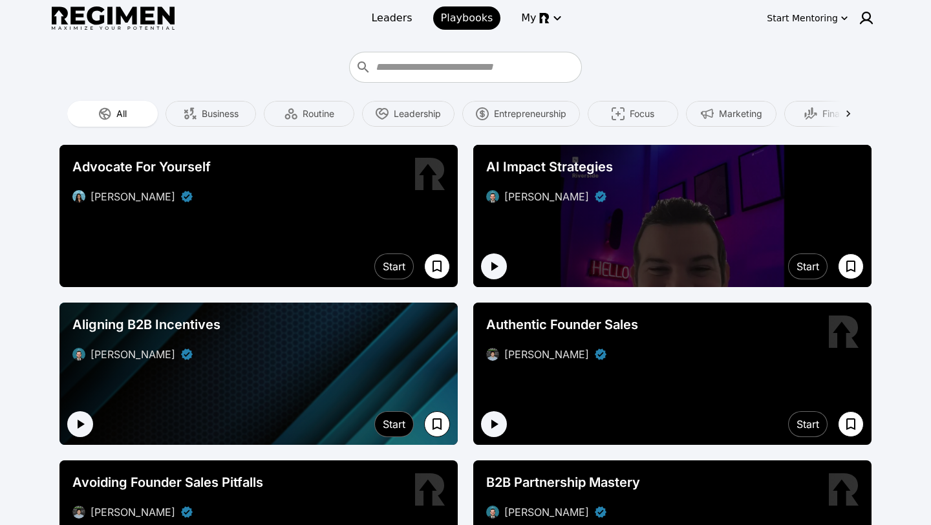
click at [141, 21] on img at bounding box center [113, 18] width 123 height 24
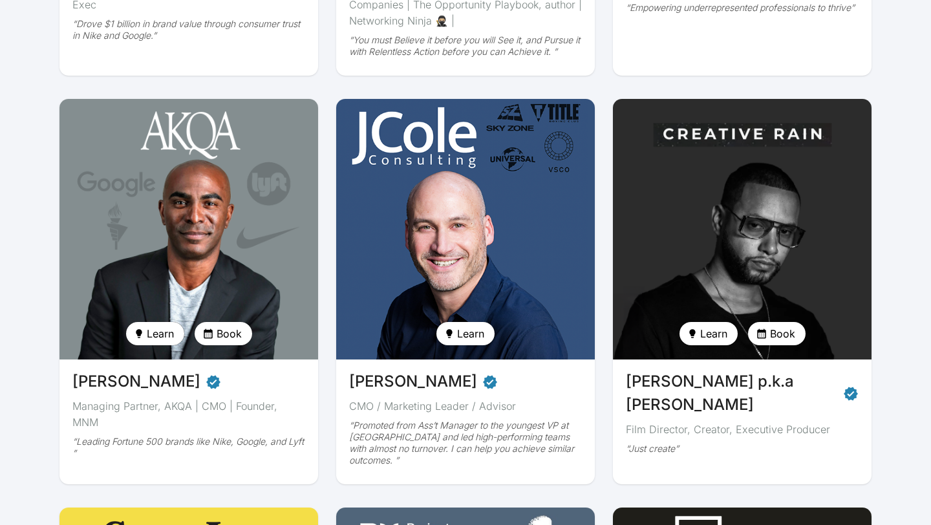
scroll to position [521, 0]
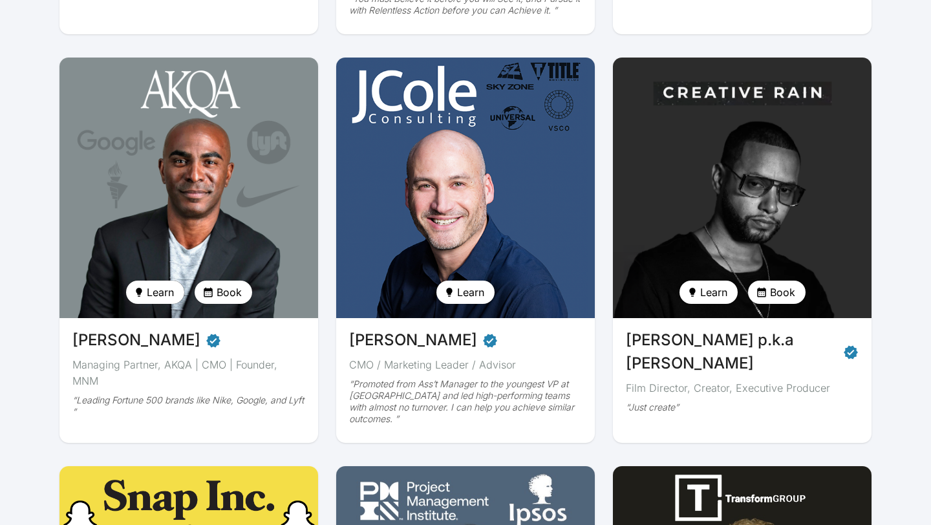
click at [723, 301] on button "Learn" at bounding box center [709, 292] width 58 height 23
click at [488, 303] on div at bounding box center [465, 262] width 931 height 525
click at [472, 291] on span "Learn" at bounding box center [470, 292] width 27 height 16
click at [470, 345] on span "Get playbook" at bounding box center [488, 347] width 57 height 13
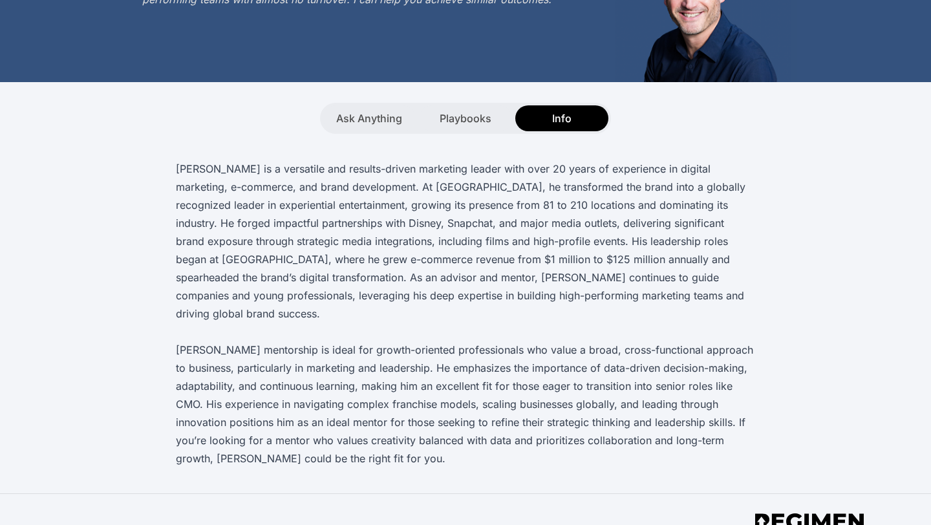
scroll to position [17, 0]
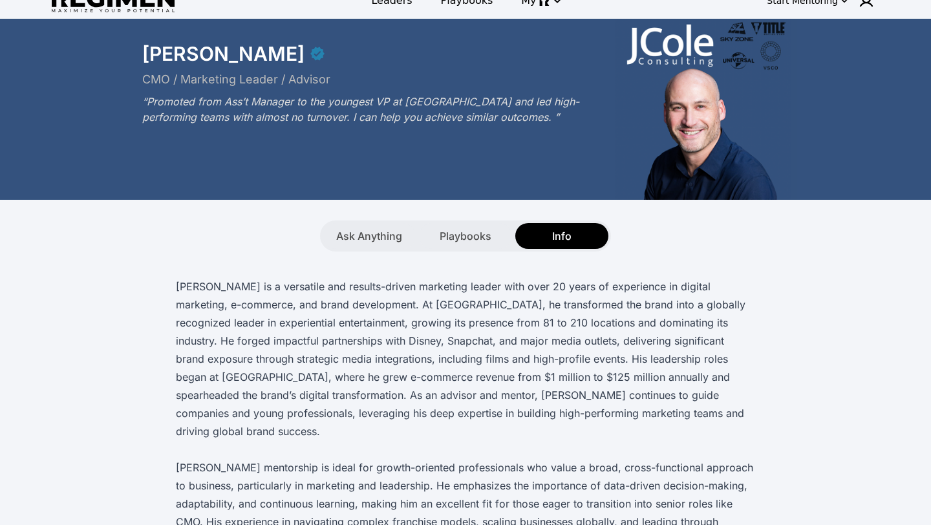
click at [466, 218] on div "Ask Anything Playbooks Info" at bounding box center [466, 226] width 828 height 52
click at [453, 228] on span "Playbooks" at bounding box center [466, 236] width 52 height 16
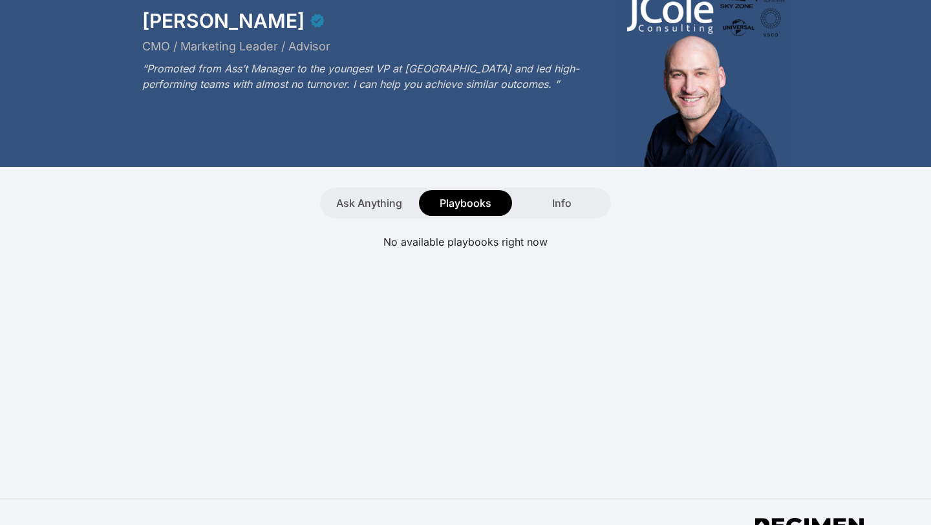
scroll to position [51, 0]
click at [377, 195] on span "Ask Anything" at bounding box center [369, 203] width 66 height 16
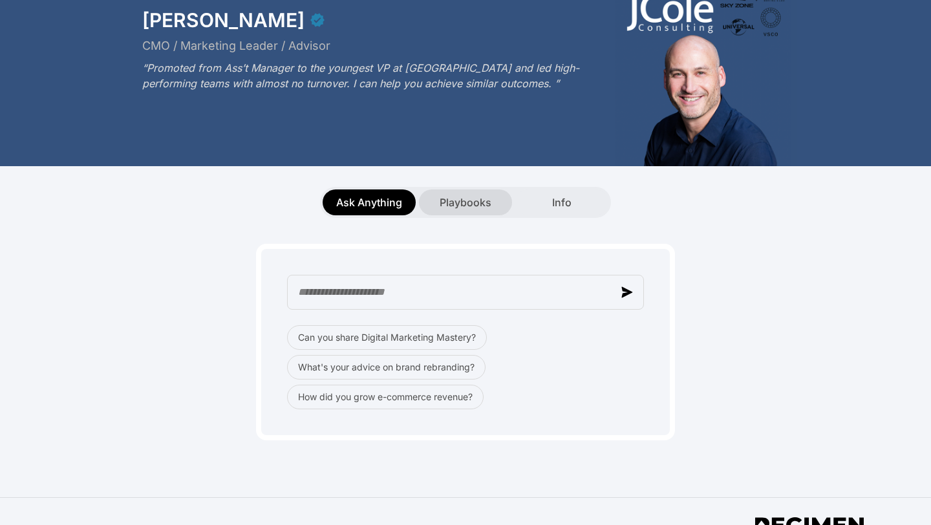
click at [509, 201] on div "Playbooks" at bounding box center [465, 202] width 93 height 26
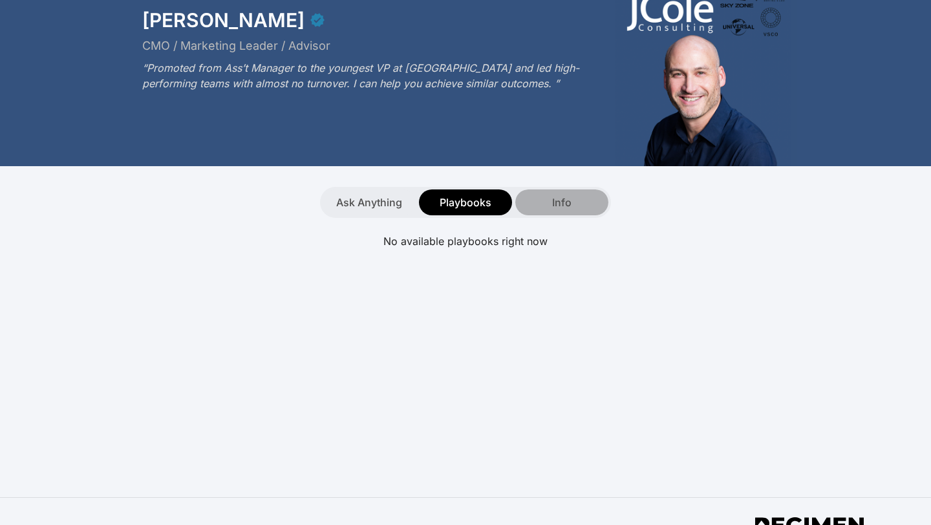
click at [546, 208] on div "Info" at bounding box center [561, 202] width 93 height 26
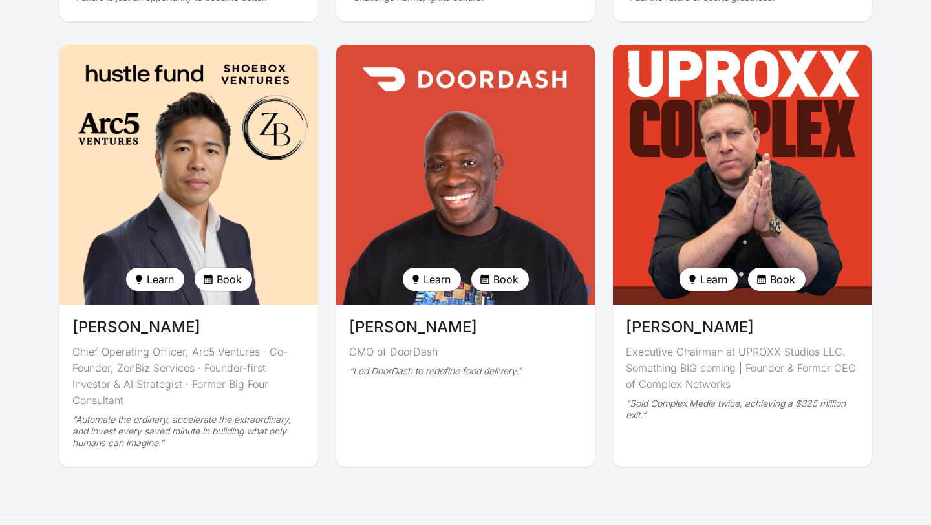
scroll to position [3083, 0]
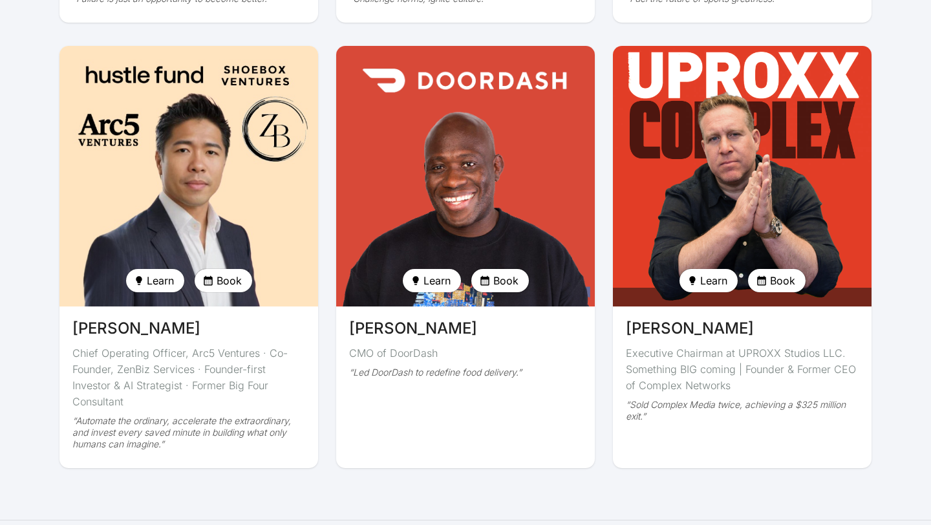
click at [502, 273] on span "Book" at bounding box center [505, 281] width 25 height 16
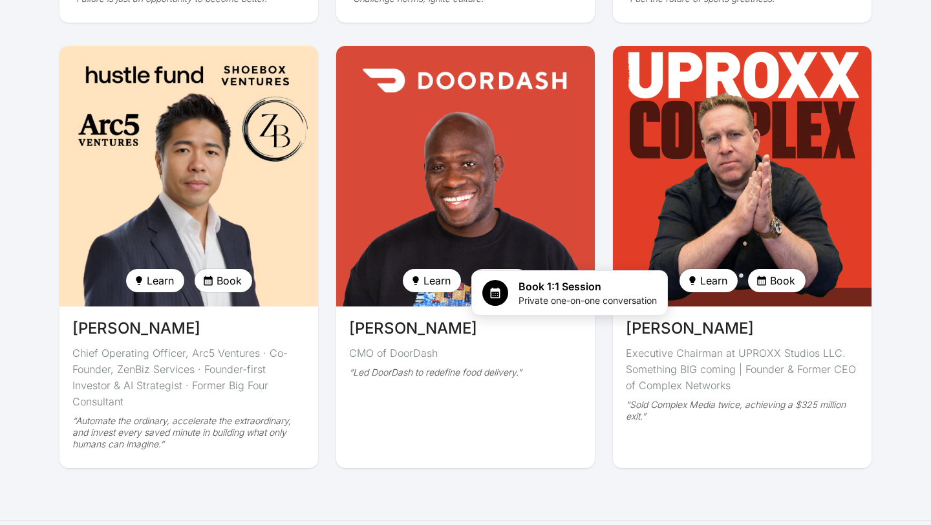
click at [502, 259] on div at bounding box center [465, 262] width 931 height 525
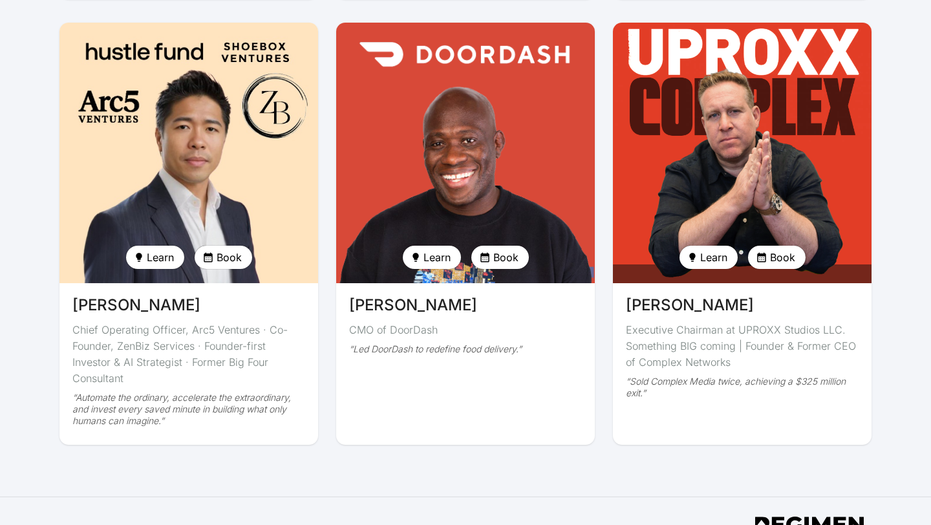
scroll to position [3126, 0]
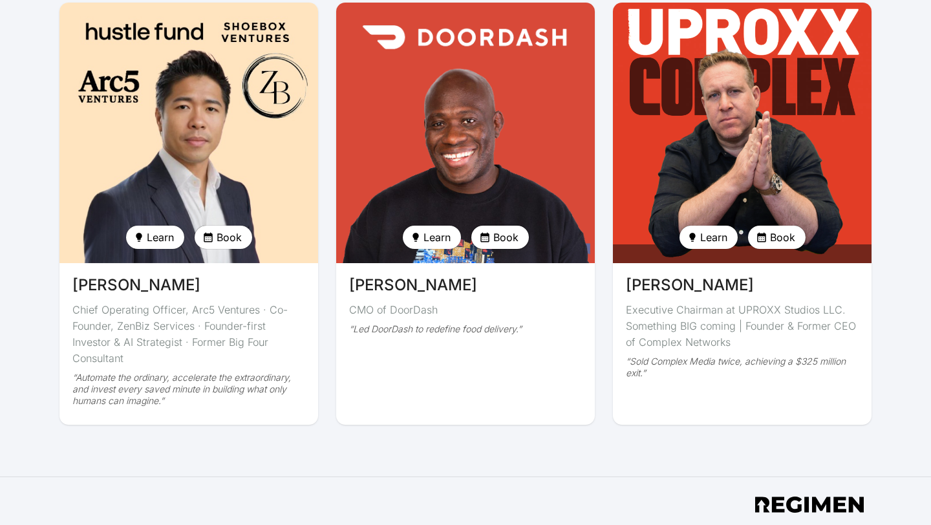
click at [503, 230] on span "Book" at bounding box center [505, 238] width 25 height 16
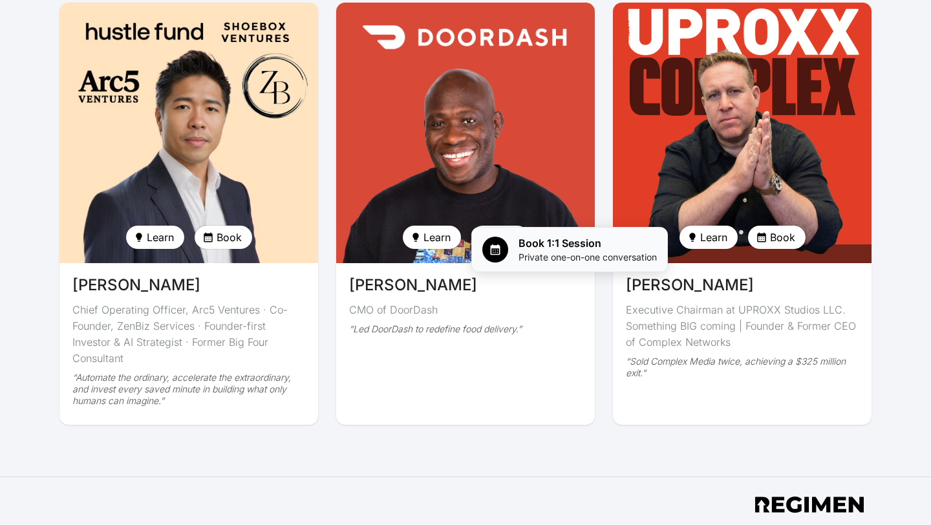
click at [506, 246] on div at bounding box center [495, 250] width 26 height 26
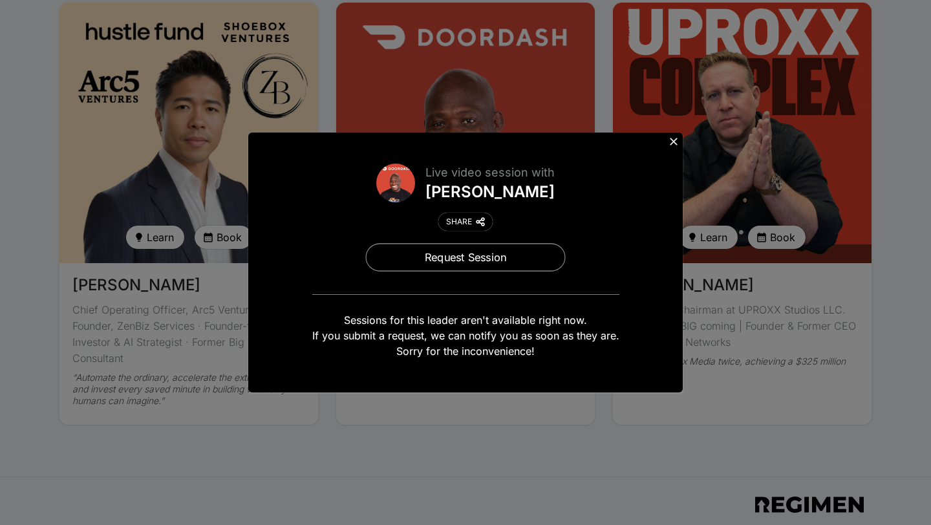
click at [466, 252] on button "Request Session" at bounding box center [466, 257] width 200 height 28
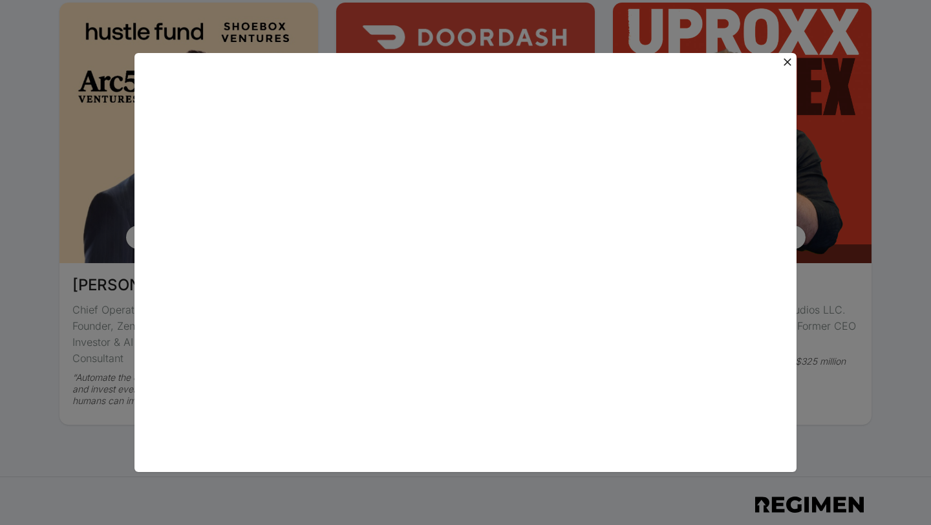
click at [789, 59] on icon at bounding box center [788, 62] width 8 height 8
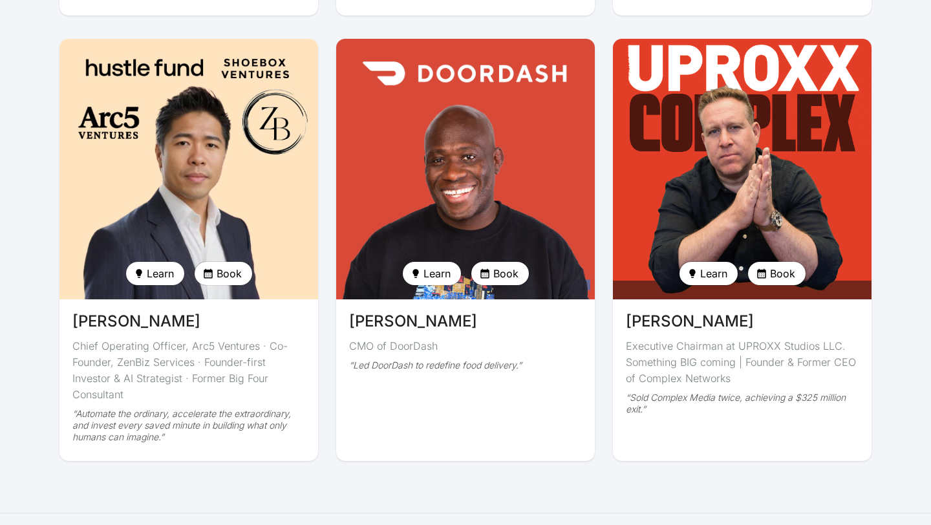
scroll to position [3087, 0]
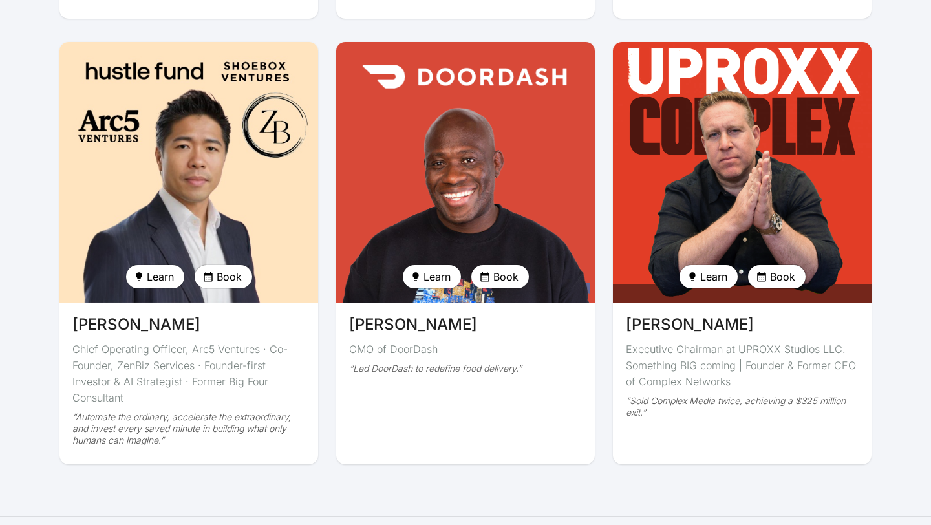
click at [800, 265] on button "Book" at bounding box center [777, 276] width 58 height 23
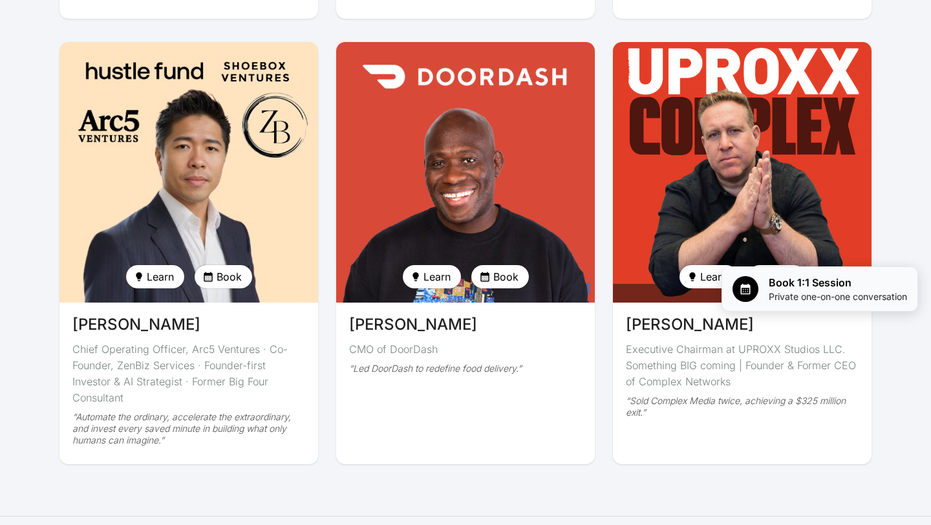
click at [778, 280] on span "Book 1:1 Session" at bounding box center [838, 283] width 138 height 16
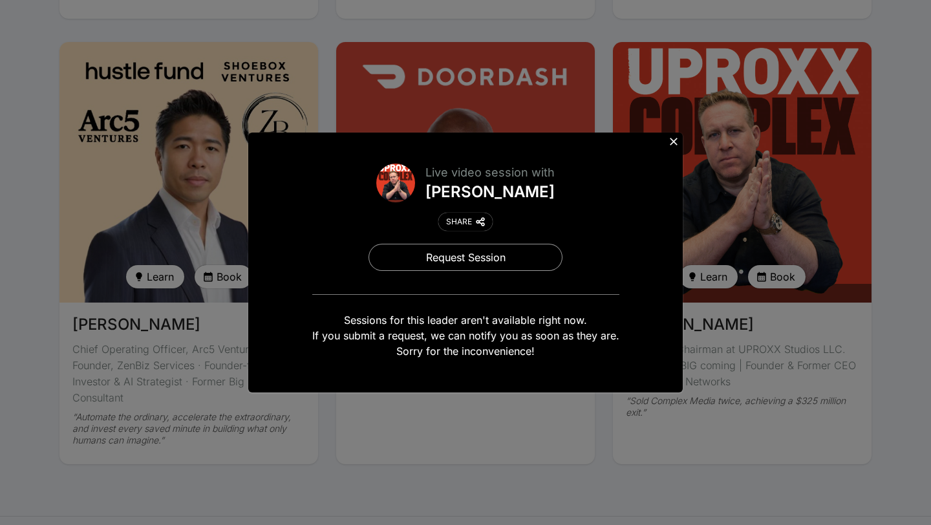
click at [670, 141] on icon at bounding box center [673, 141] width 13 height 13
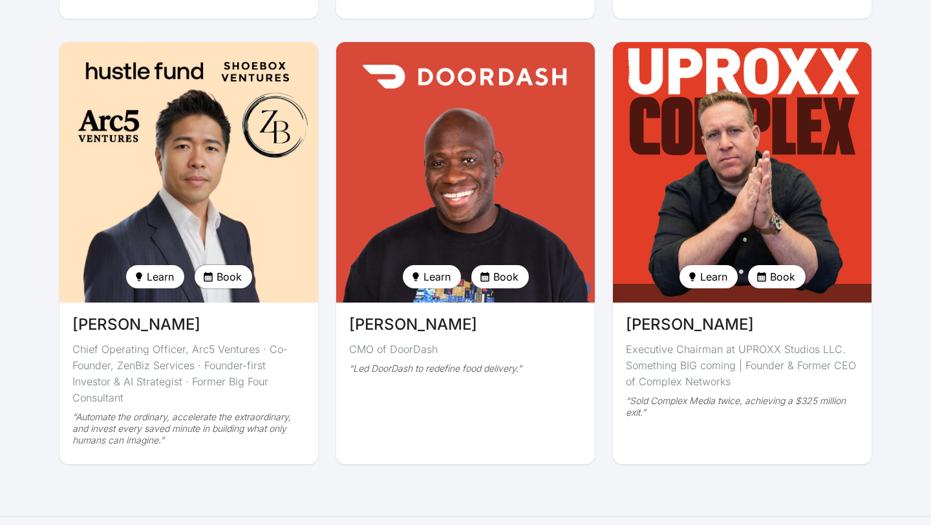
click at [233, 269] on span "Book" at bounding box center [229, 277] width 25 height 16
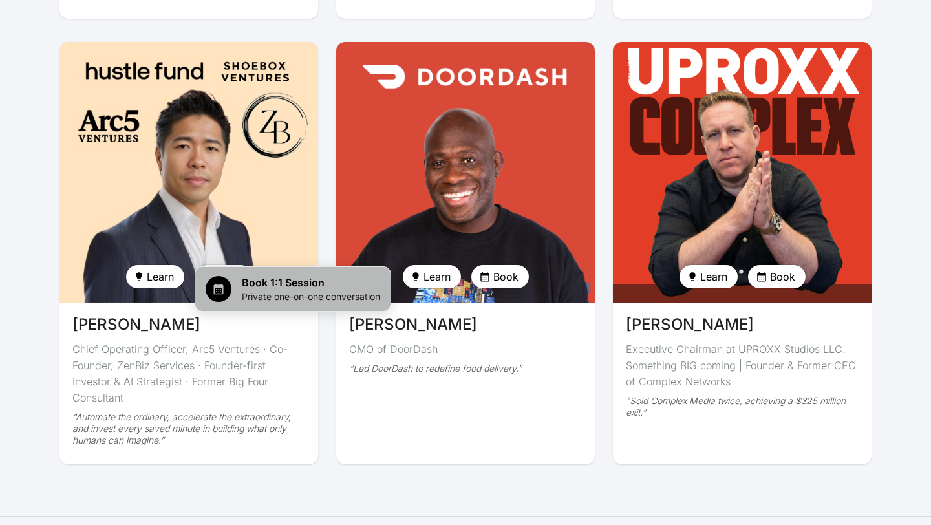
click at [334, 292] on span "Private one-on-one conversation" at bounding box center [311, 296] width 138 height 13
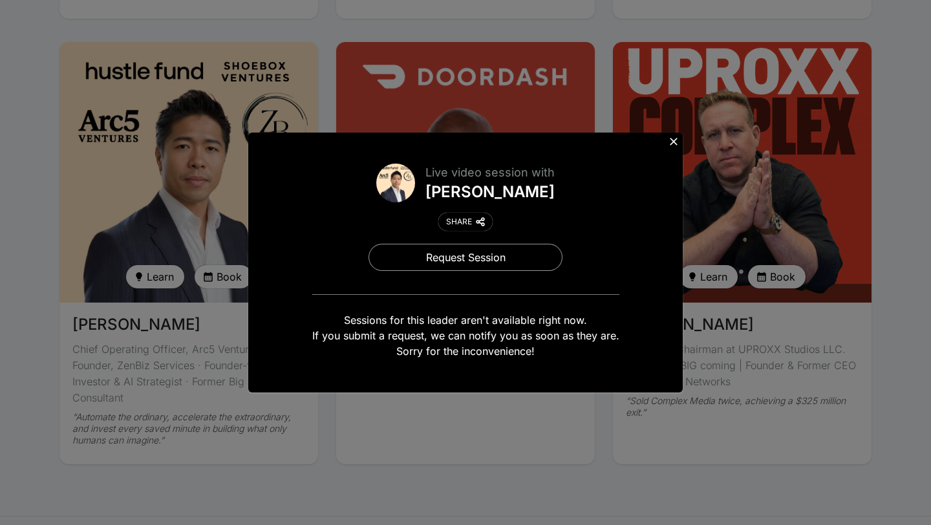
click at [669, 142] on icon at bounding box center [673, 141] width 13 height 13
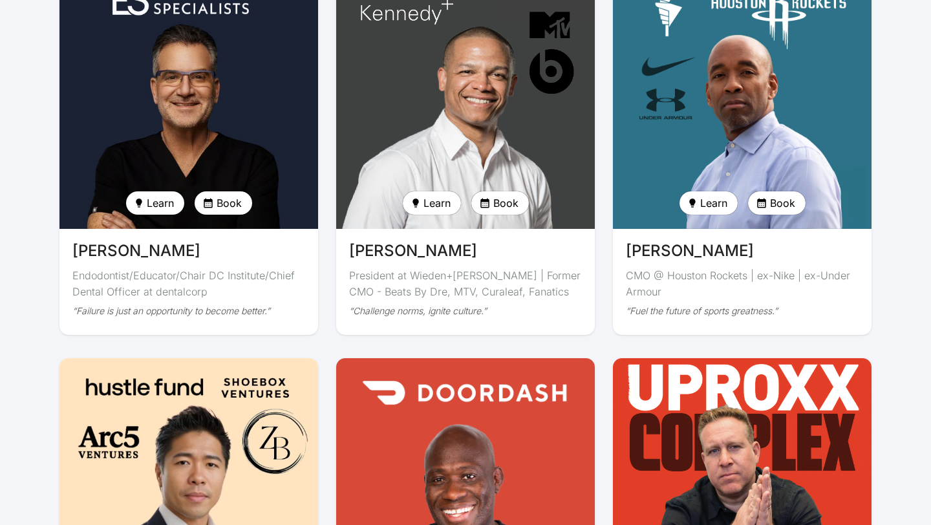
scroll to position [2765, 0]
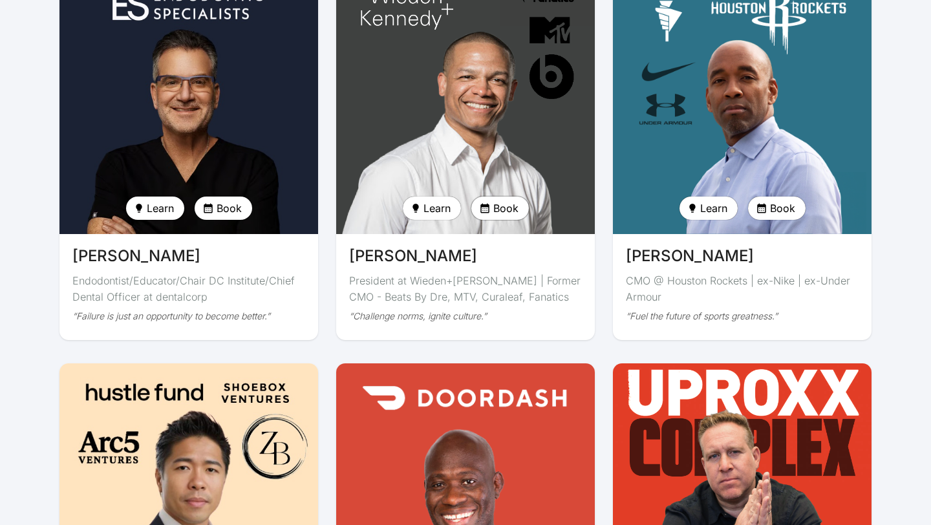
click at [489, 197] on button "Book" at bounding box center [500, 208] width 58 height 23
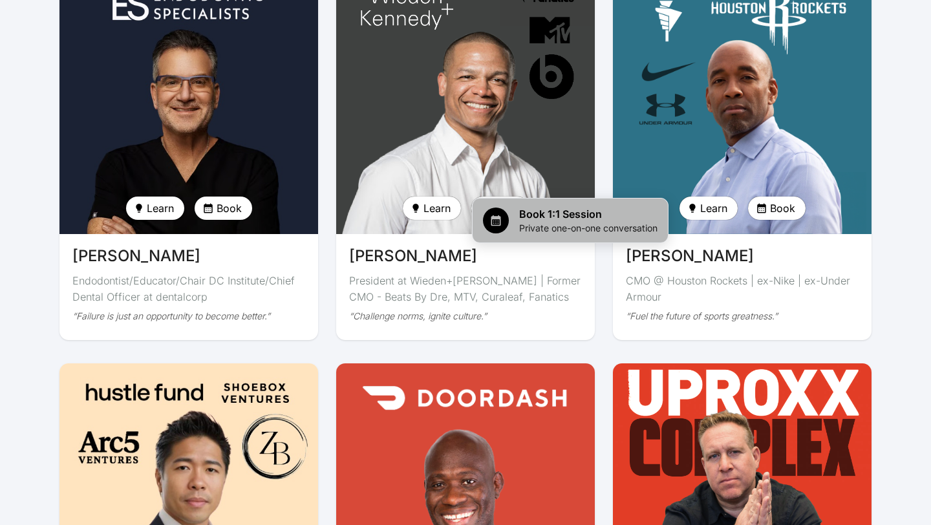
click at [533, 216] on span "Book 1:1 Session" at bounding box center [588, 214] width 138 height 16
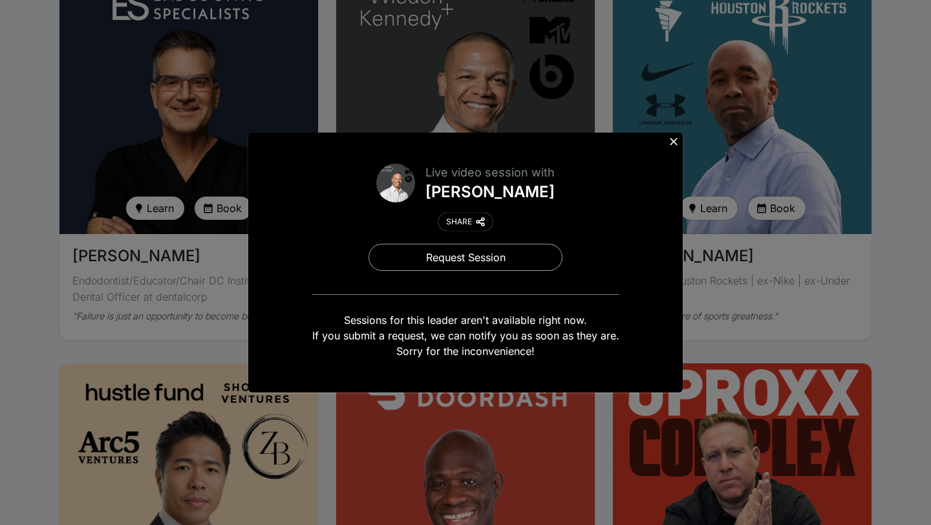
click at [675, 138] on icon at bounding box center [673, 141] width 13 height 13
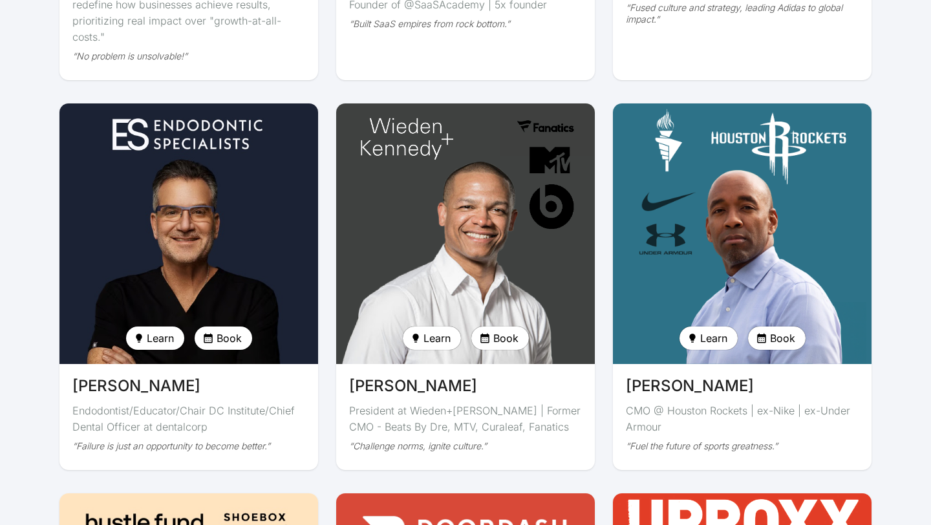
scroll to position [2633, 0]
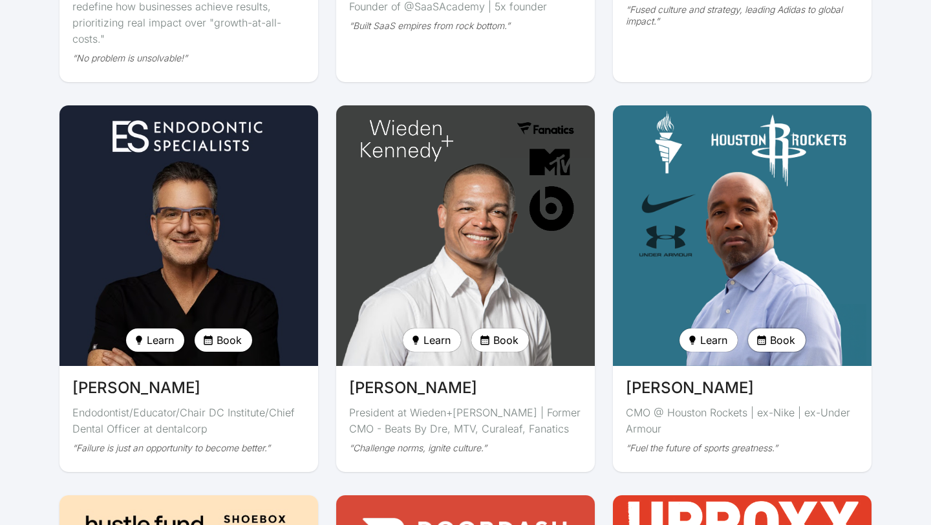
click at [780, 332] on span "Book" at bounding box center [782, 340] width 25 height 16
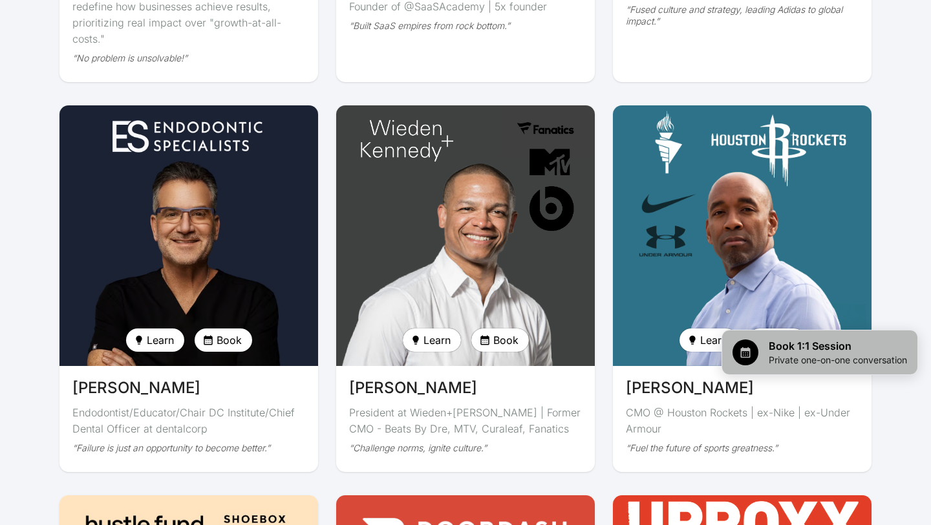
click at [759, 361] on div "Book 1:1 Session Private one-on-one conversation" at bounding box center [820, 352] width 175 height 28
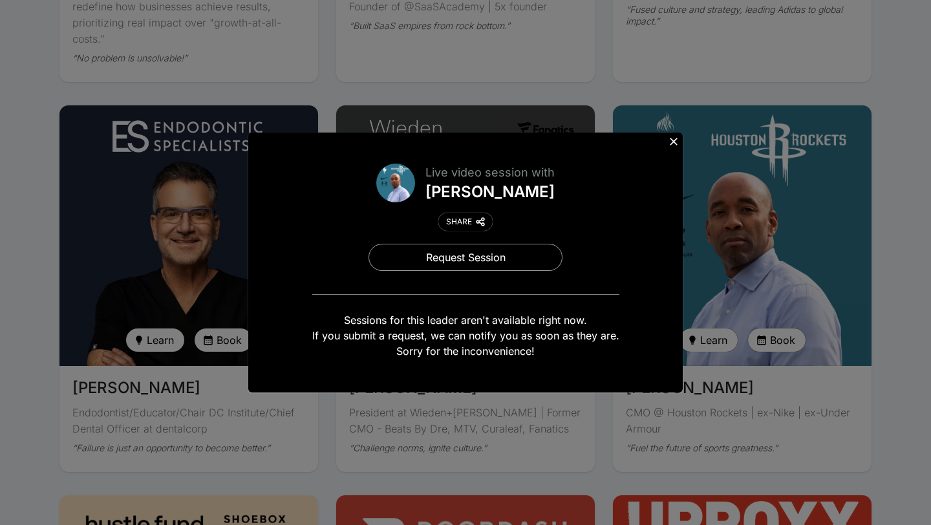
click at [674, 139] on icon at bounding box center [673, 141] width 13 height 13
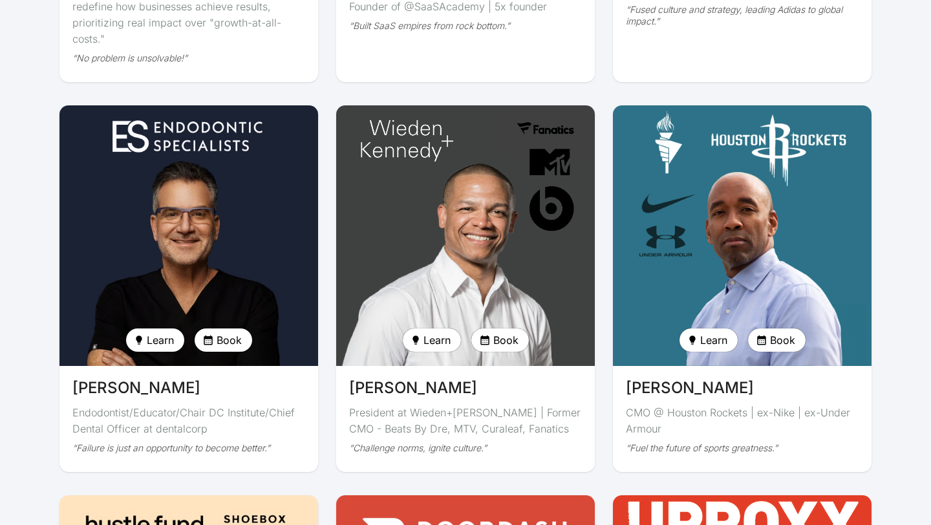
click at [236, 332] on span "Book" at bounding box center [229, 340] width 25 height 16
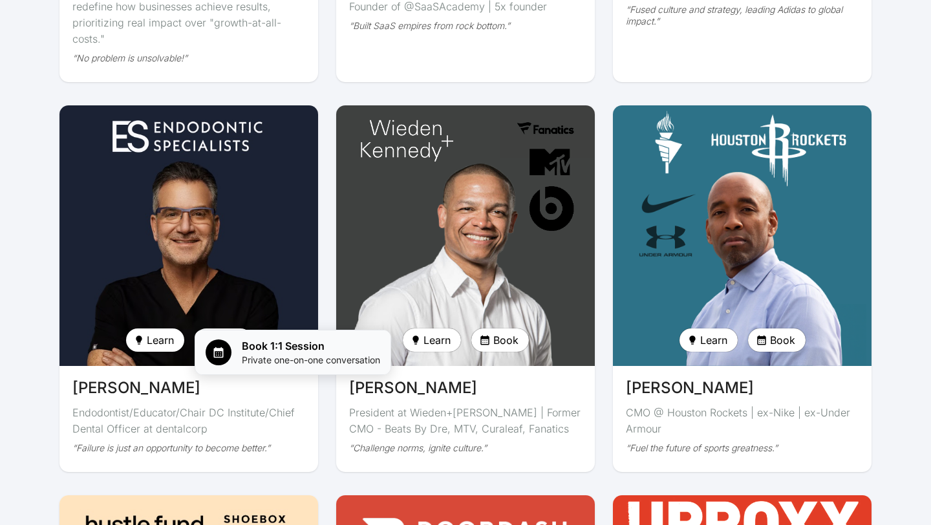
click at [284, 352] on span "Book 1:1 Session" at bounding box center [311, 346] width 138 height 16
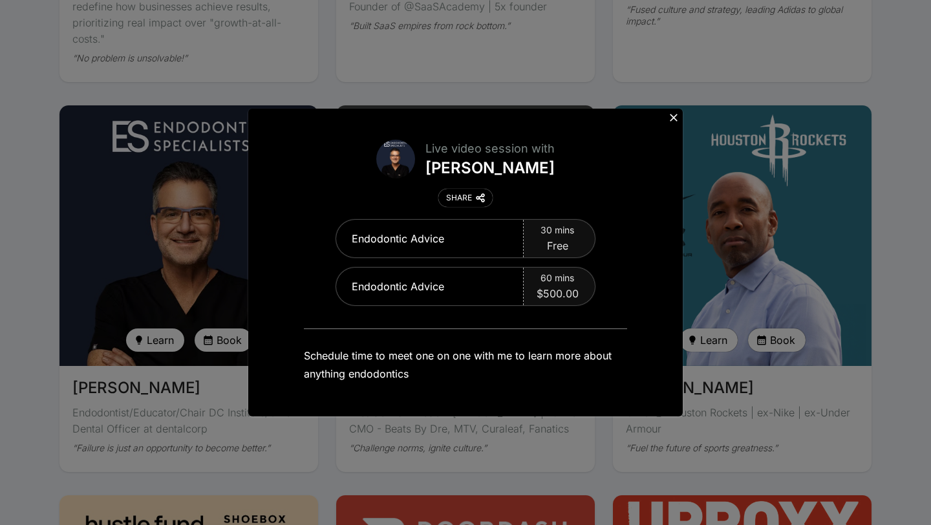
click at [672, 114] on icon at bounding box center [673, 117] width 13 height 13
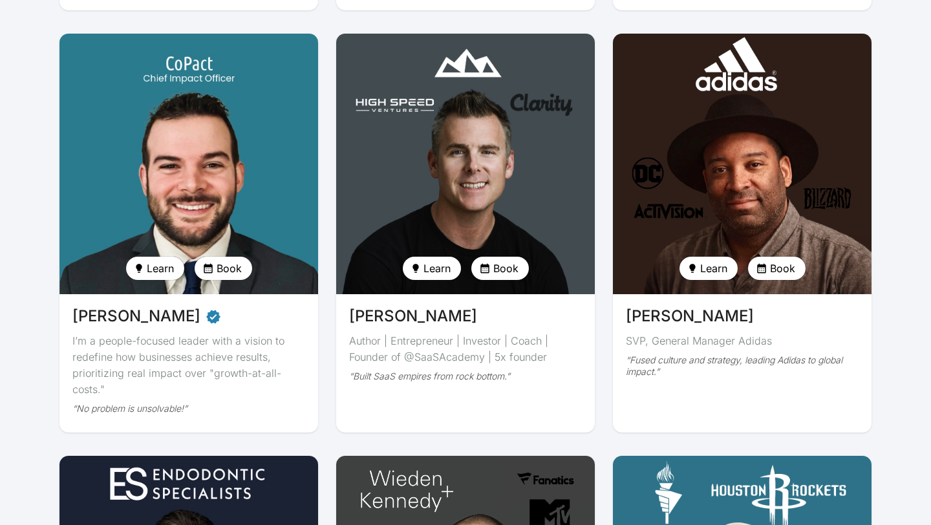
scroll to position [2281, 0]
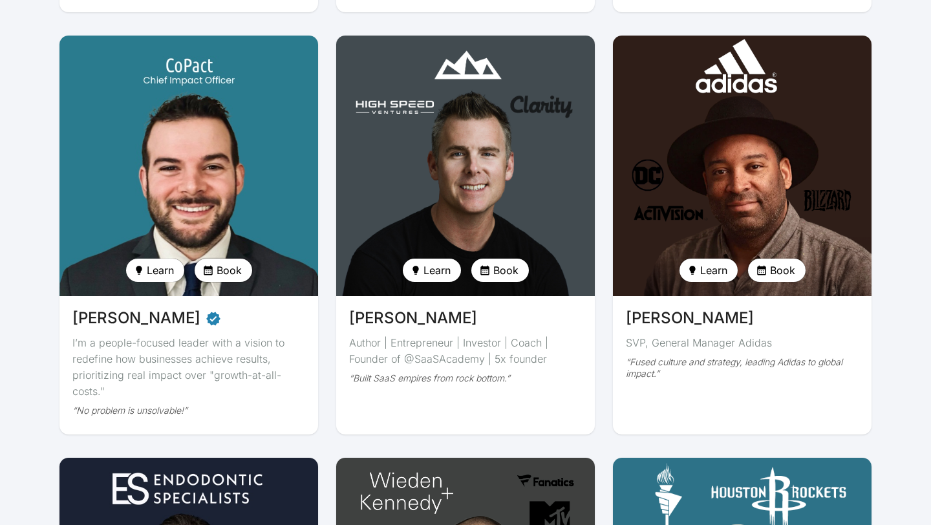
click at [217, 263] on span "Book" at bounding box center [229, 271] width 25 height 16
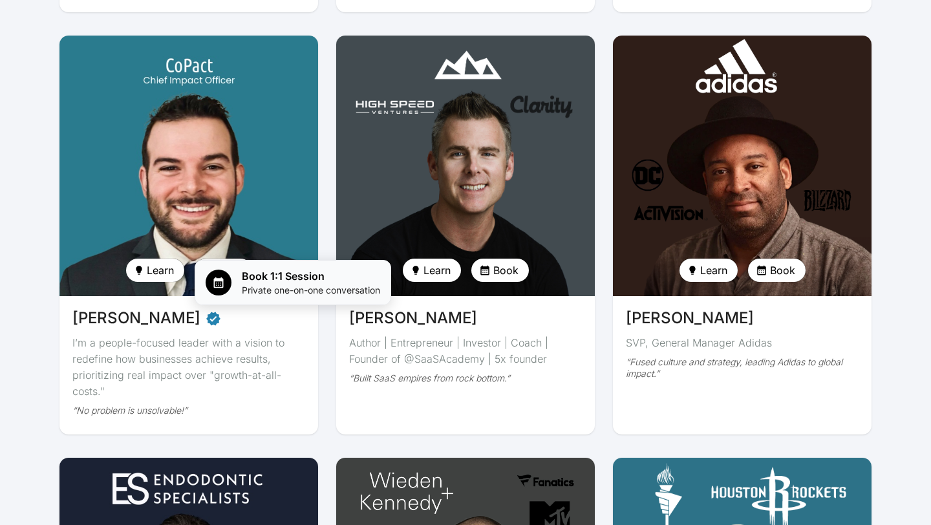
click at [305, 273] on span "Book 1:1 Session" at bounding box center [311, 276] width 138 height 16
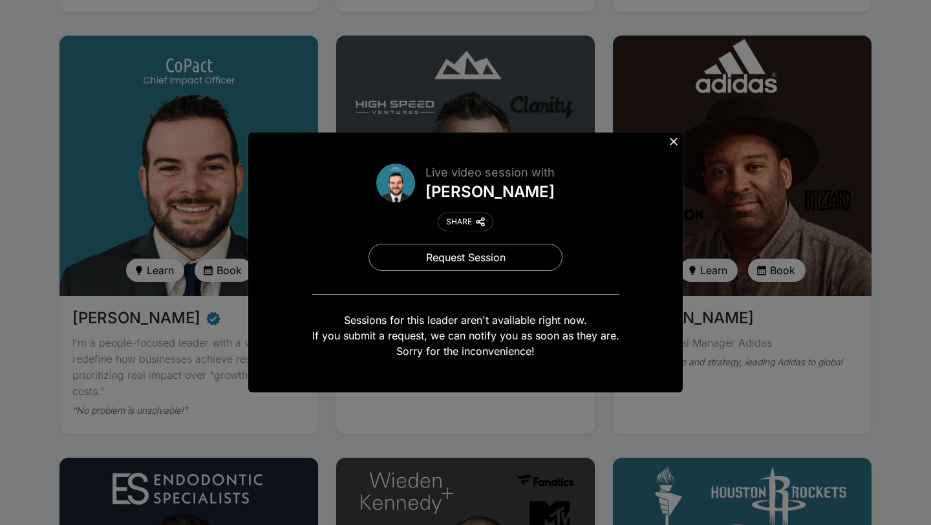
click at [671, 140] on icon at bounding box center [673, 141] width 13 height 13
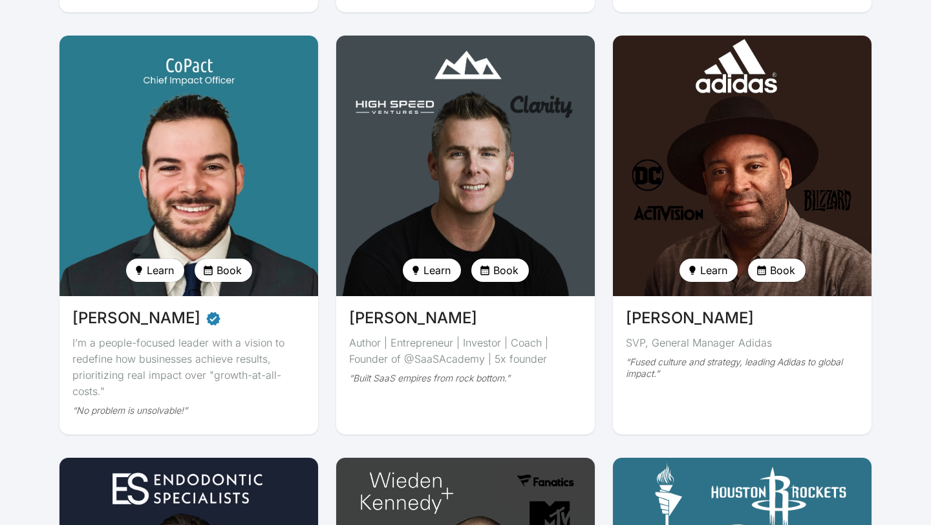
click at [775, 259] on button "Book" at bounding box center [777, 270] width 58 height 23
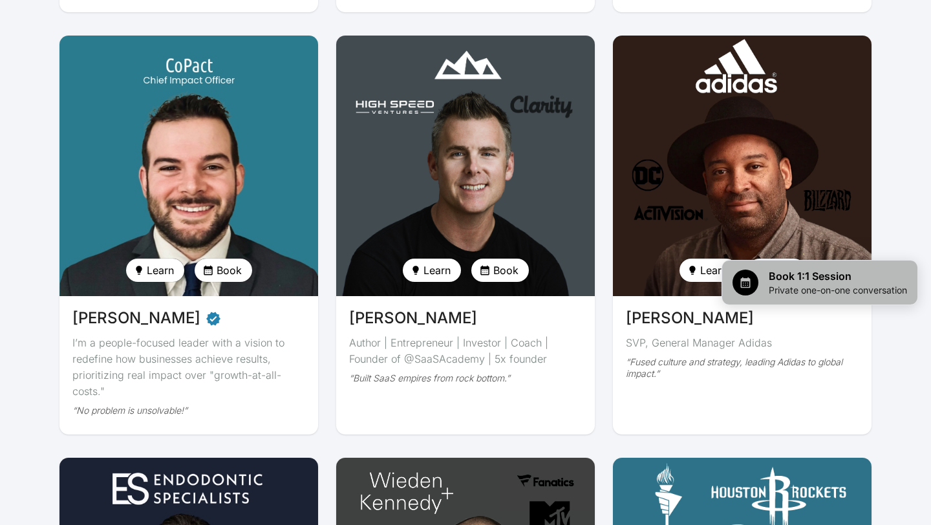
click at [760, 273] on div "Book 1:1 Session Private one-on-one conversation" at bounding box center [820, 282] width 175 height 28
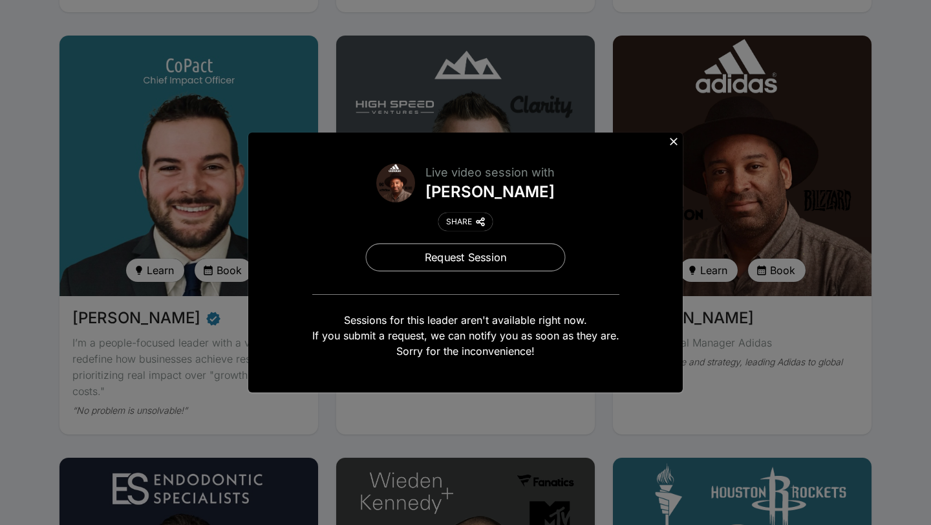
click at [475, 255] on button "Request Session" at bounding box center [466, 257] width 200 height 28
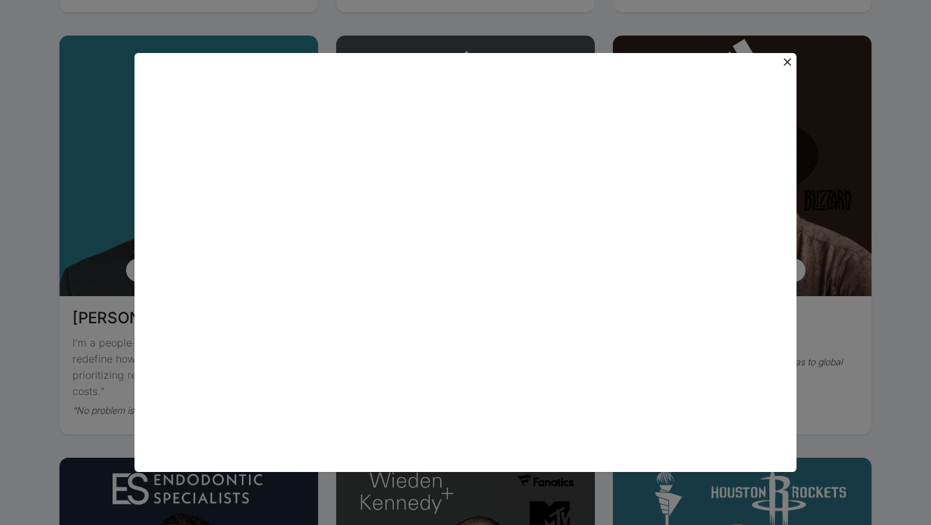
click at [787, 61] on icon at bounding box center [788, 62] width 8 height 8
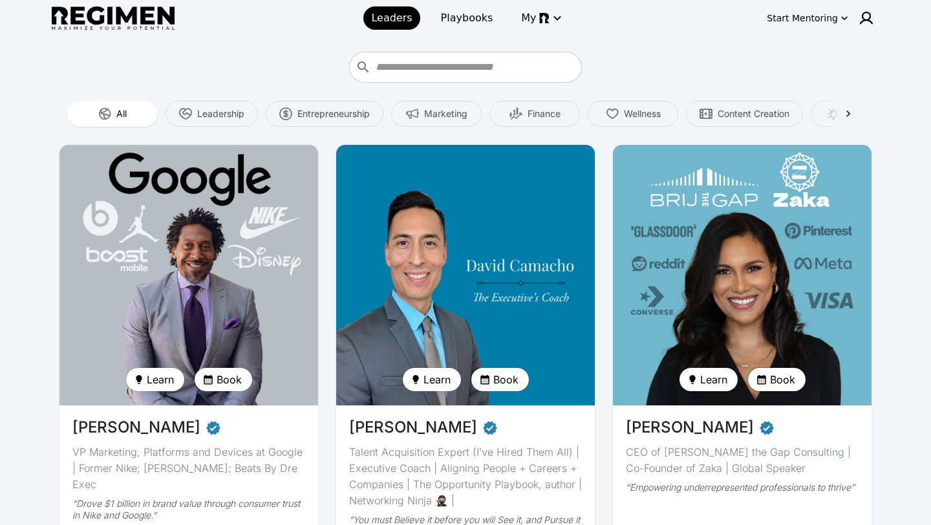
click at [787, 381] on span "Book" at bounding box center [782, 380] width 25 height 16
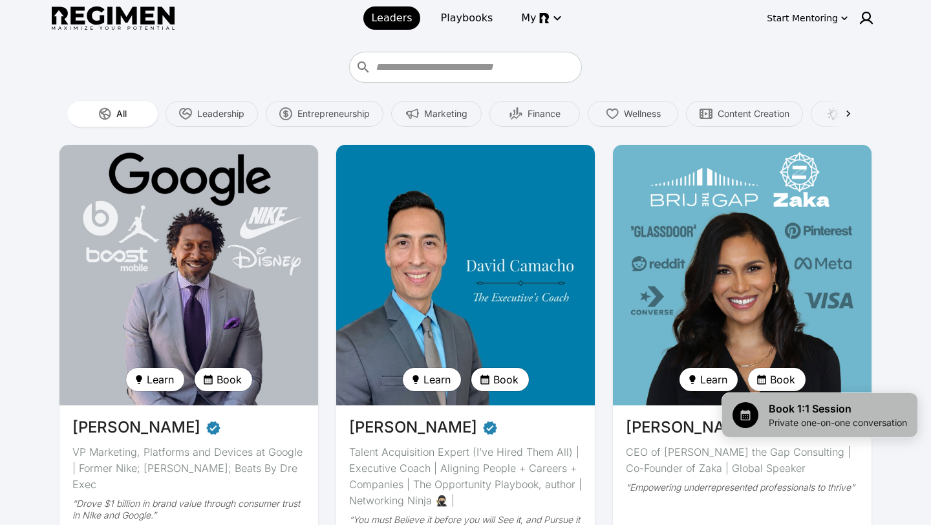
click at [780, 406] on span "Book 1:1 Session" at bounding box center [838, 409] width 138 height 16
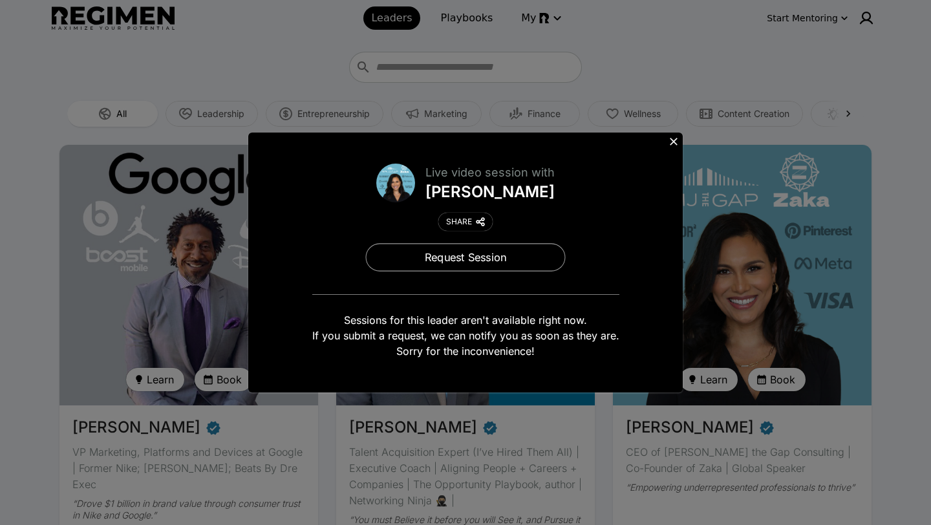
click at [524, 259] on button "Request Session" at bounding box center [466, 257] width 200 height 28
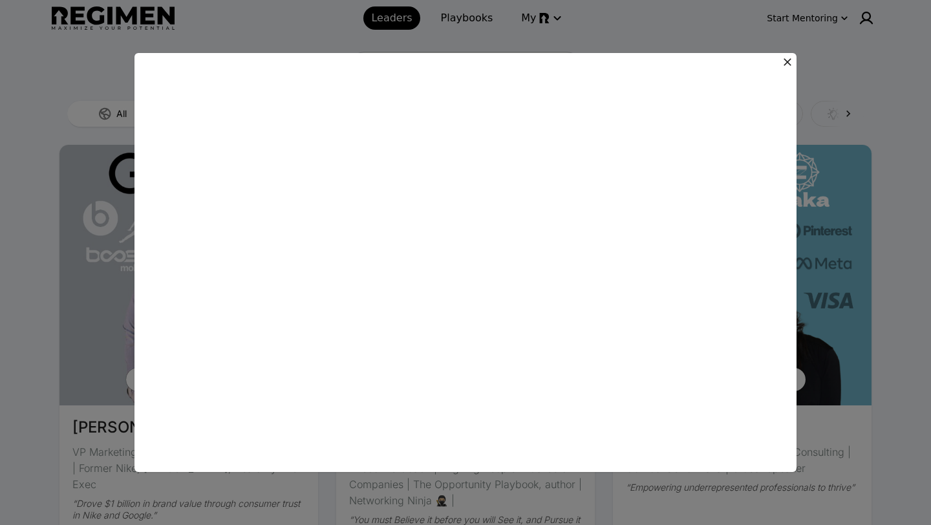
click at [788, 60] on icon at bounding box center [787, 62] width 13 height 13
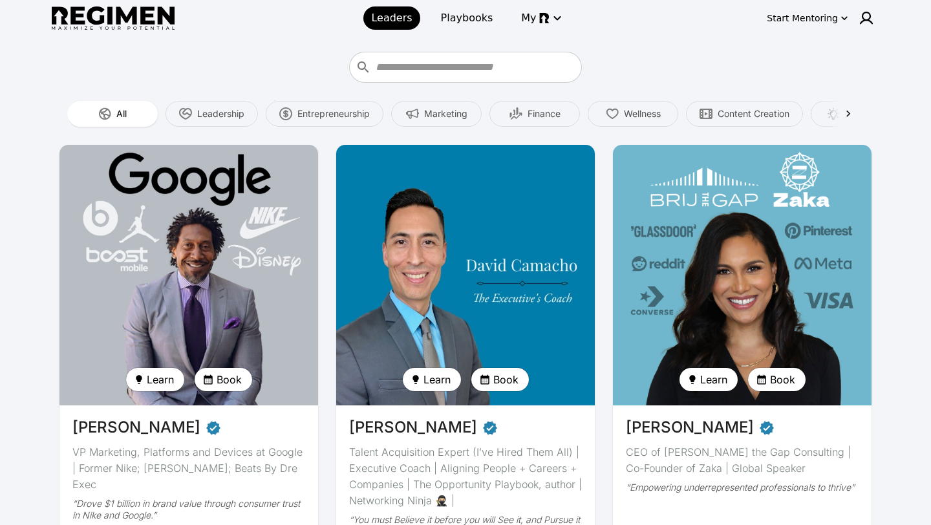
scroll to position [78, 0]
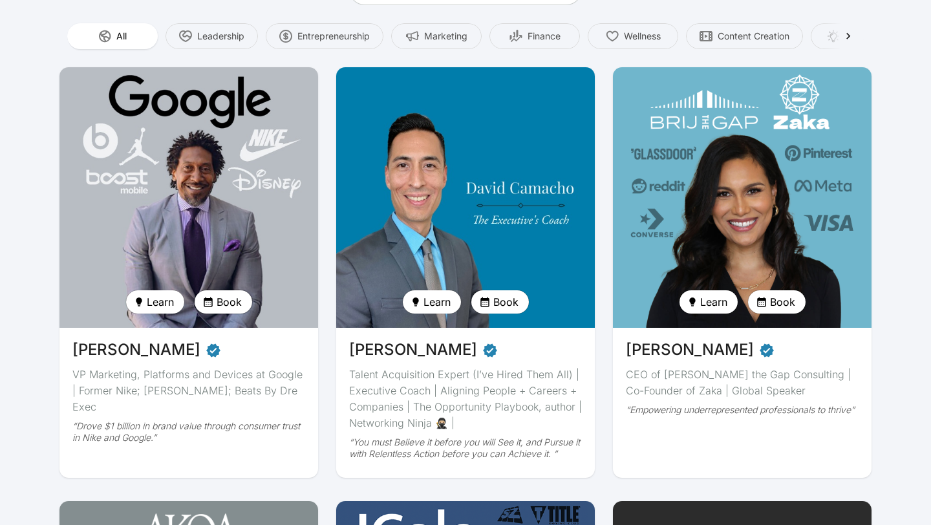
click at [228, 304] on span "Book" at bounding box center [229, 302] width 25 height 16
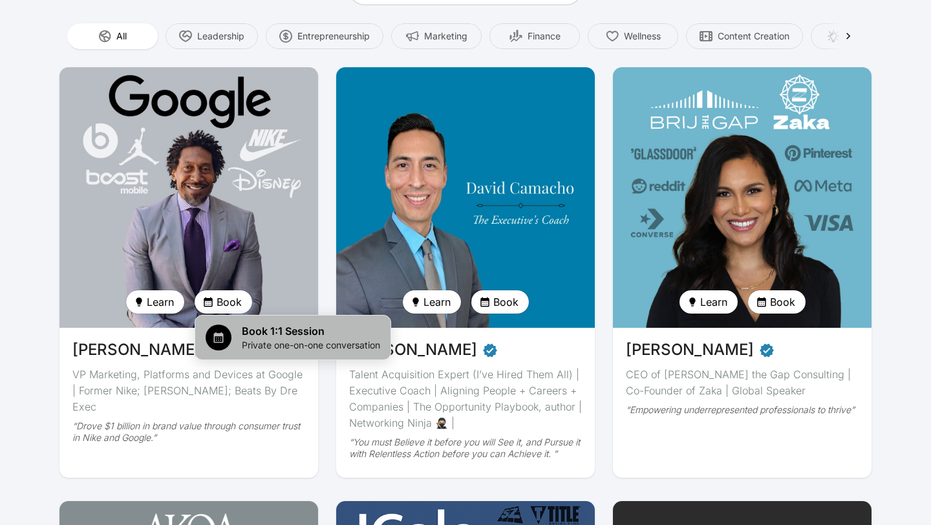
click at [269, 327] on span "Book 1:1 Session" at bounding box center [311, 331] width 138 height 16
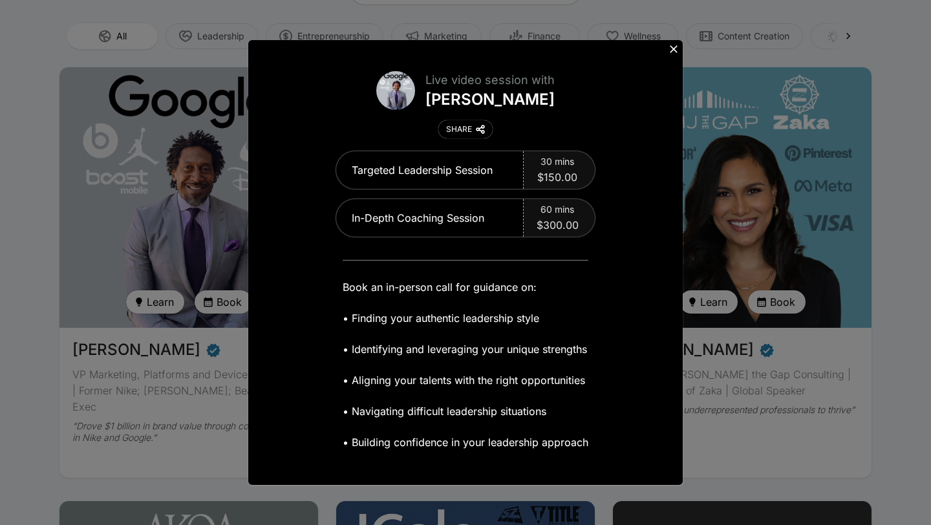
click at [677, 47] on icon at bounding box center [673, 49] width 13 height 13
